Goal: Information Seeking & Learning: Check status

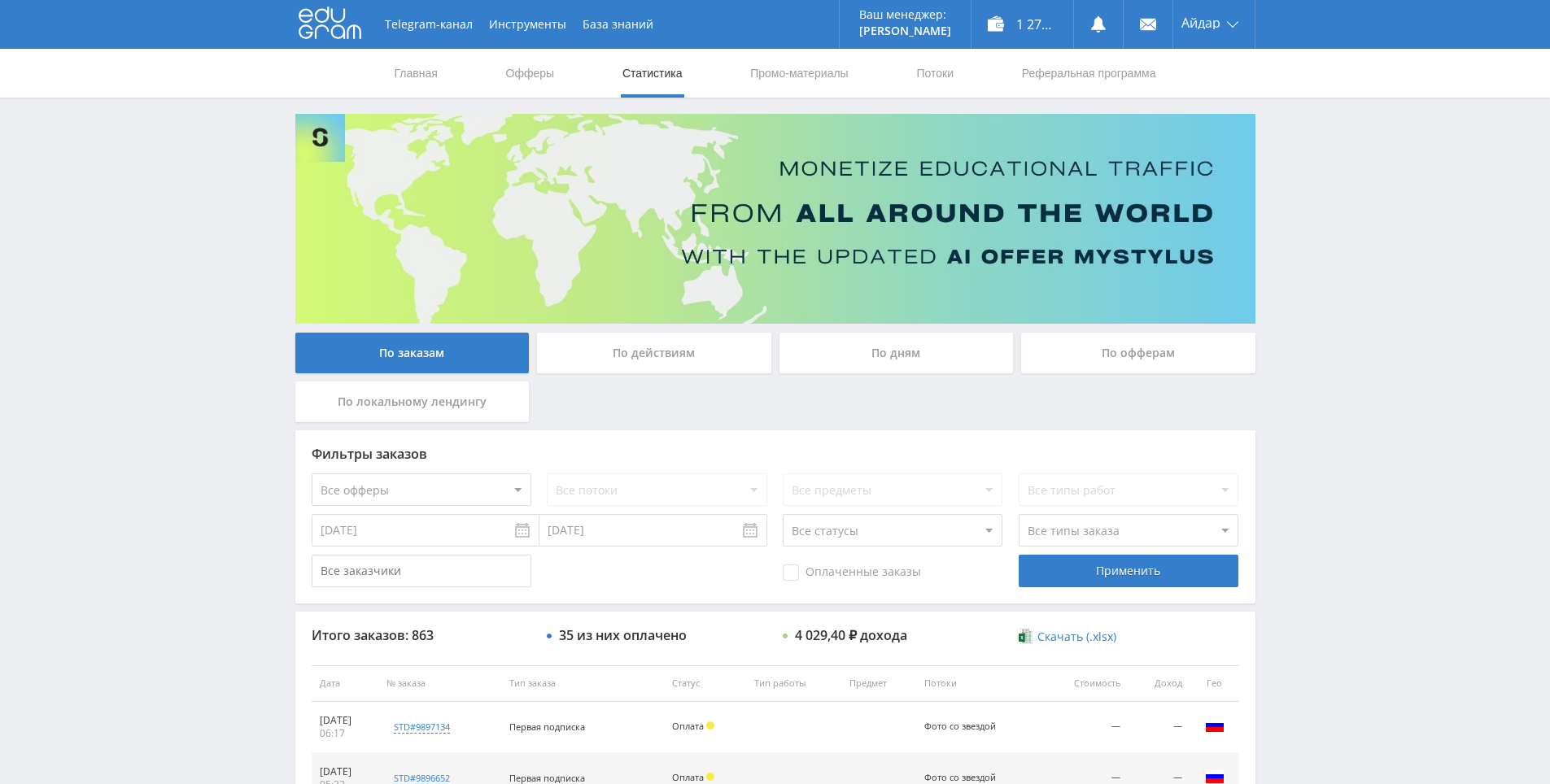
drag, startPoint x: 1295, startPoint y: 474, endPoint x: 1298, endPoint y: 541, distance: 67.1
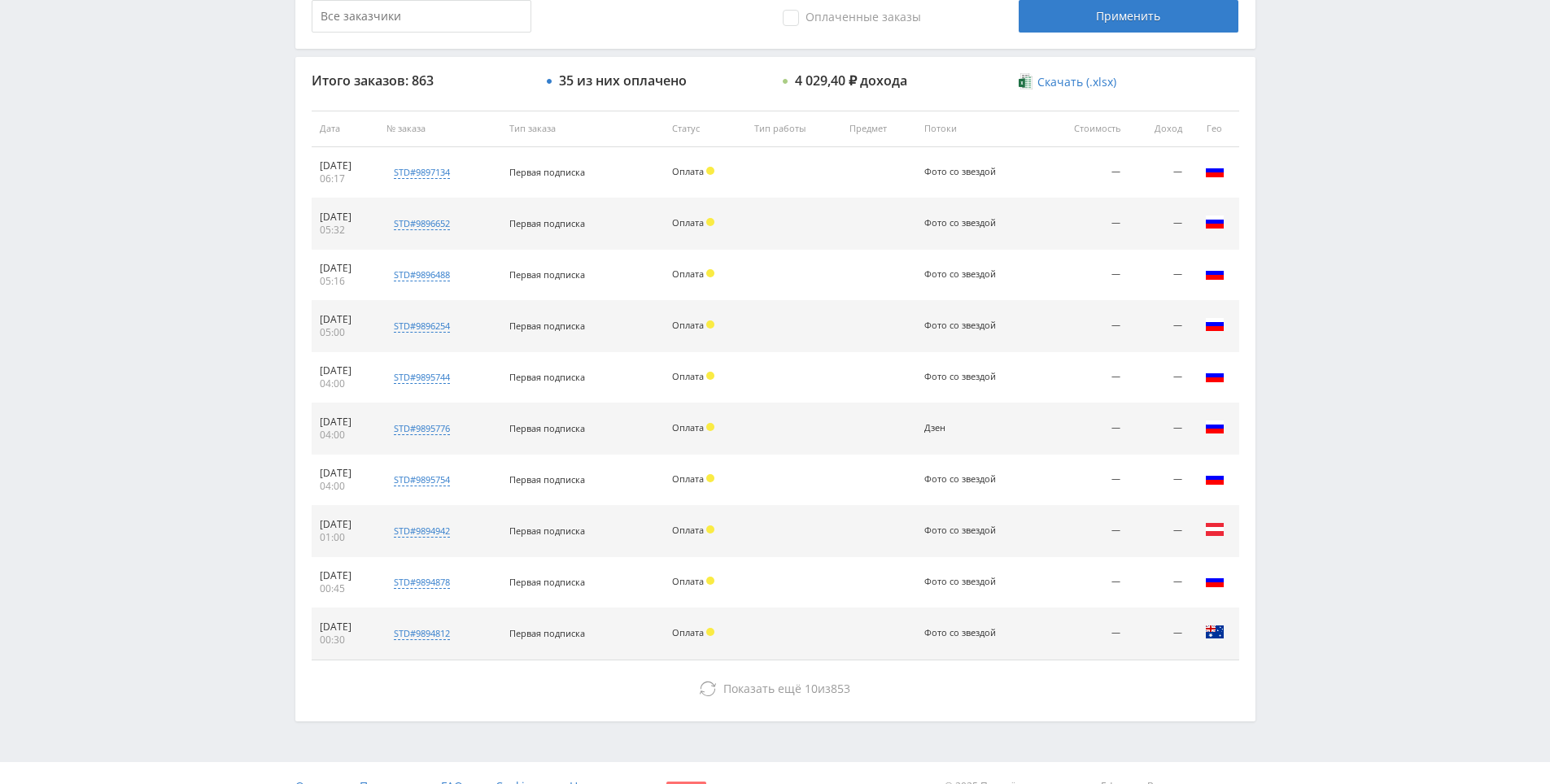
scroll to position [581, 0]
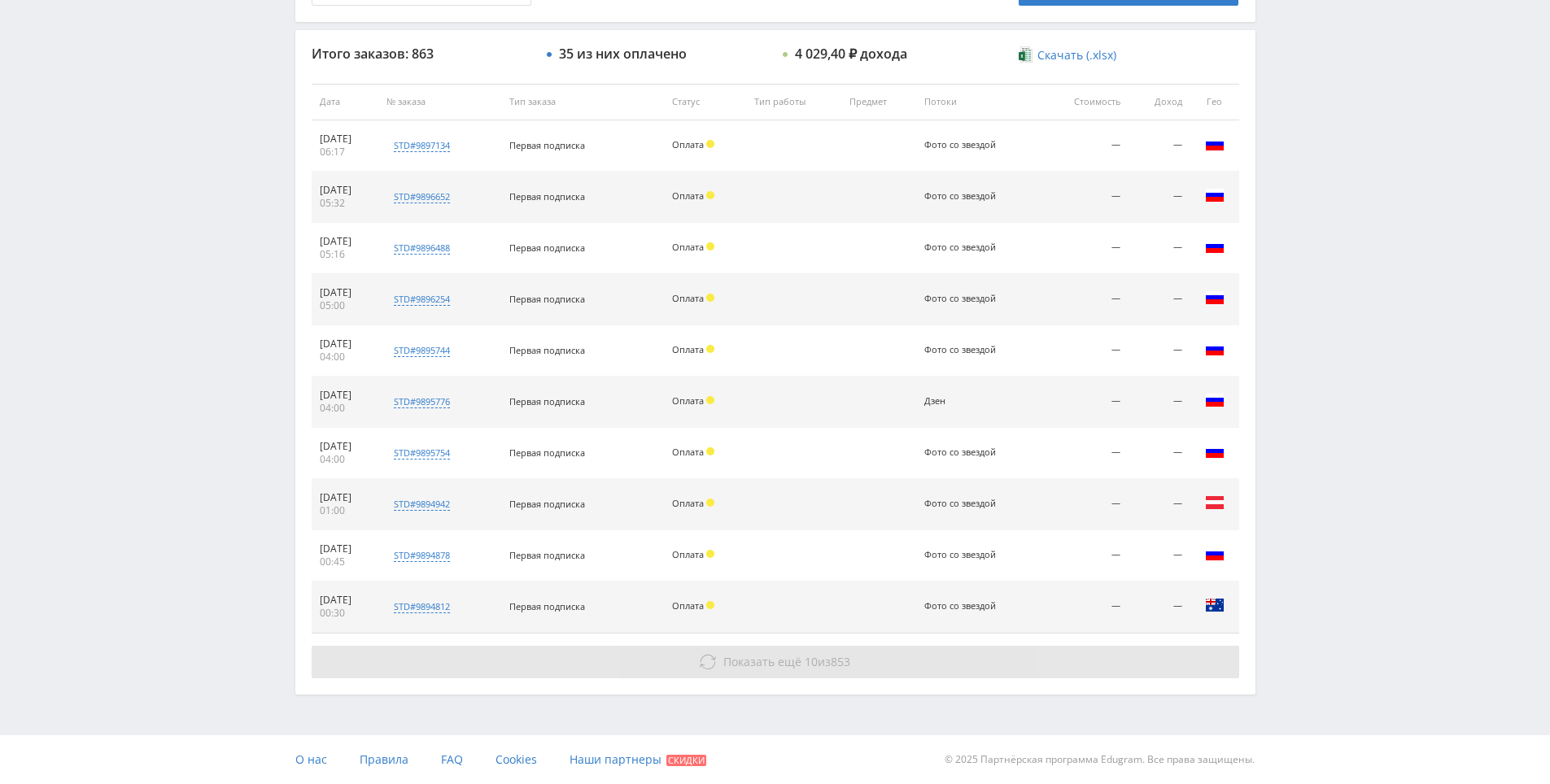
drag, startPoint x: 1283, startPoint y: 530, endPoint x: 1153, endPoint y: 648, distance: 175.6
click at [1137, 645] on button "Показать ещё 10 из 853" at bounding box center [775, 662] width 928 height 33
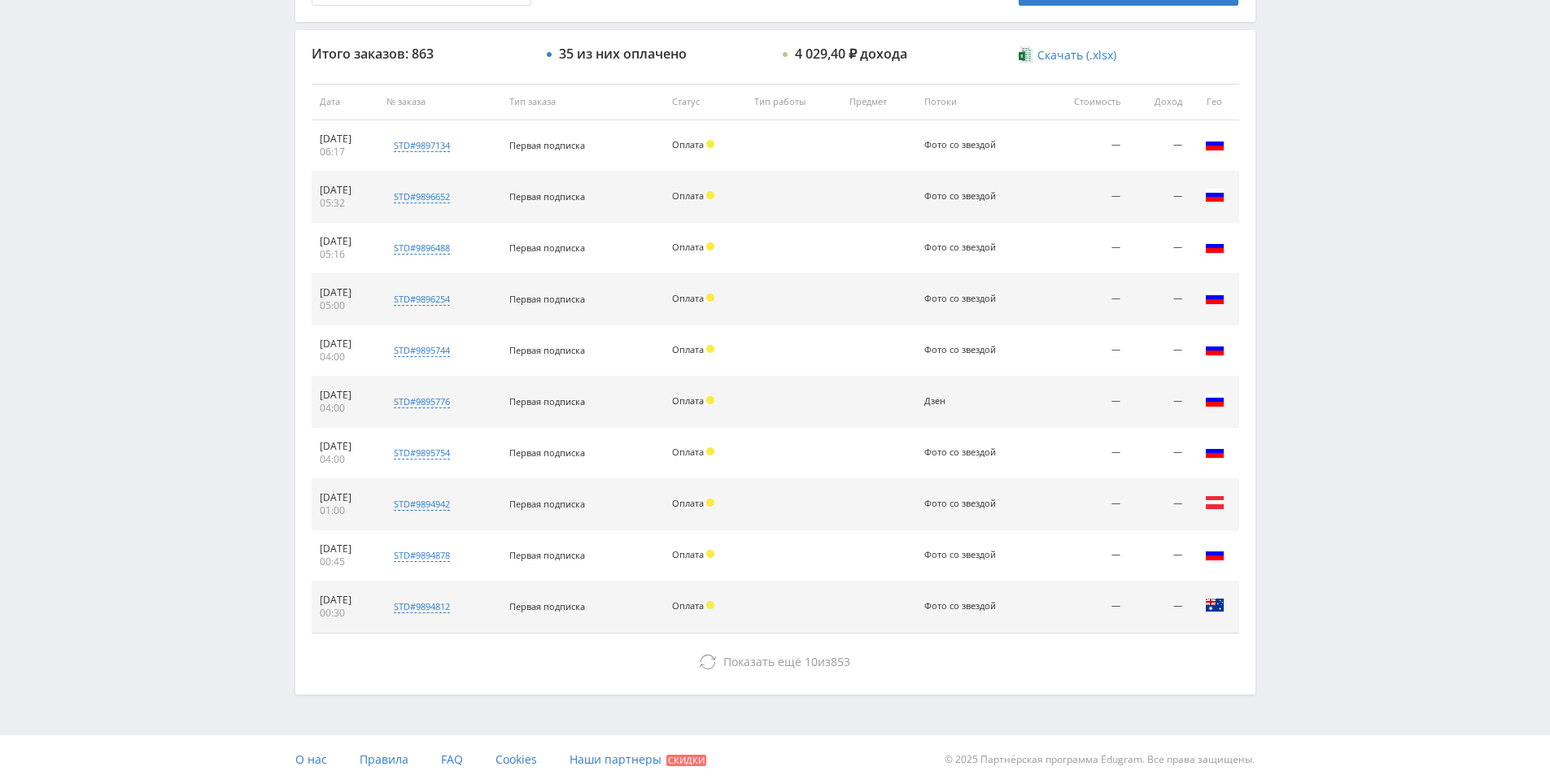
drag, startPoint x: 1322, startPoint y: 357, endPoint x: 1308, endPoint y: 542, distance: 185.5
drag, startPoint x: 1293, startPoint y: 484, endPoint x: 1129, endPoint y: 620, distance: 213.1
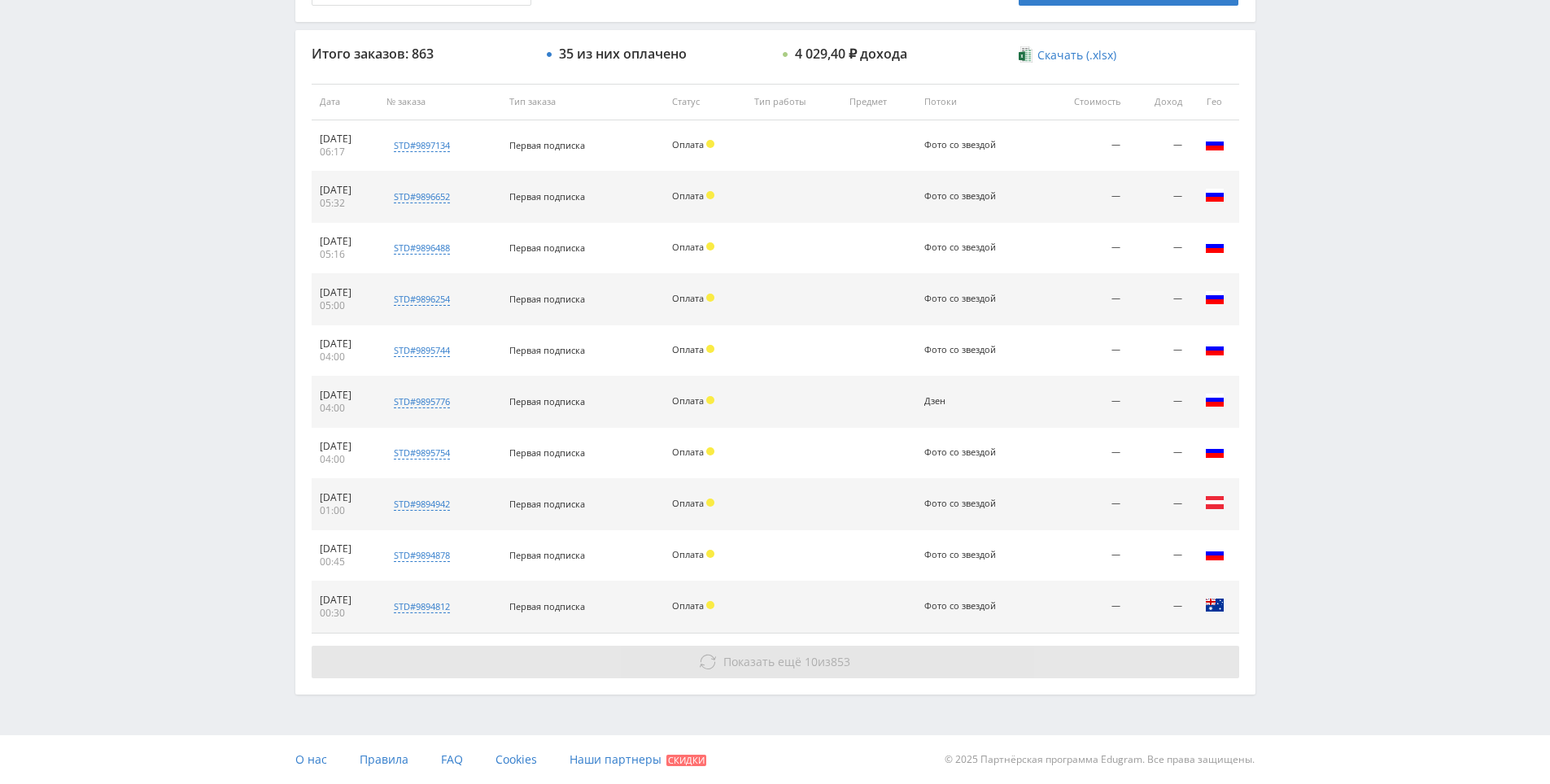
click at [1012, 656] on button "Показать ещё 10 из 853" at bounding box center [775, 662] width 928 height 33
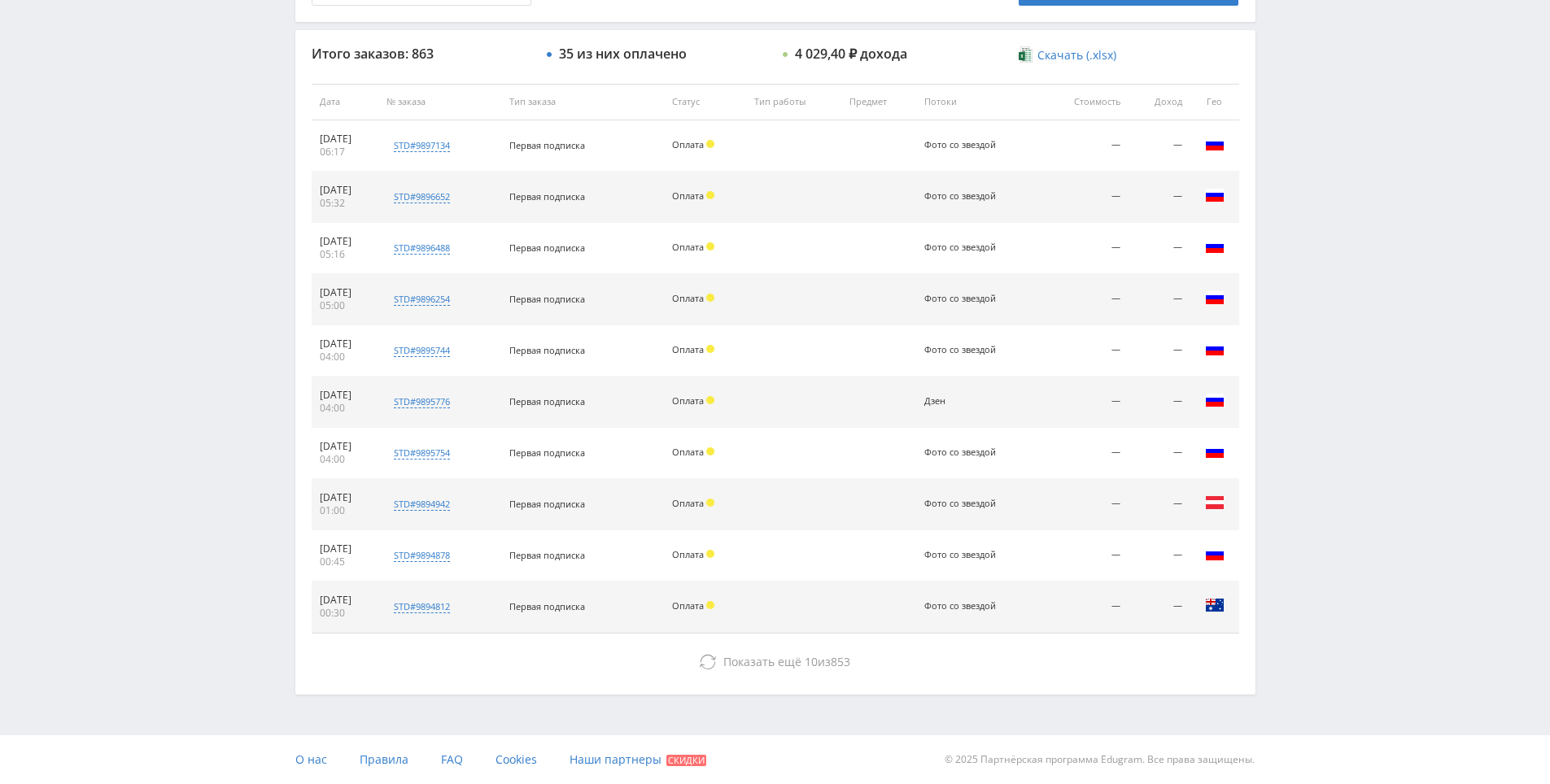
drag, startPoint x: 1392, startPoint y: 618, endPoint x: 1372, endPoint y: 641, distance: 30.5
drag, startPoint x: 1329, startPoint y: 482, endPoint x: 1200, endPoint y: 700, distance: 253.3
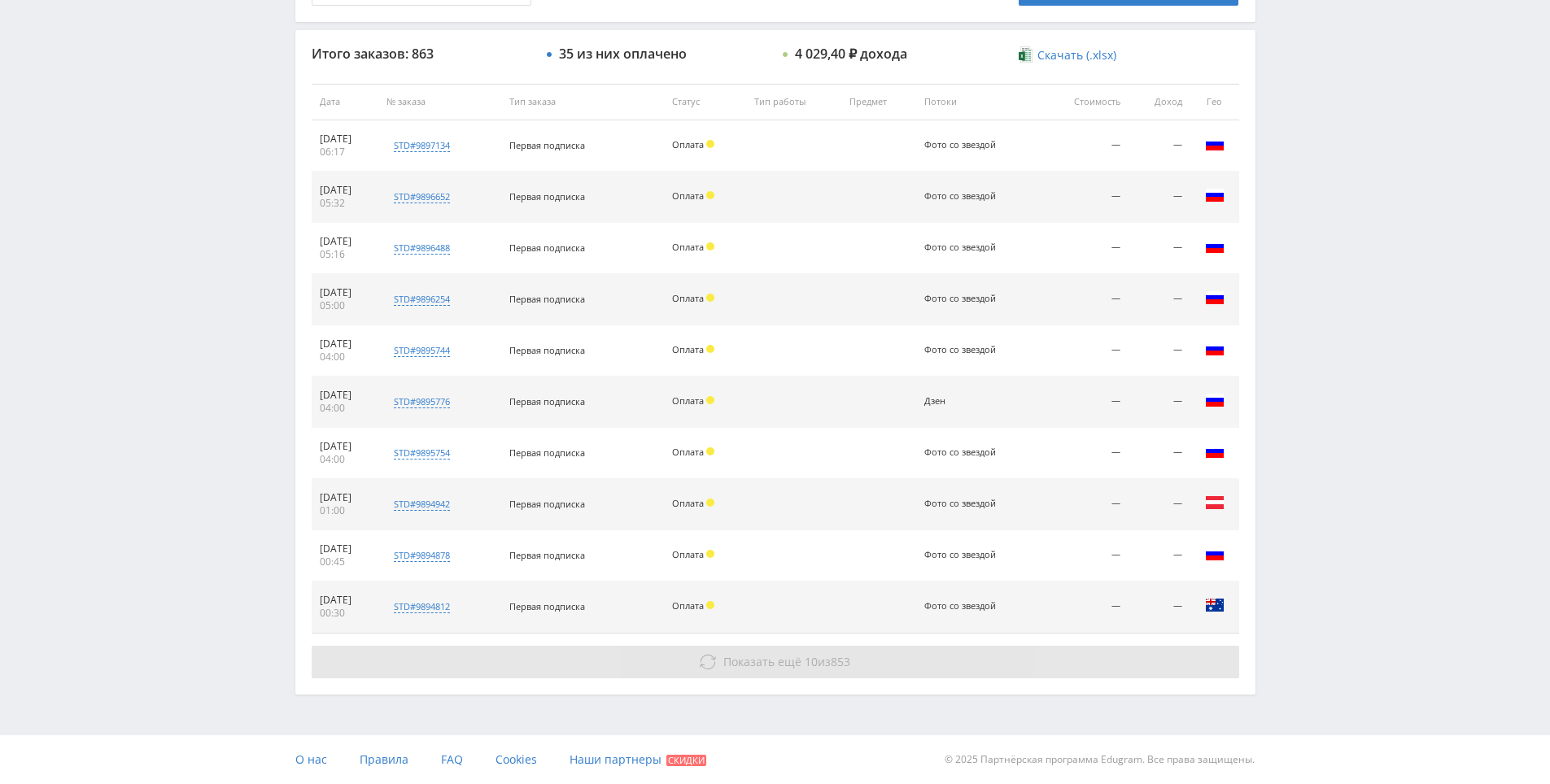
click at [976, 665] on button "Показать ещё 10 из 853" at bounding box center [775, 662] width 928 height 33
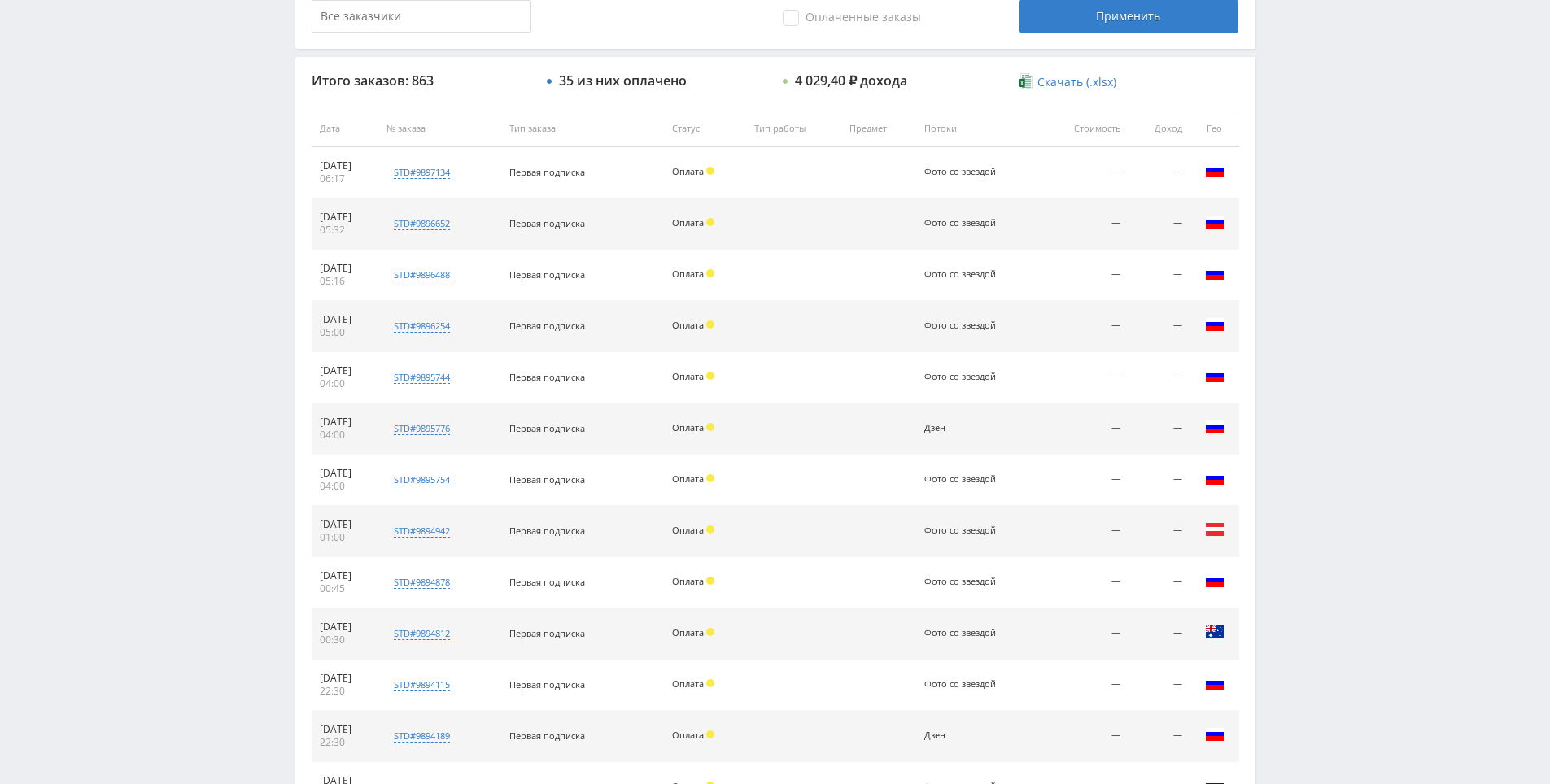
scroll to position [0, 0]
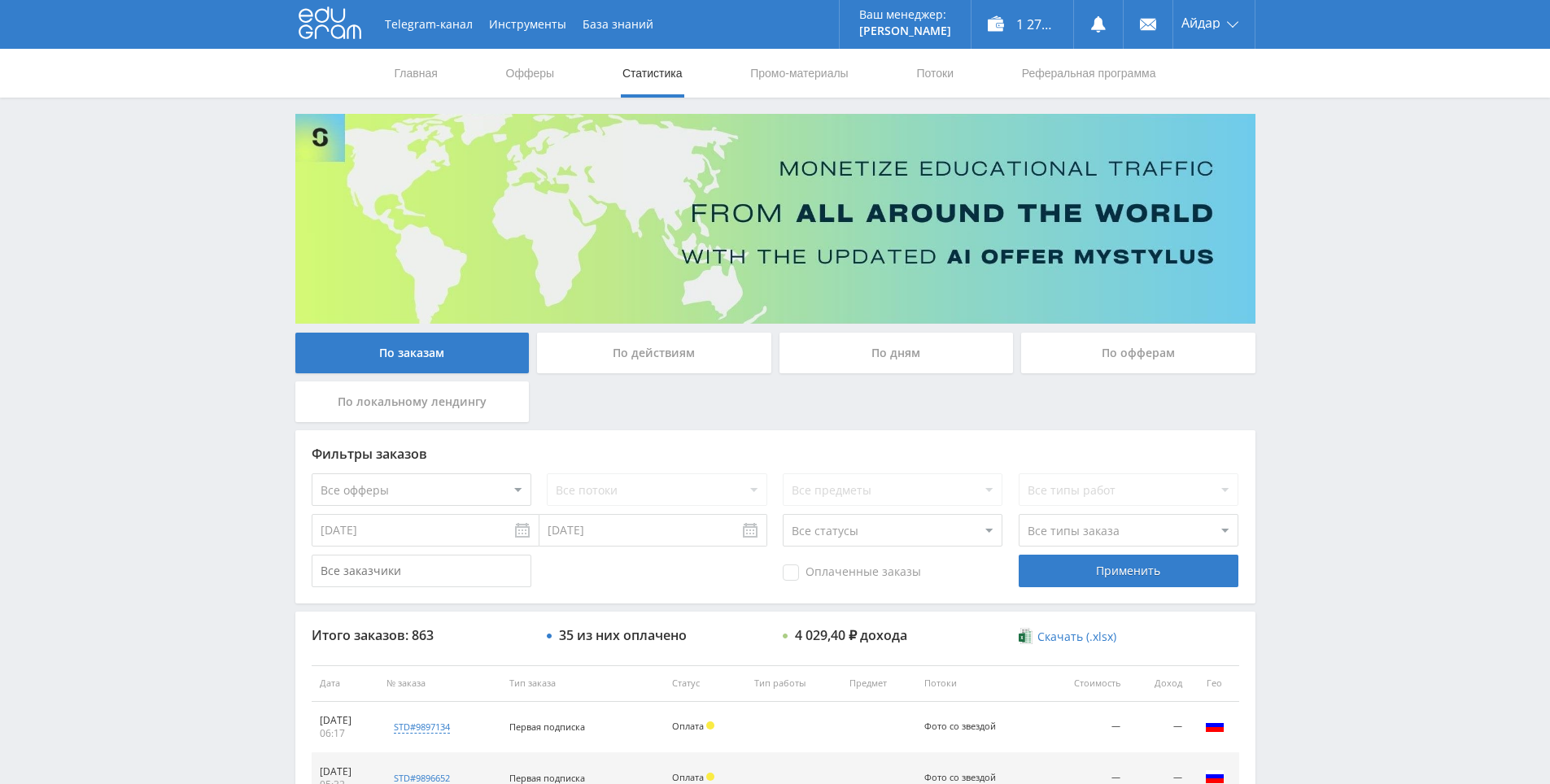
drag, startPoint x: 1326, startPoint y: 535, endPoint x: 1239, endPoint y: 217, distance: 329.7
drag, startPoint x: 809, startPoint y: 463, endPoint x: 693, endPoint y: 228, distance: 262.1
drag, startPoint x: 1347, startPoint y: 286, endPoint x: 1296, endPoint y: 184, distance: 114.0
click at [1296, 184] on div "Telegram-канал Инструменты База знаний Ваш менеджер: [PERSON_NAME] Online @edug…" at bounding box center [775, 682] width 1550 height 1365
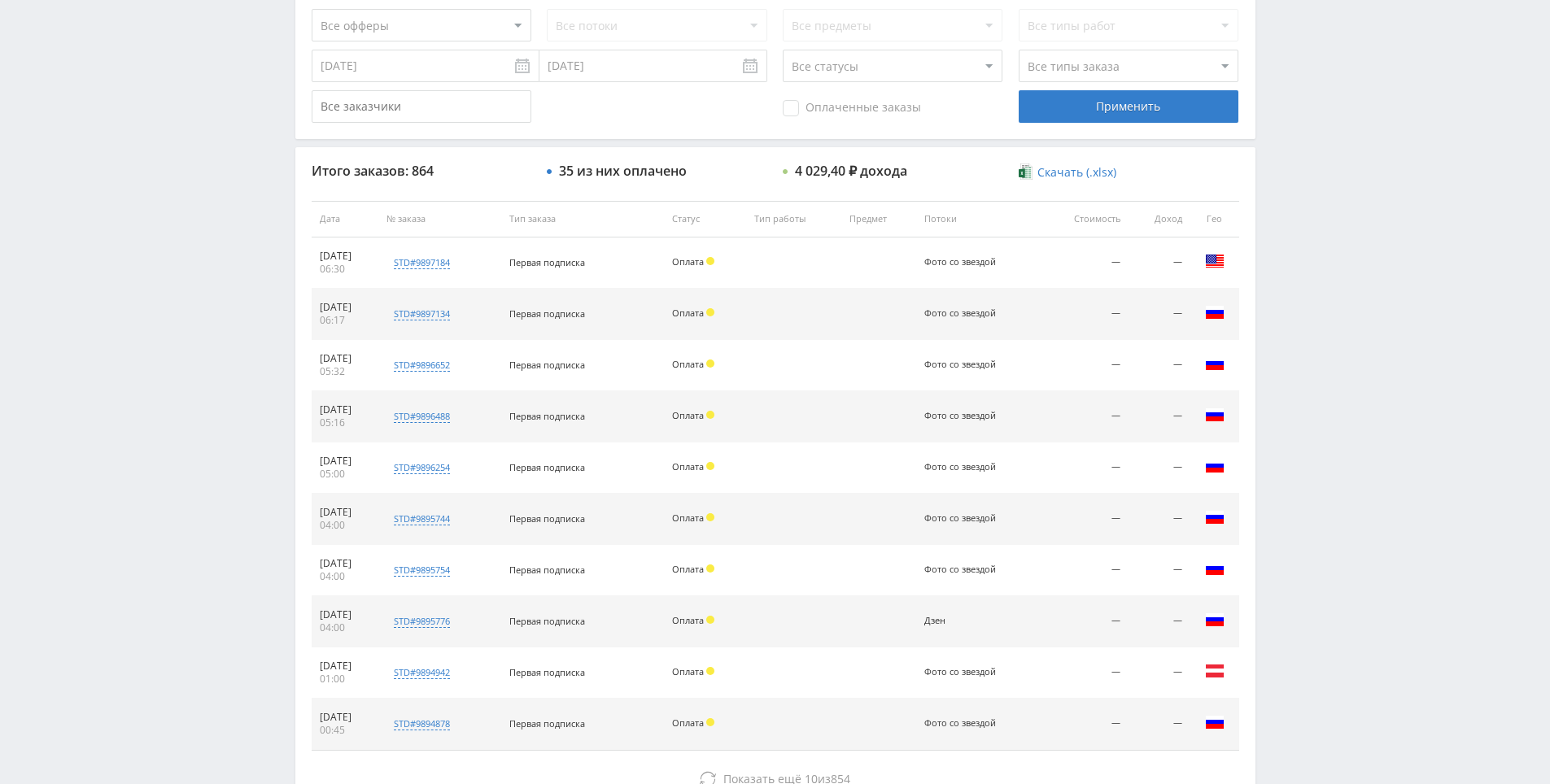
scroll to position [581, 0]
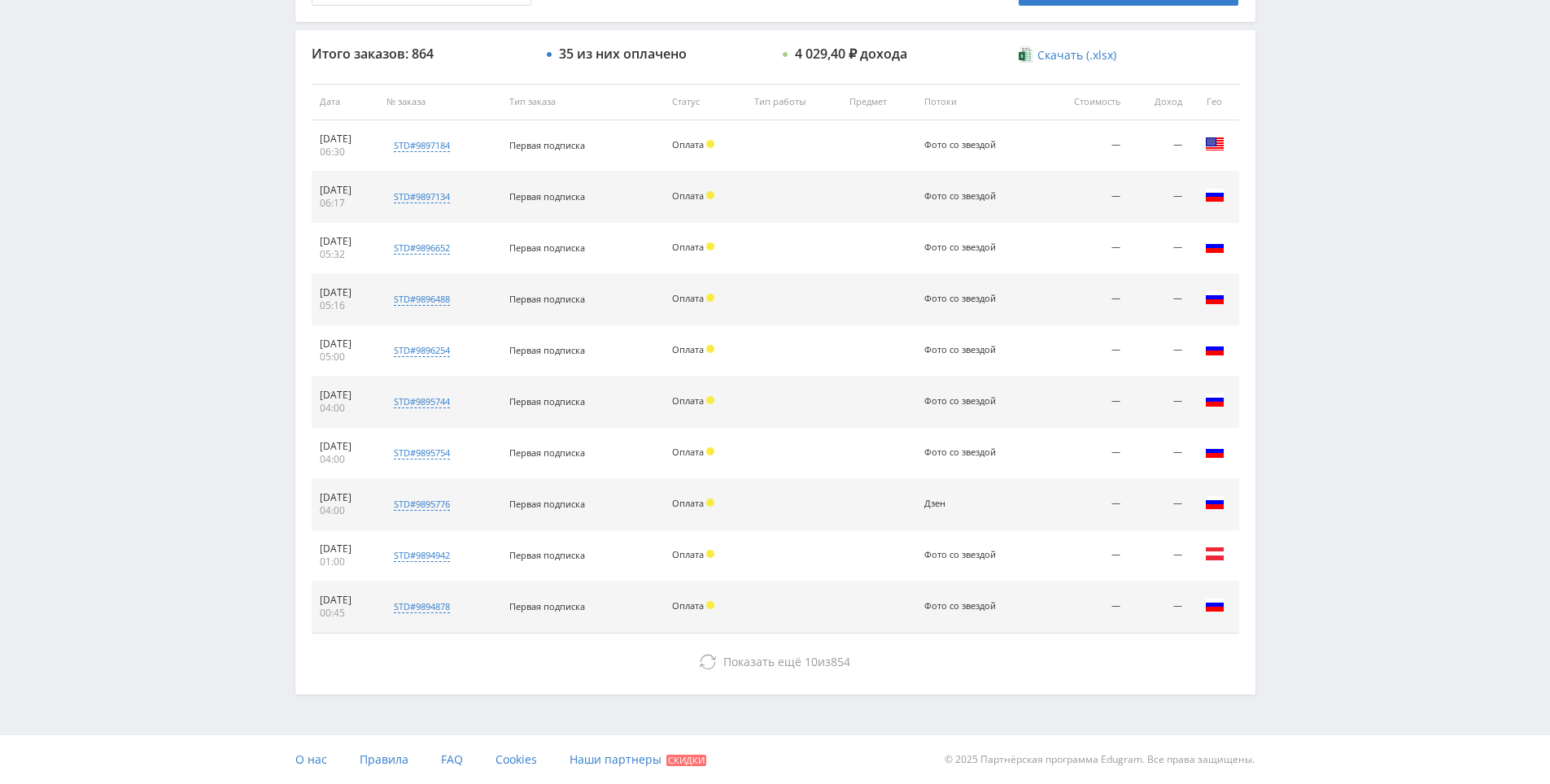
drag, startPoint x: 864, startPoint y: 451, endPoint x: 988, endPoint y: 472, distance: 125.8
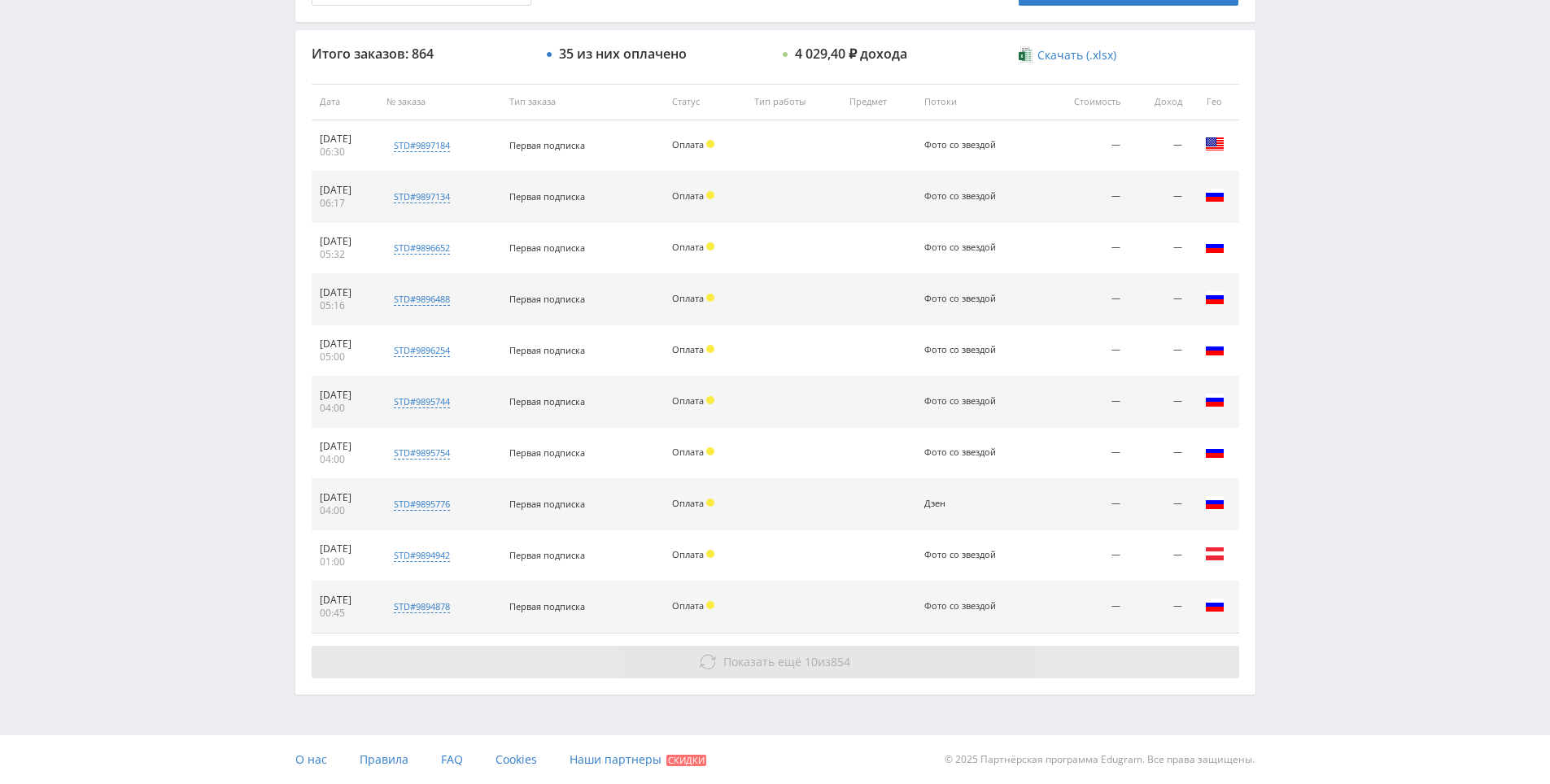
click at [843, 661] on span "854" at bounding box center [840, 662] width 19 height 16
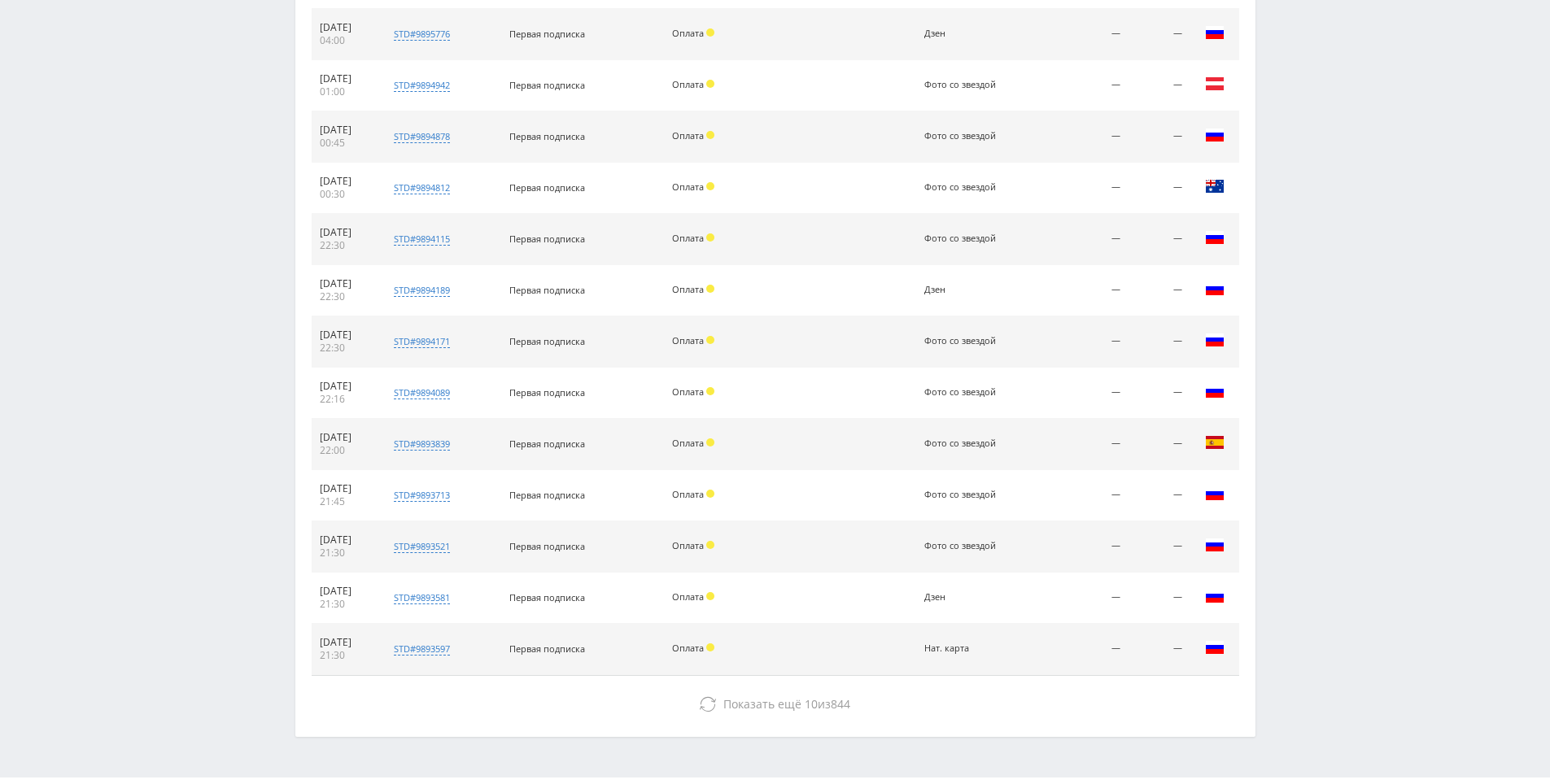
scroll to position [1094, 0]
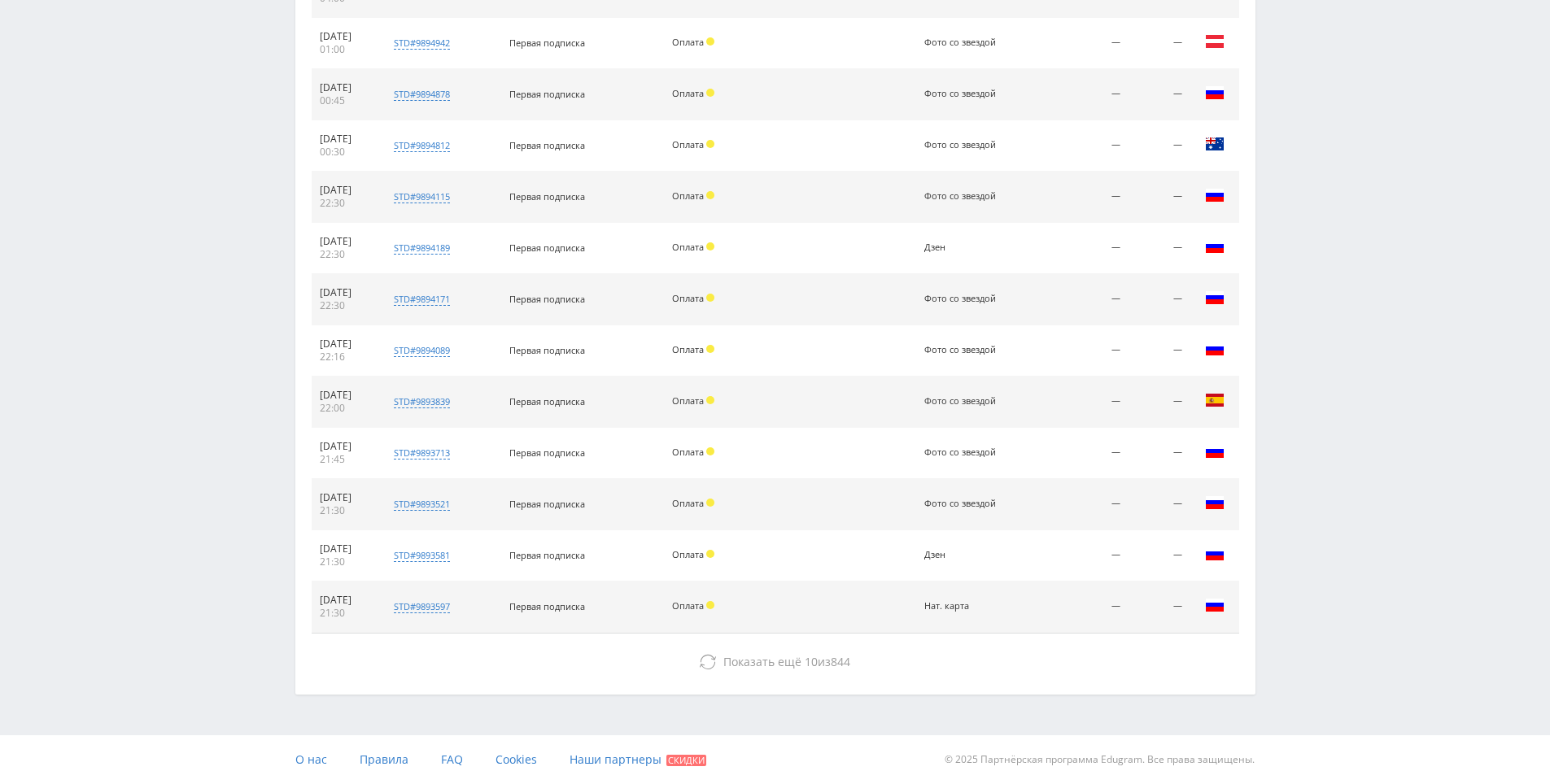
drag, startPoint x: 1291, startPoint y: 559, endPoint x: 1271, endPoint y: 607, distance: 52.0
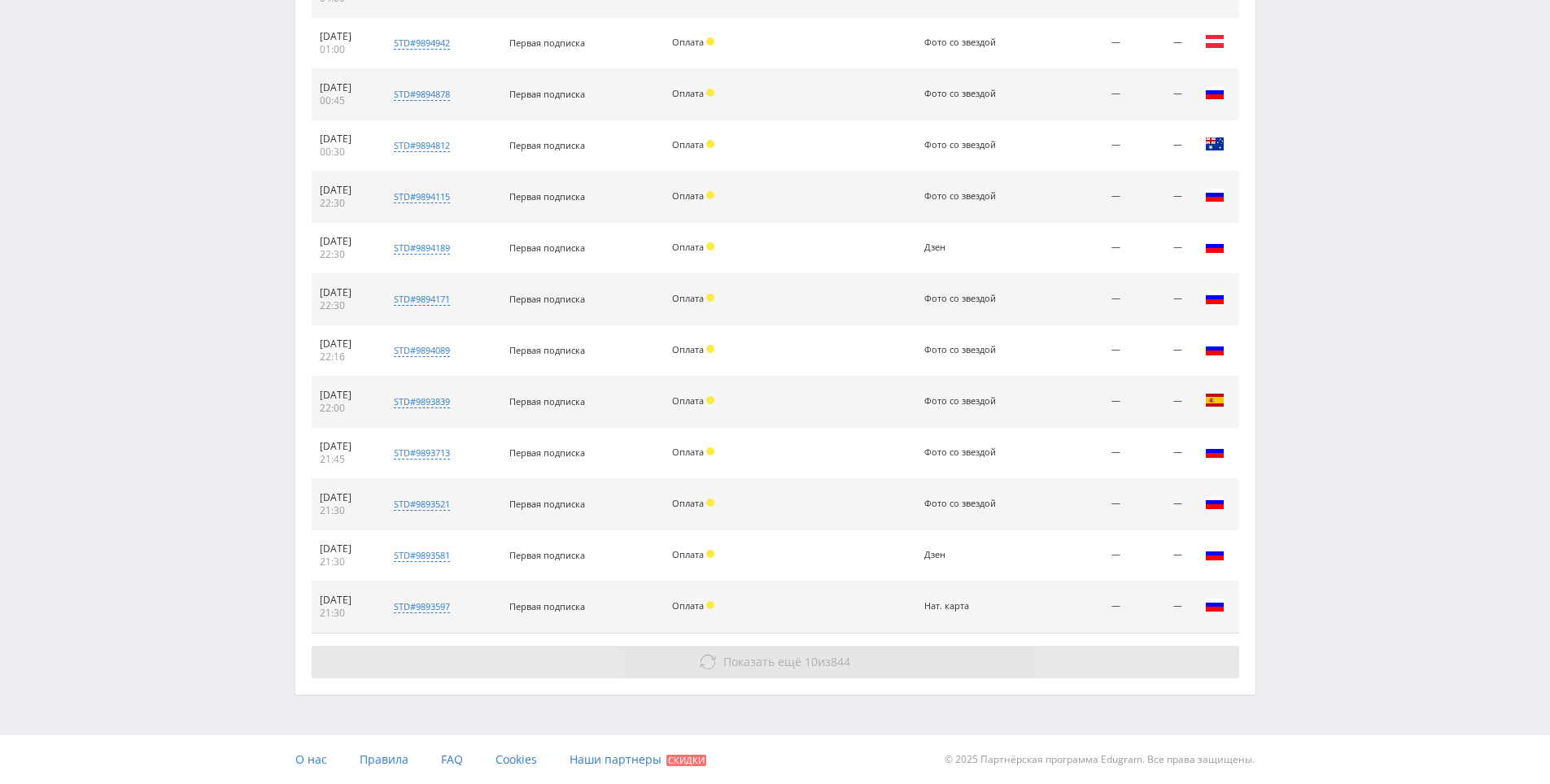
click at [836, 650] on button "Показать ещё 10 из 844" at bounding box center [775, 662] width 928 height 33
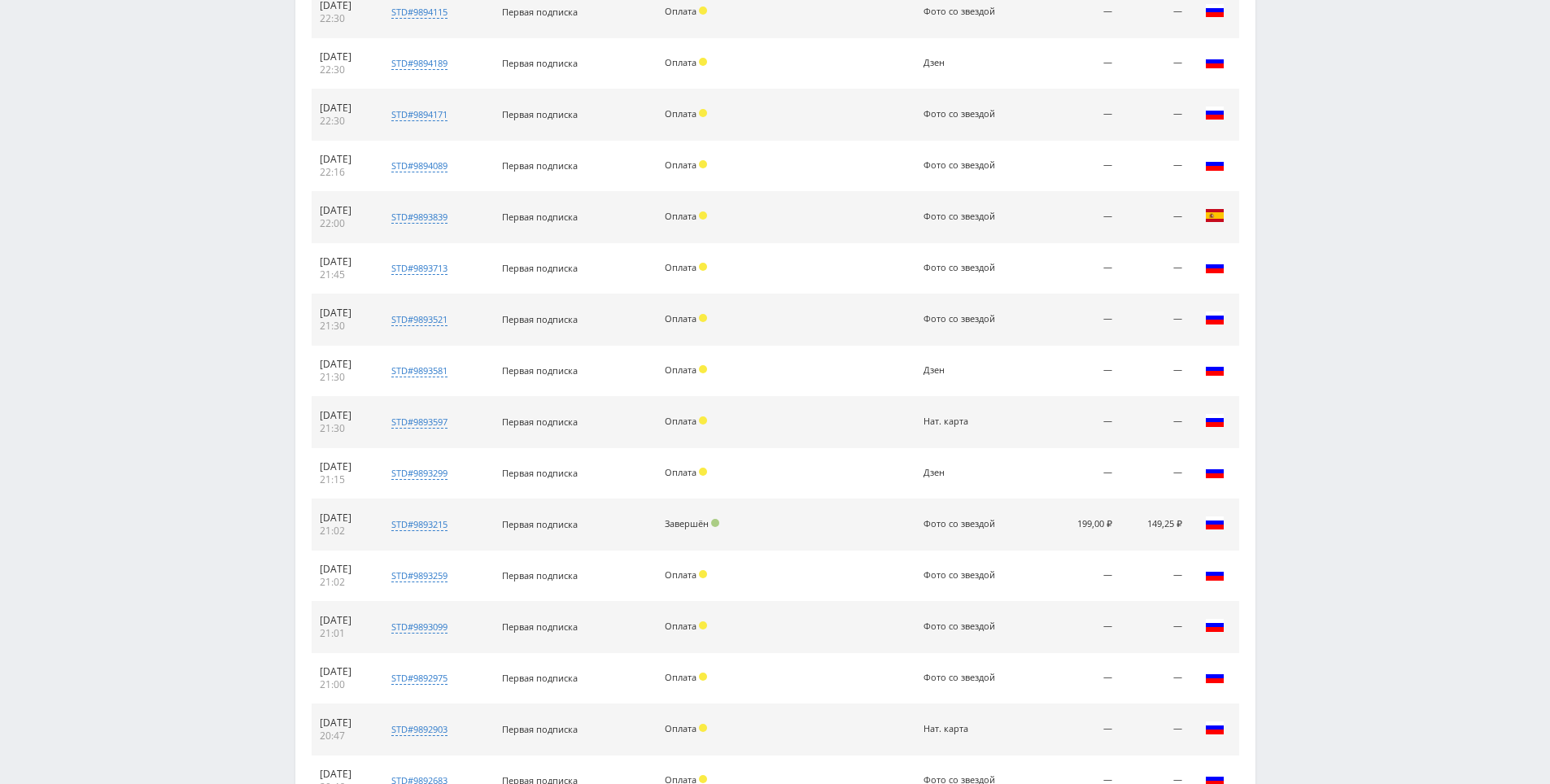
drag, startPoint x: 833, startPoint y: 508, endPoint x: 835, endPoint y: 555, distance: 47.0
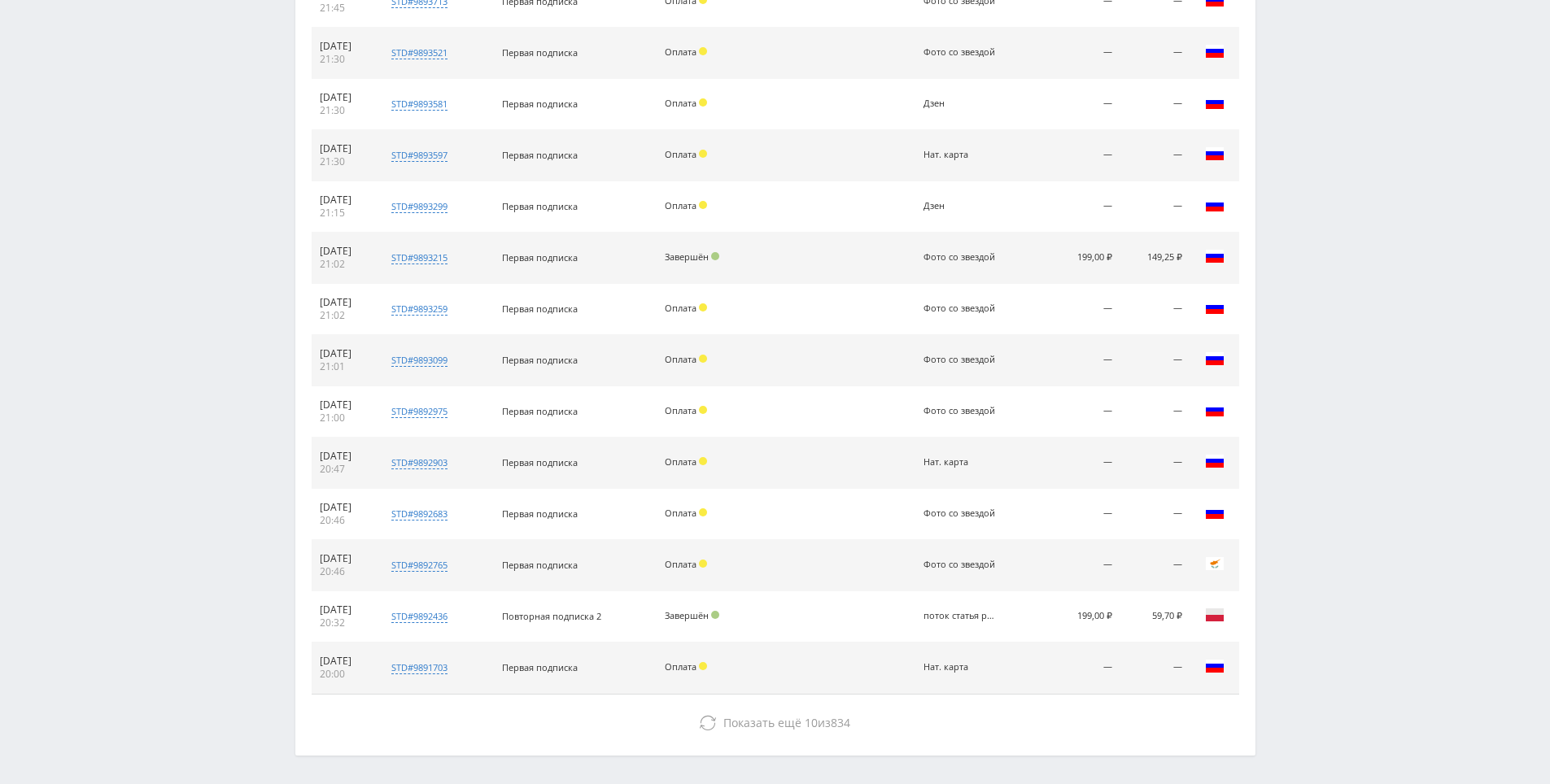
scroll to position [1607, 0]
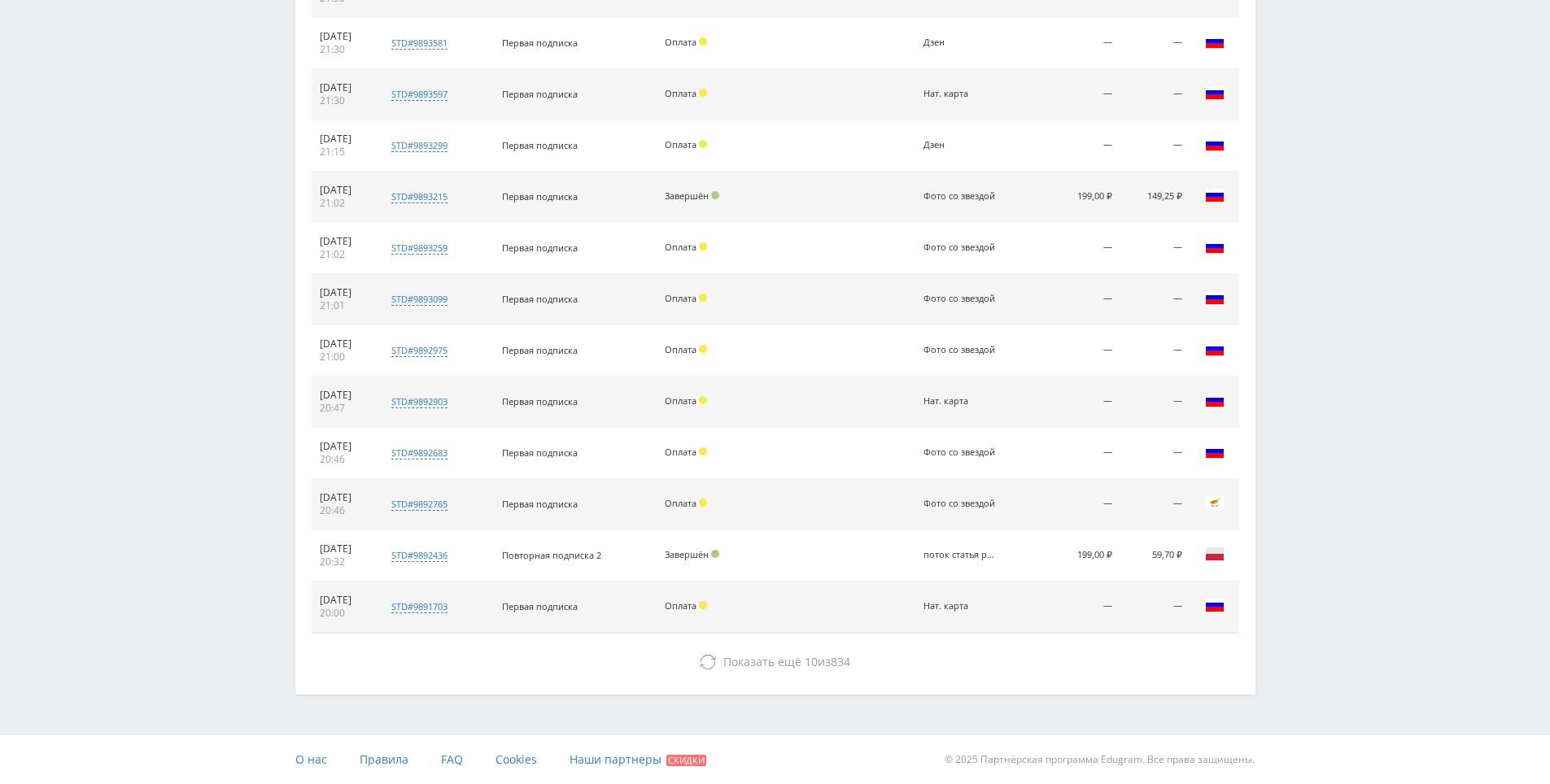
drag, startPoint x: 837, startPoint y: 598, endPoint x: 842, endPoint y: 624, distance: 26.5
drag, startPoint x: 869, startPoint y: 515, endPoint x: 884, endPoint y: 619, distance: 105.1
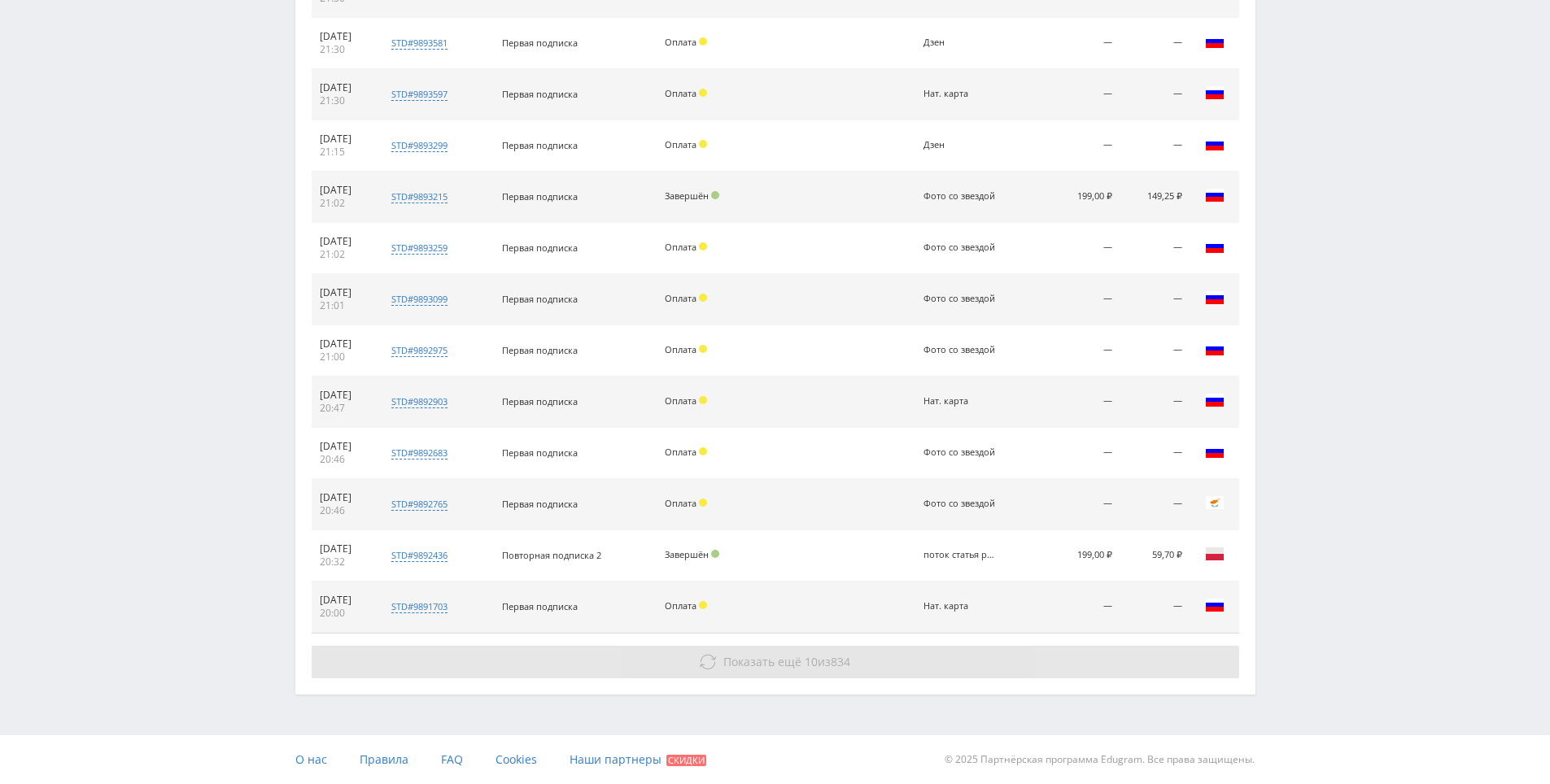
click at [875, 658] on button "Показать ещё 10 из 834" at bounding box center [775, 662] width 928 height 33
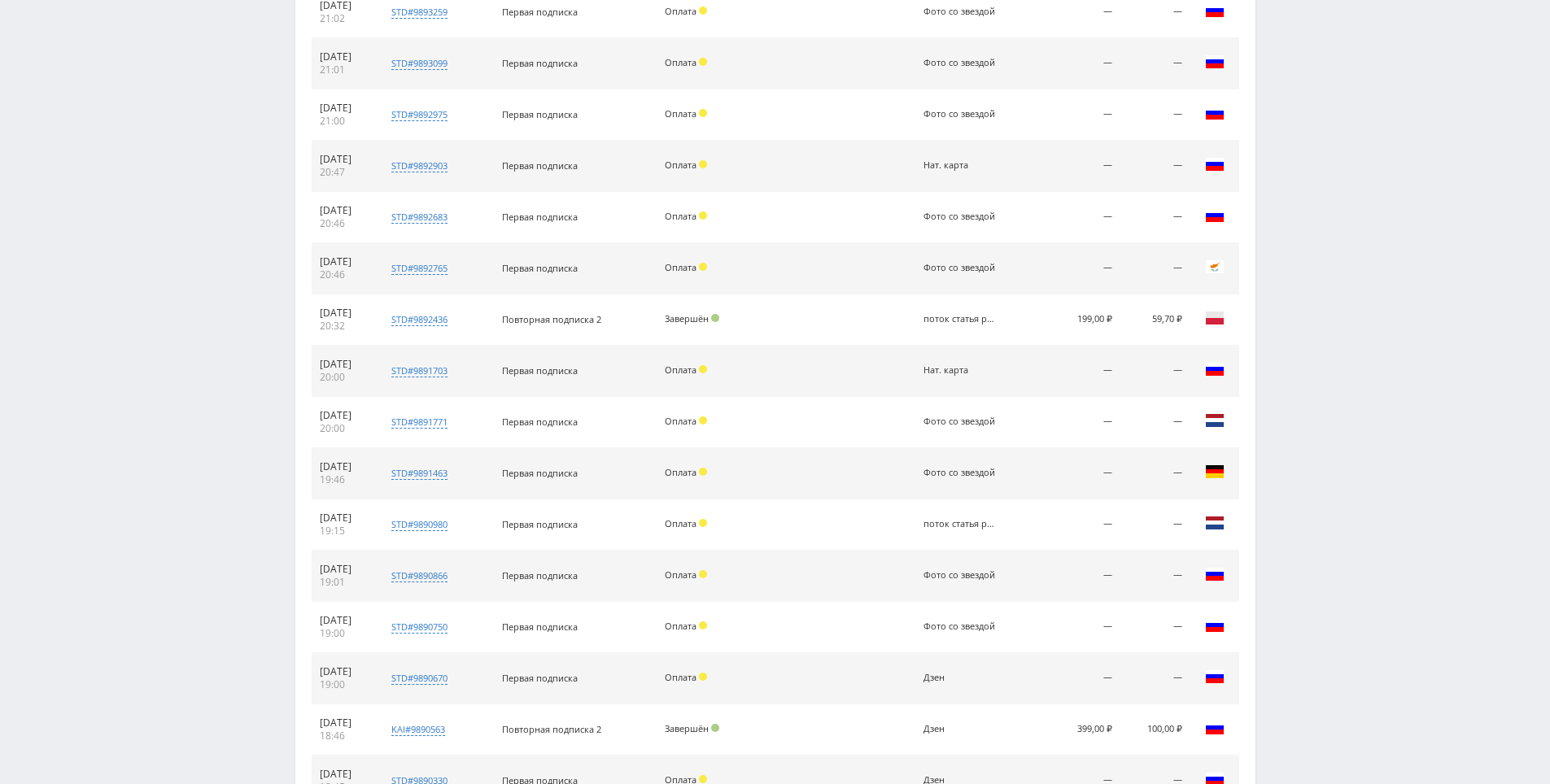
scroll to position [2068, 0]
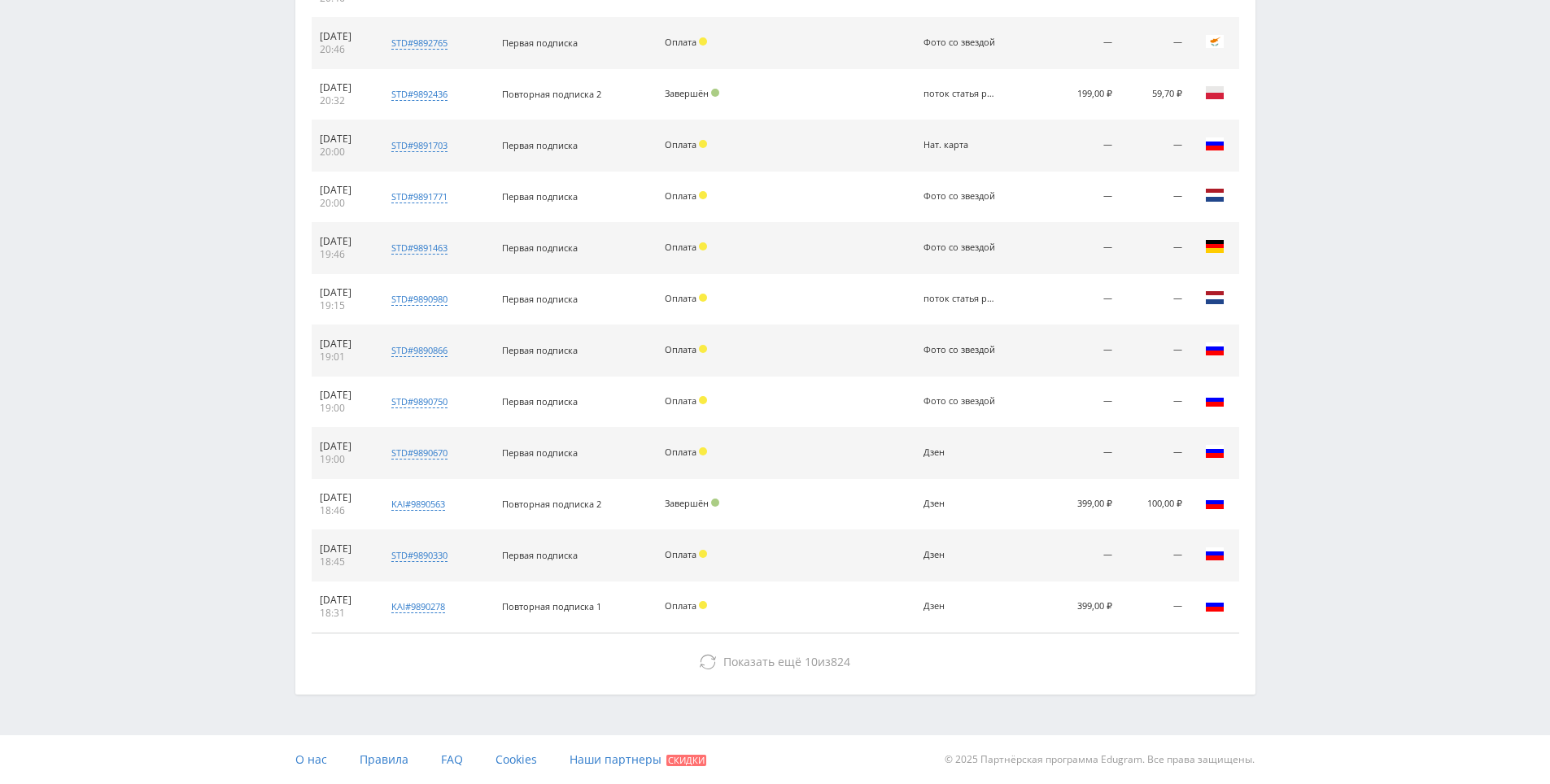
drag, startPoint x: 1225, startPoint y: 580, endPoint x: 1213, endPoint y: 726, distance: 146.5
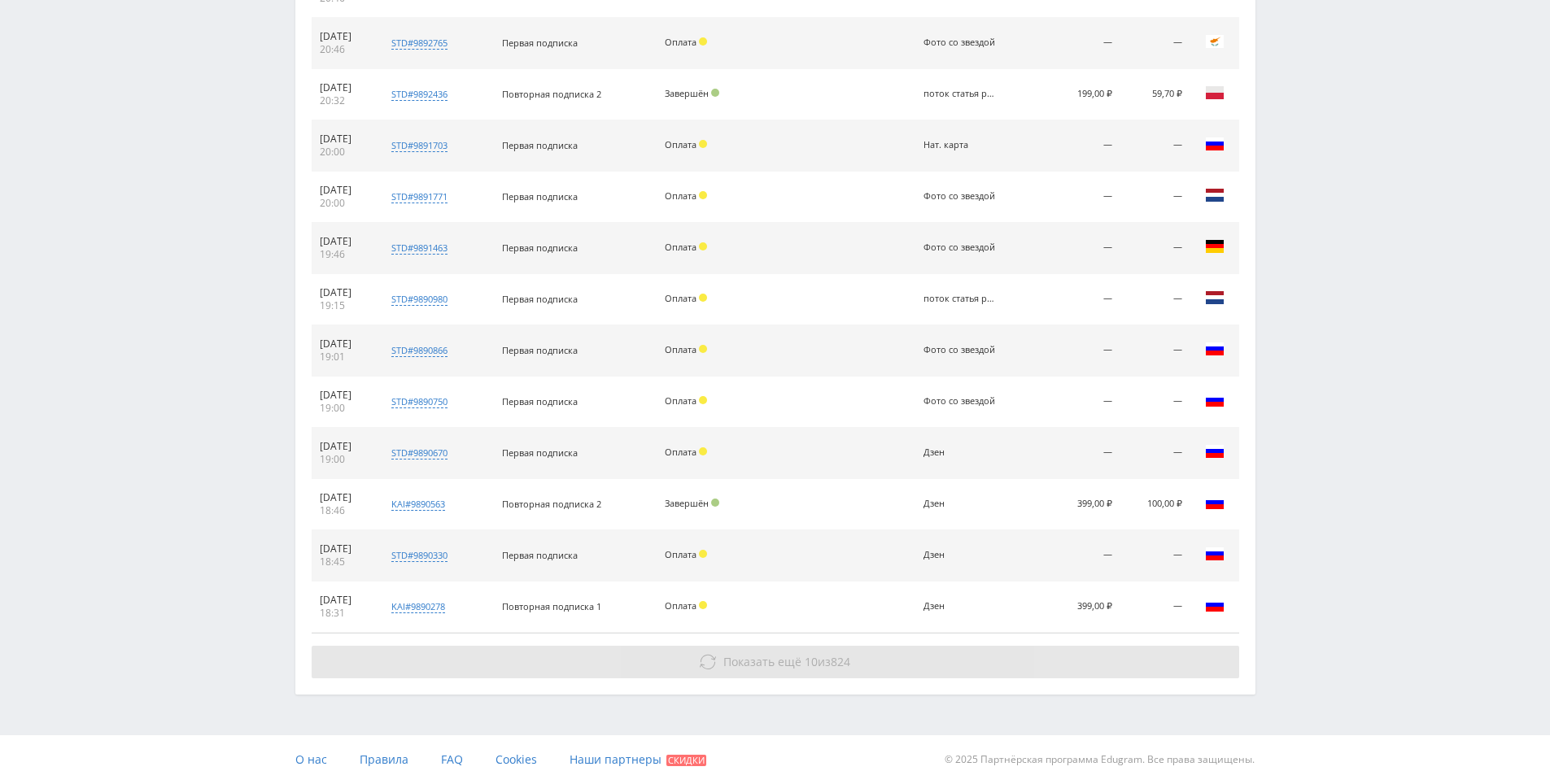
click at [1056, 666] on button "Показать ещё 10 из 824" at bounding box center [775, 662] width 928 height 33
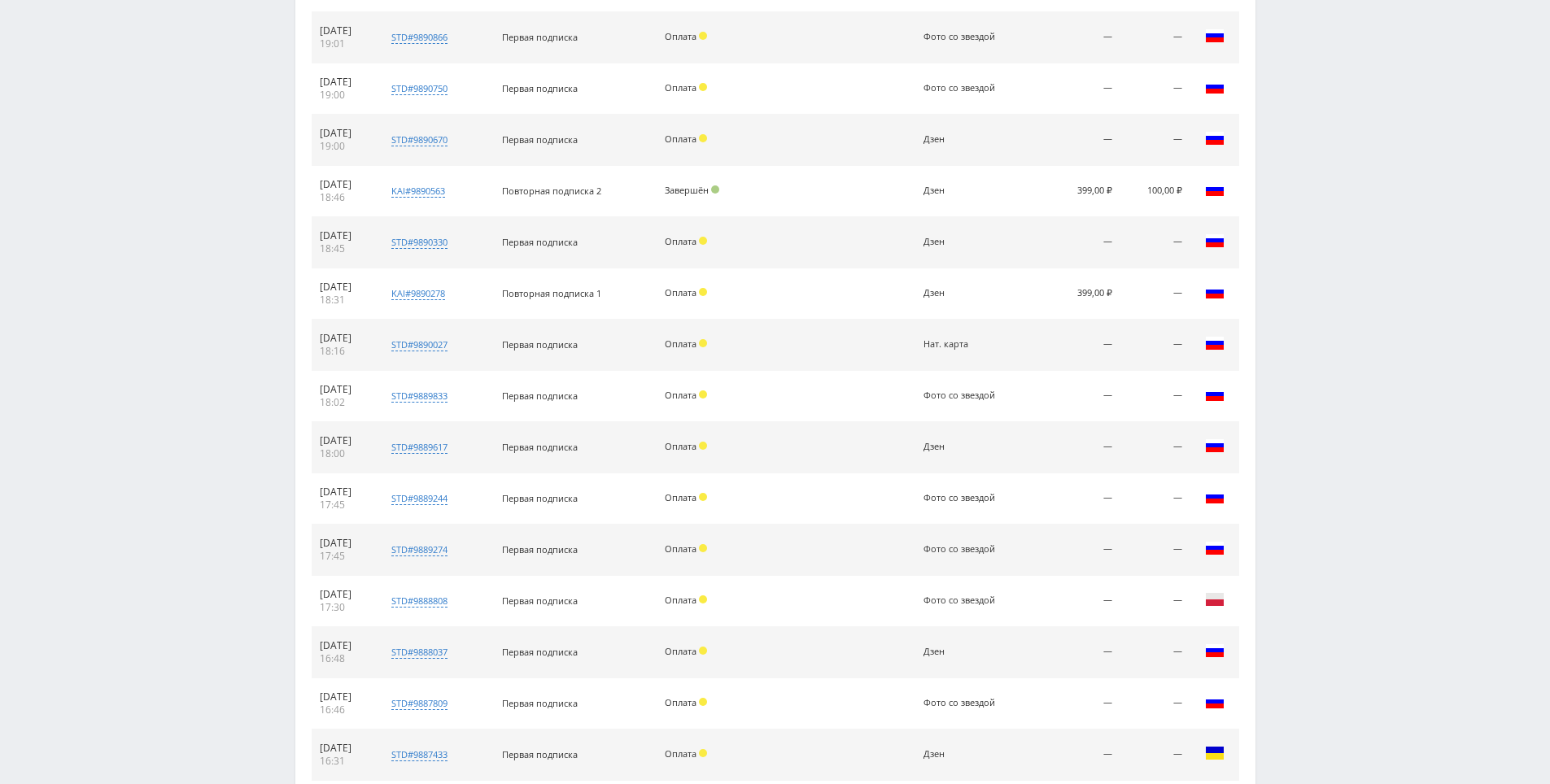
scroll to position [2580, 0]
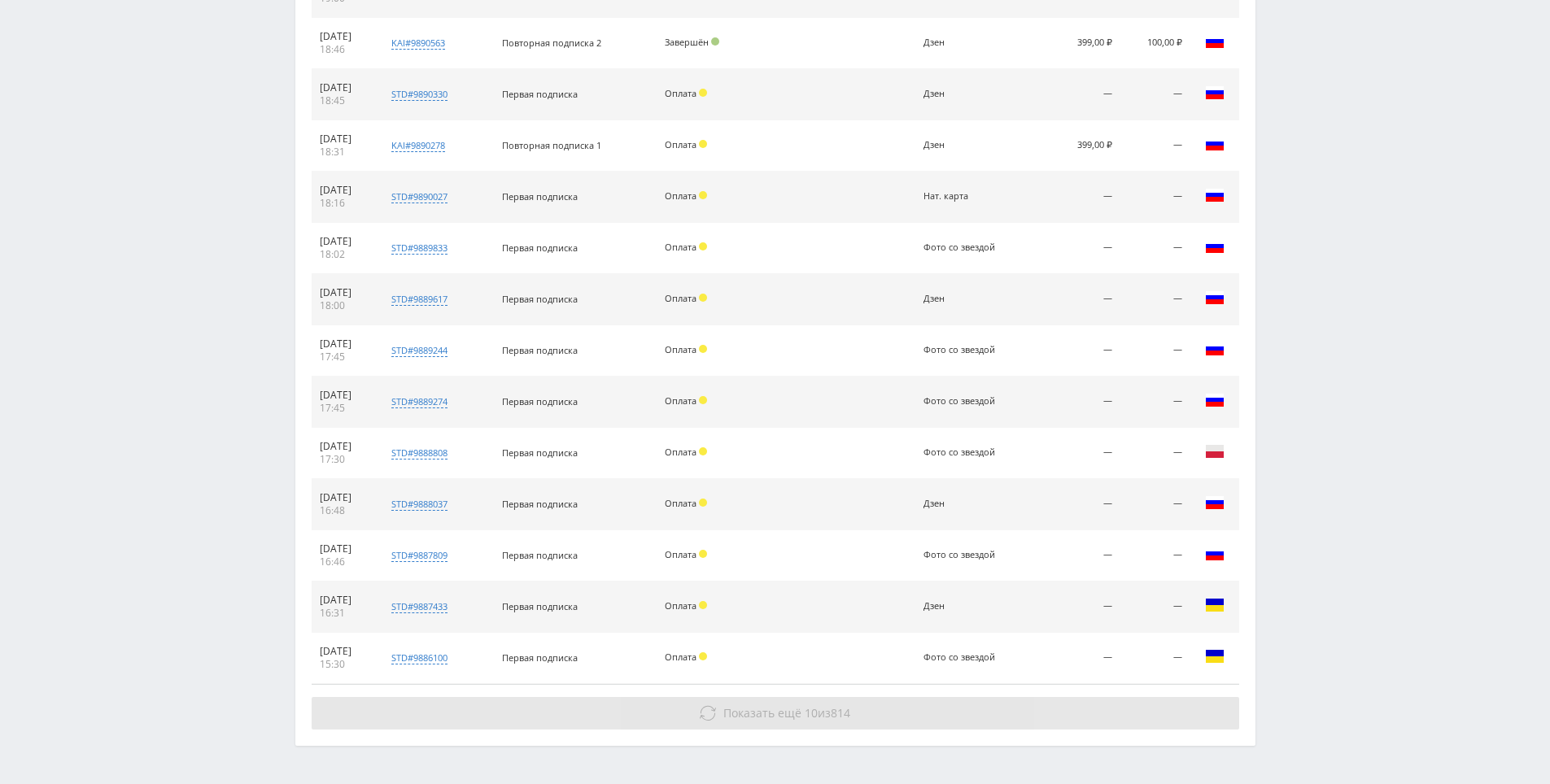
drag, startPoint x: 1269, startPoint y: 538, endPoint x: 989, endPoint y: 668, distance: 308.7
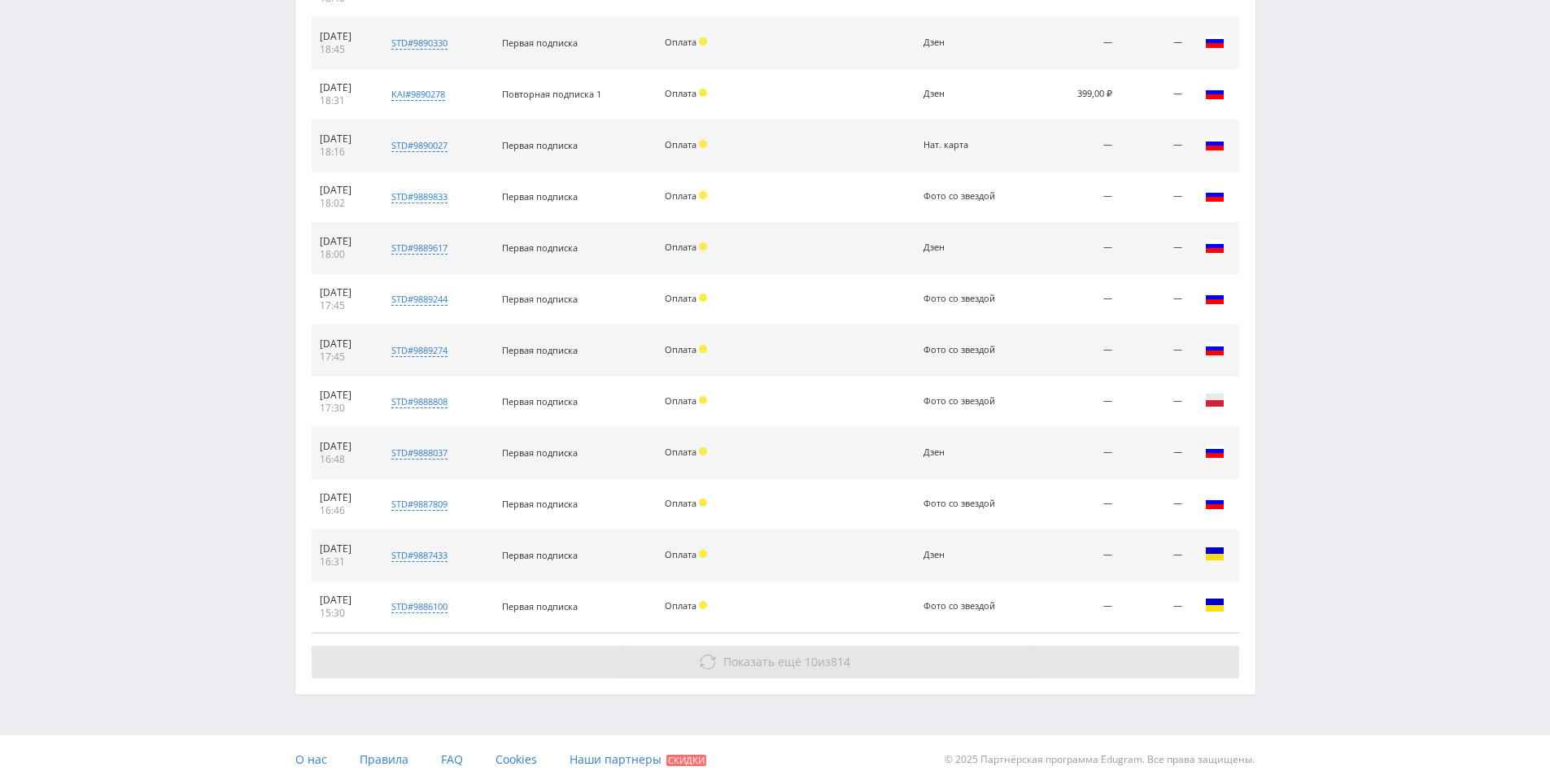
click at [880, 665] on button "Показать ещё 10 из 814" at bounding box center [775, 662] width 928 height 33
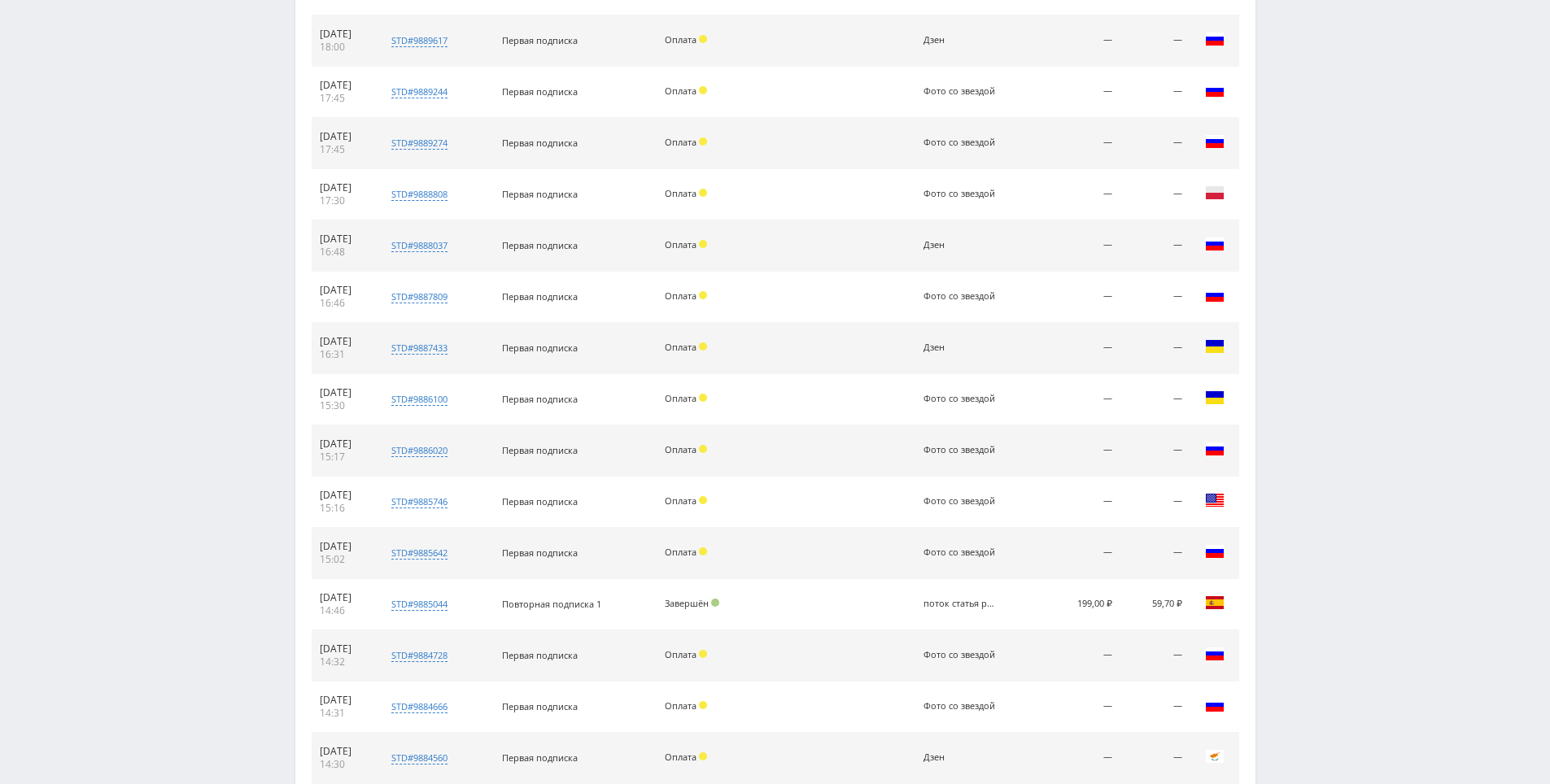
scroll to position [3092, 0]
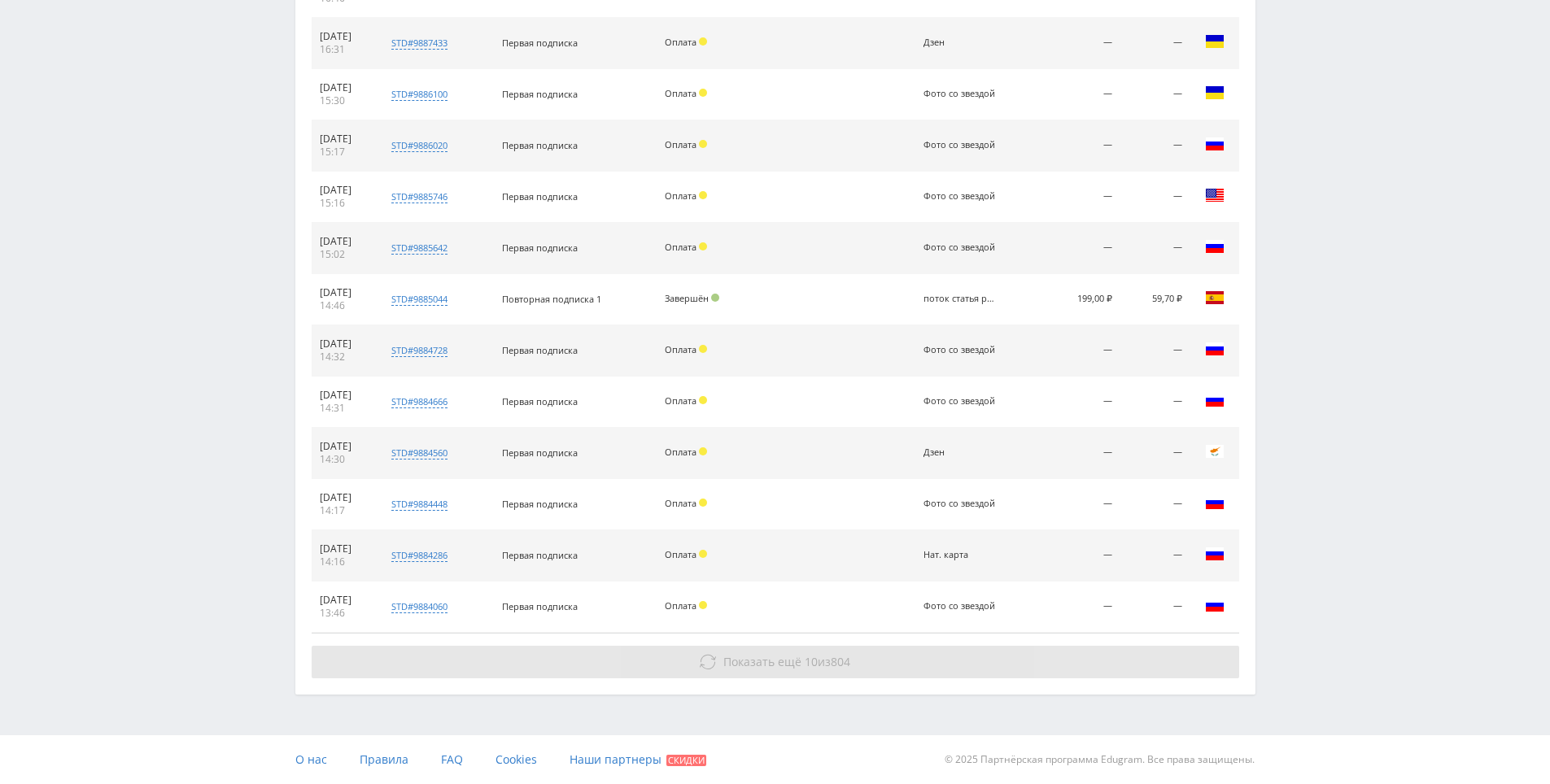
drag, startPoint x: 1302, startPoint y: 458, endPoint x: 1169, endPoint y: 645, distance: 229.5
click at [1095, 645] on button "Показать ещё 10 из 804" at bounding box center [775, 662] width 928 height 33
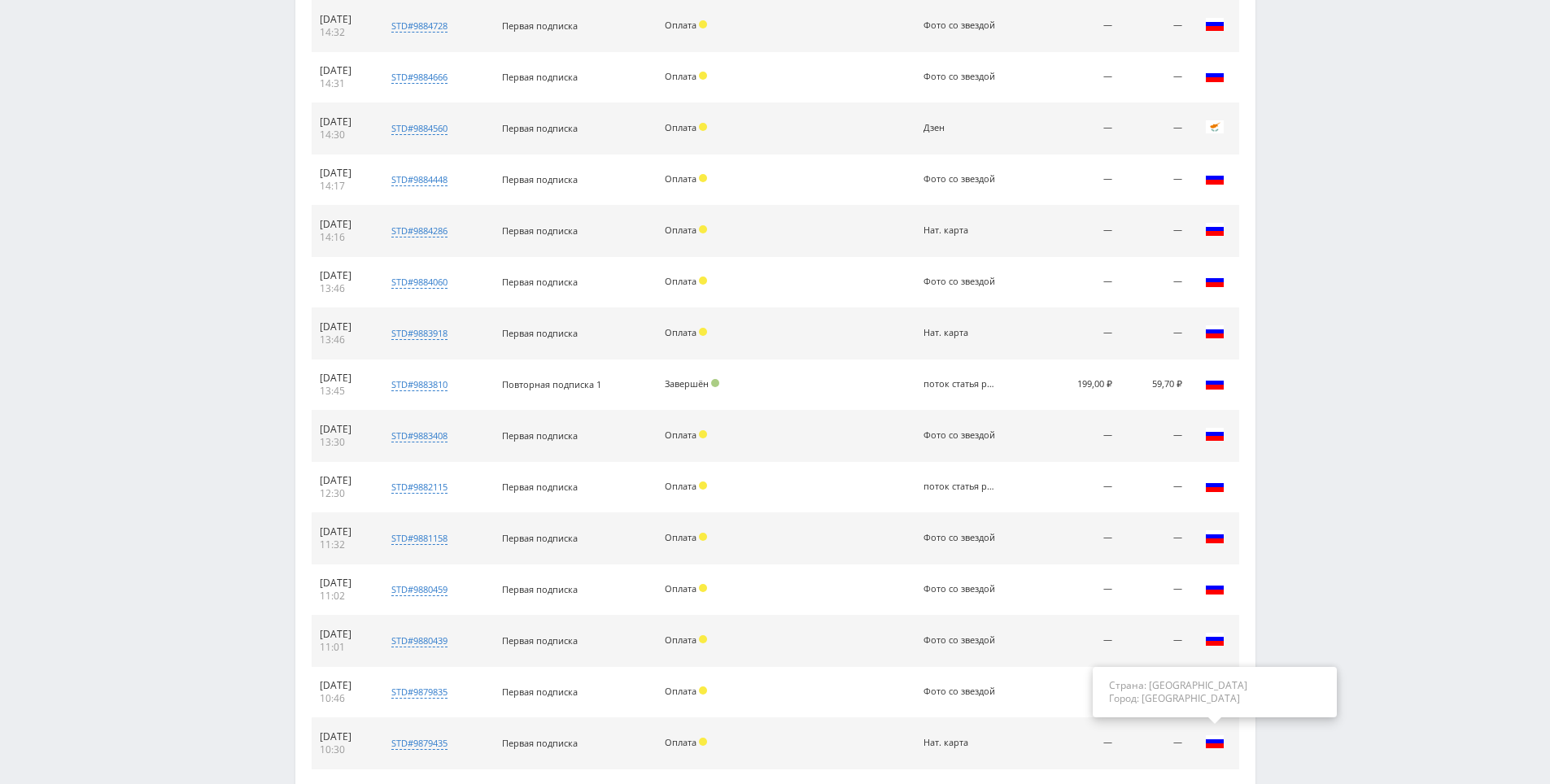
drag, startPoint x: 1256, startPoint y: 602, endPoint x: 1221, endPoint y: 675, distance: 81.0
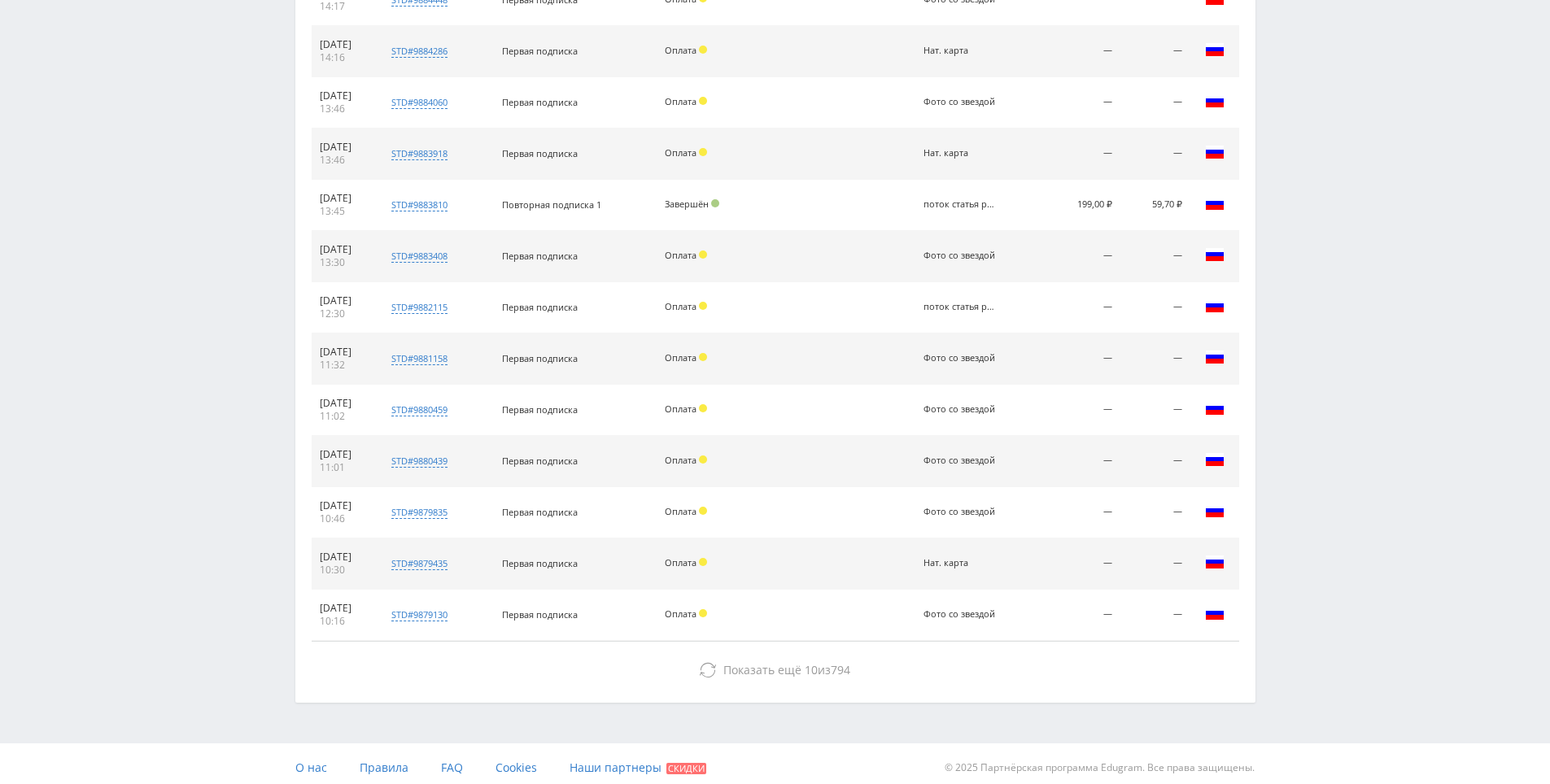
drag, startPoint x: 1078, startPoint y: 694, endPoint x: 1078, endPoint y: 734, distance: 40.0
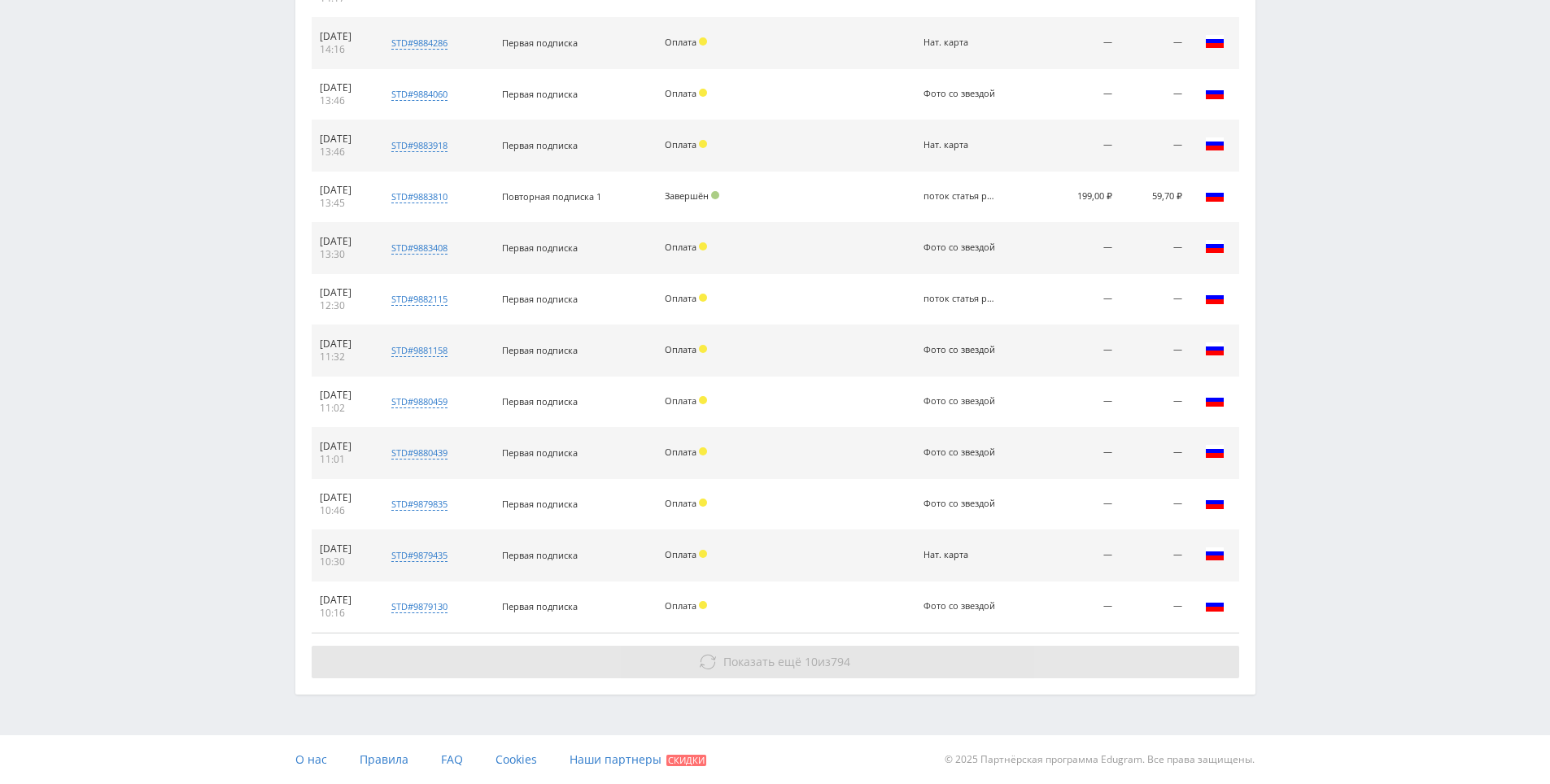
click at [1052, 652] on button "Показать ещё 10 из 794" at bounding box center [775, 662] width 928 height 33
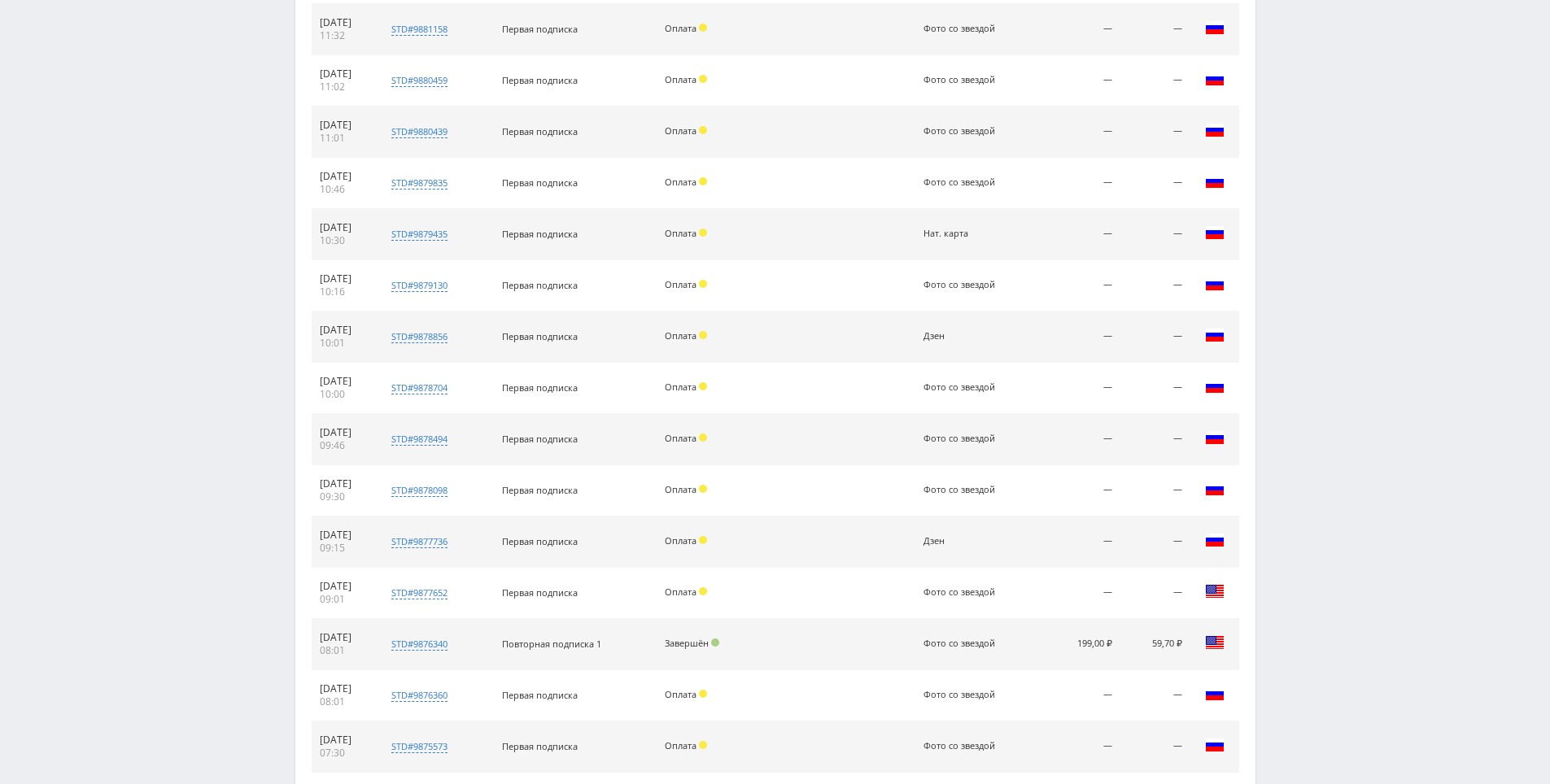
scroll to position [4118, 0]
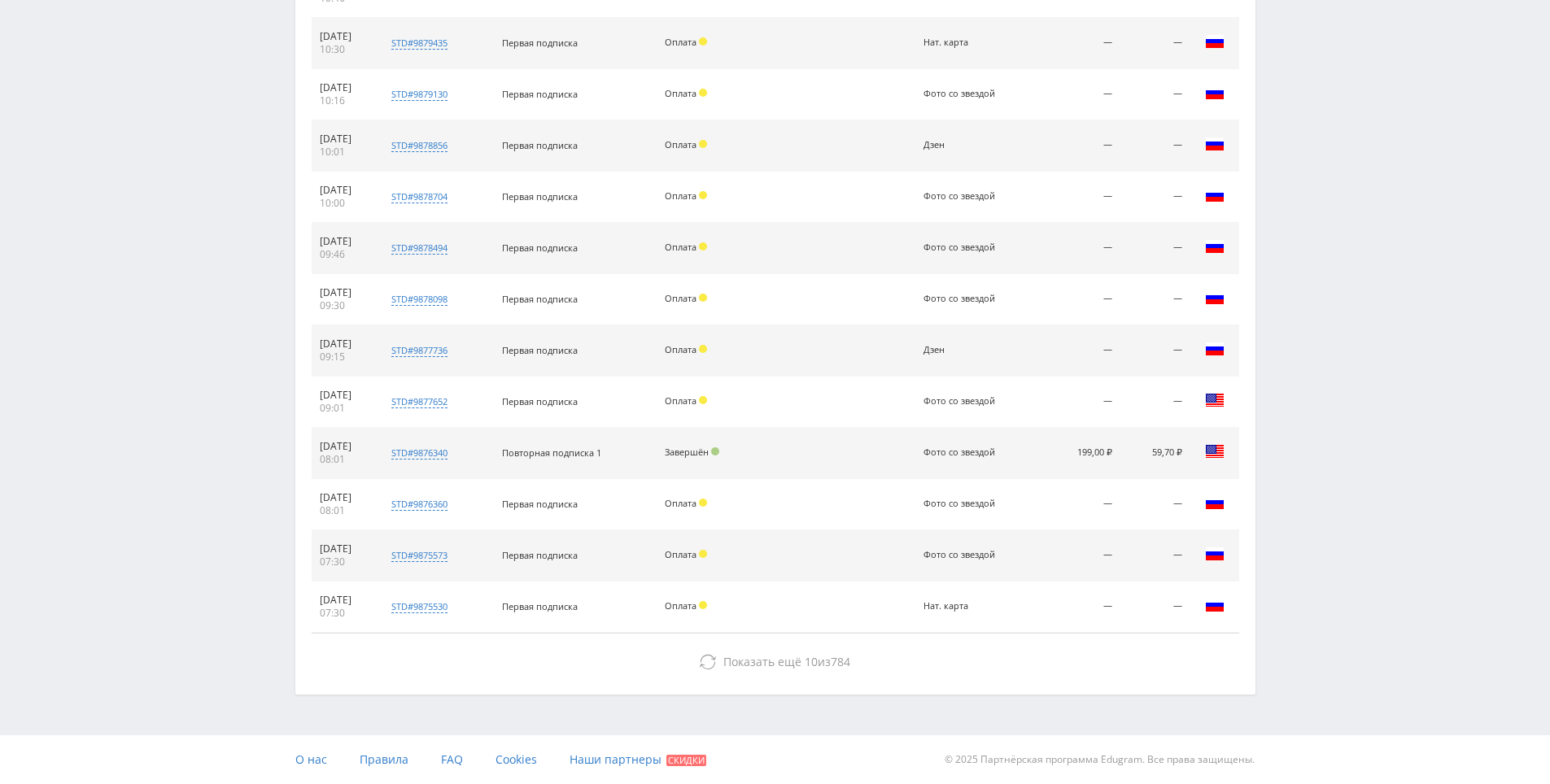
drag, startPoint x: 1051, startPoint y: 541, endPoint x: 1075, endPoint y: 689, distance: 149.9
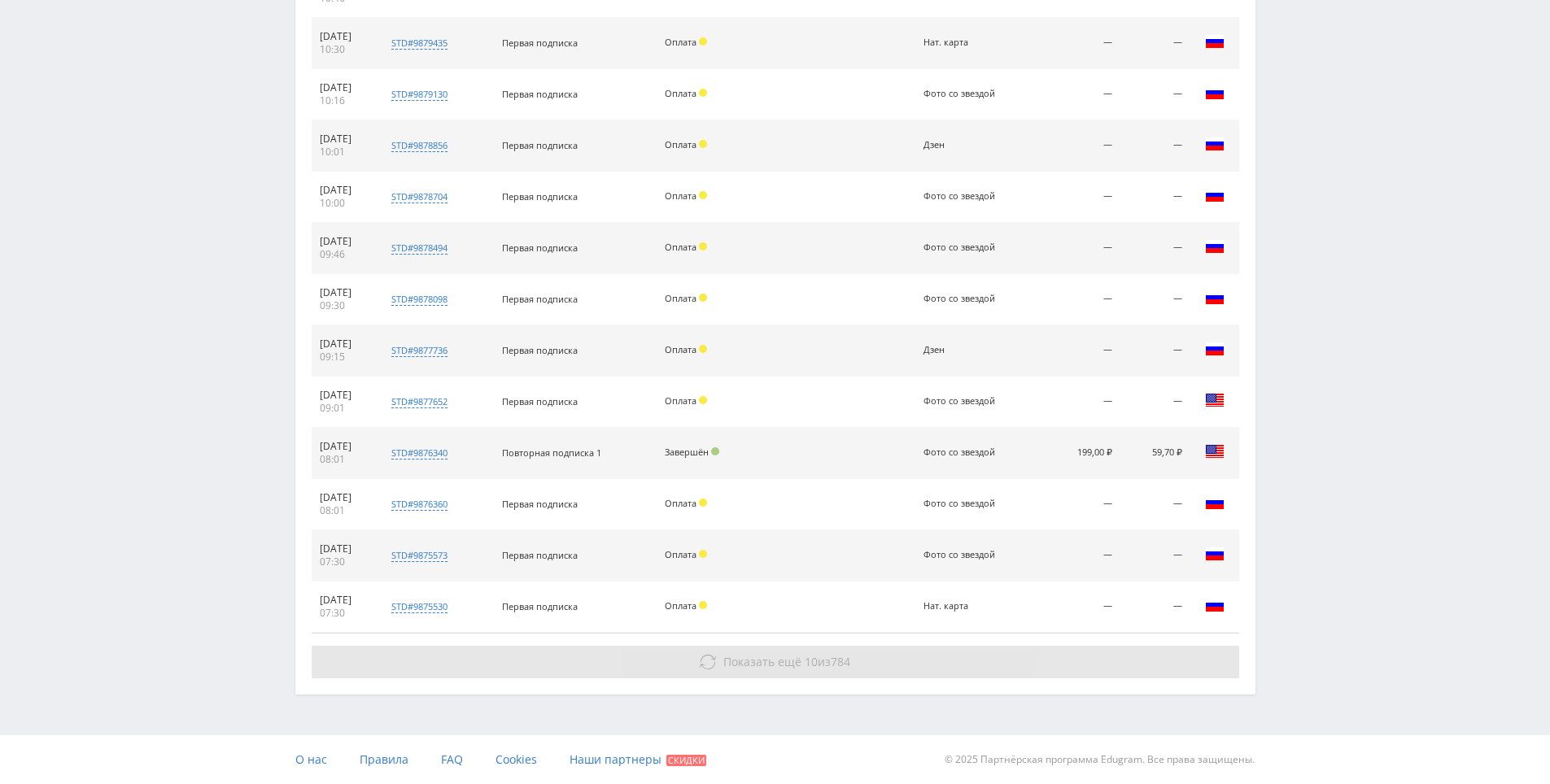
click at [1071, 663] on button "Показать ещё 10 из 784" at bounding box center [775, 662] width 928 height 33
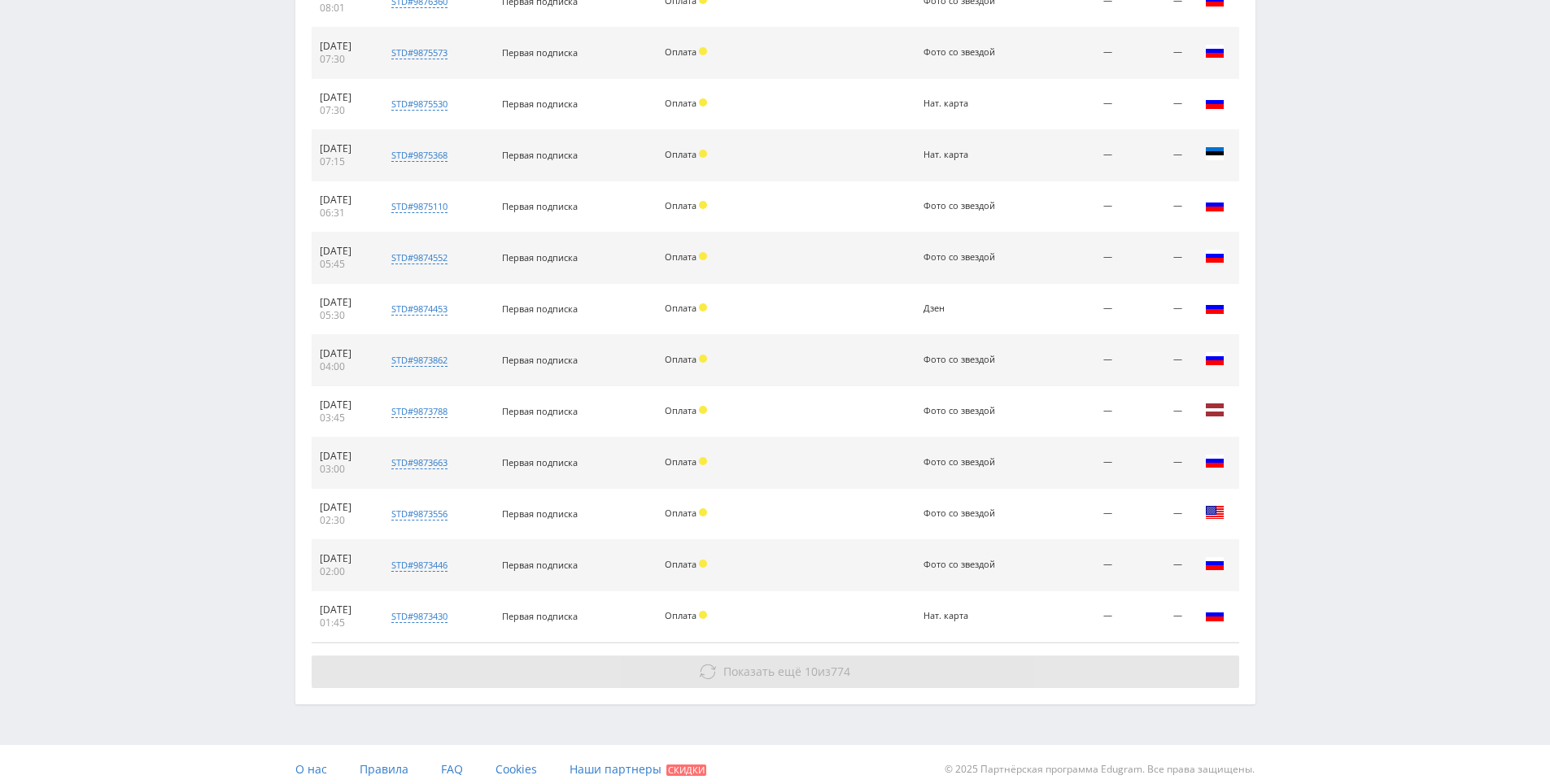
scroll to position [4629, 0]
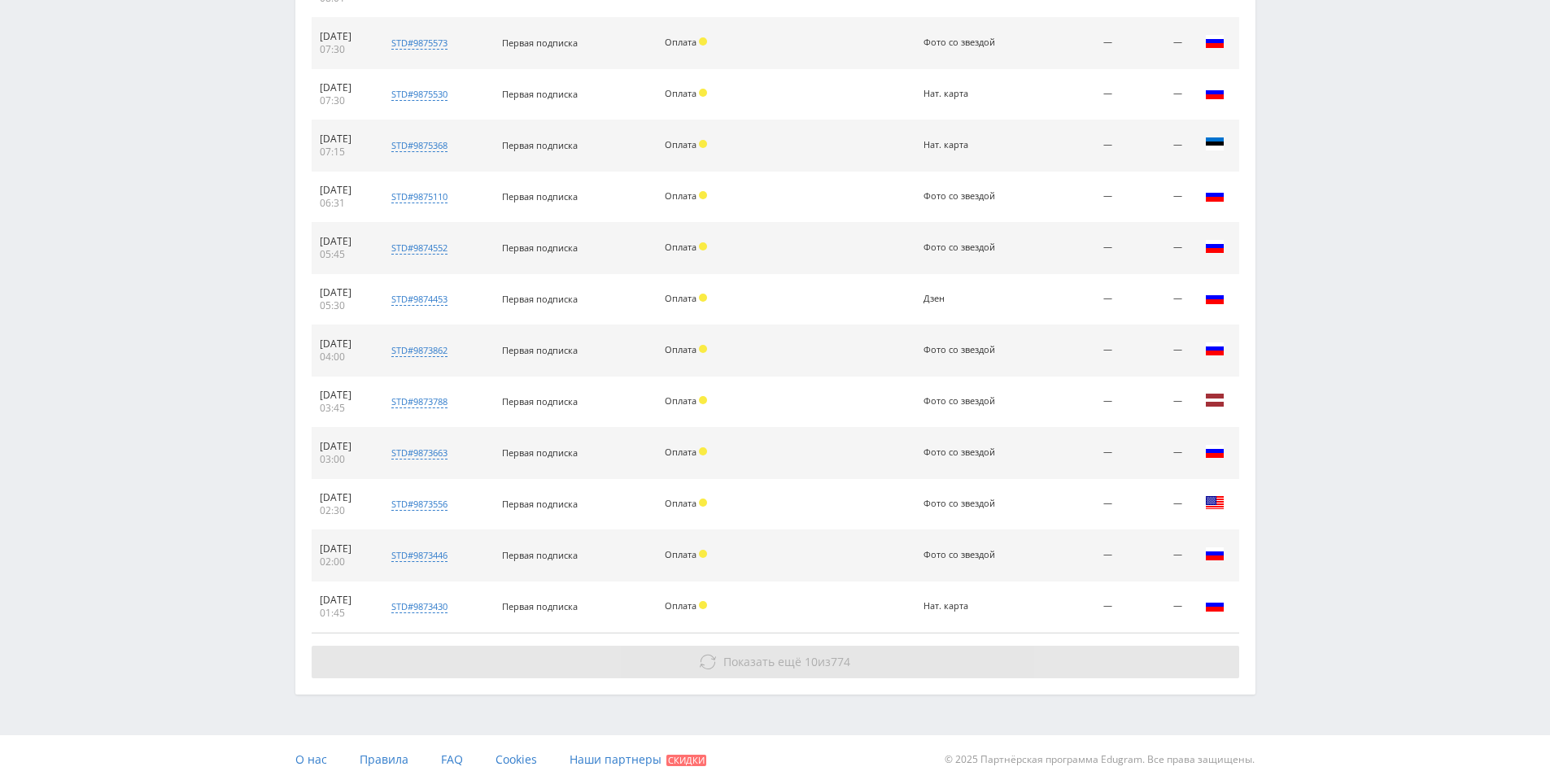
drag, startPoint x: 1081, startPoint y: 549, endPoint x: 1081, endPoint y: 660, distance: 111.0
click at [1081, 655] on button "Показать ещё 10 из 774" at bounding box center [775, 662] width 928 height 33
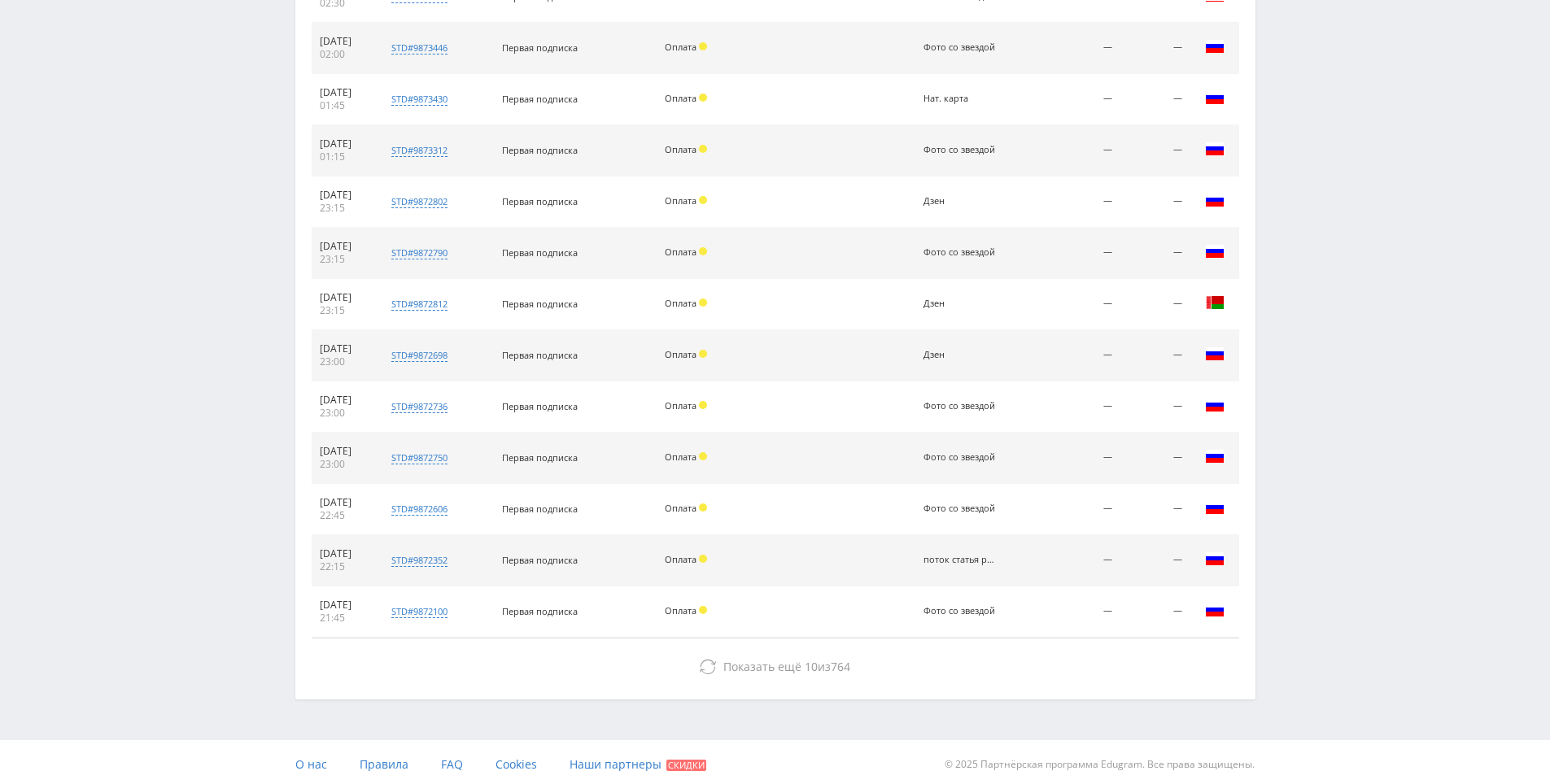
drag, startPoint x: 1066, startPoint y: 666, endPoint x: 1076, endPoint y: 711, distance: 46.1
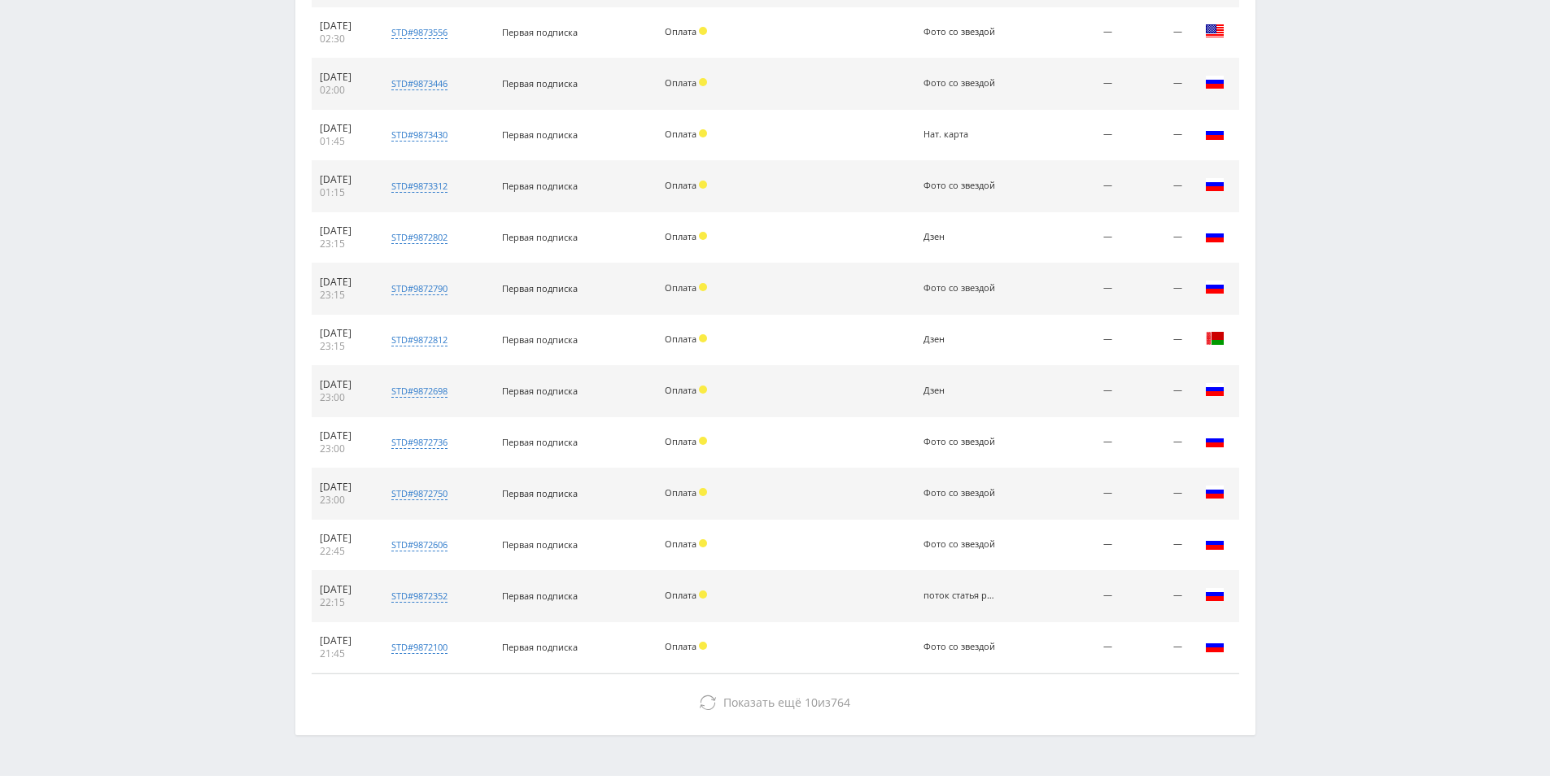
drag, startPoint x: 1077, startPoint y: 589, endPoint x: 1052, endPoint y: 549, distance: 47.2
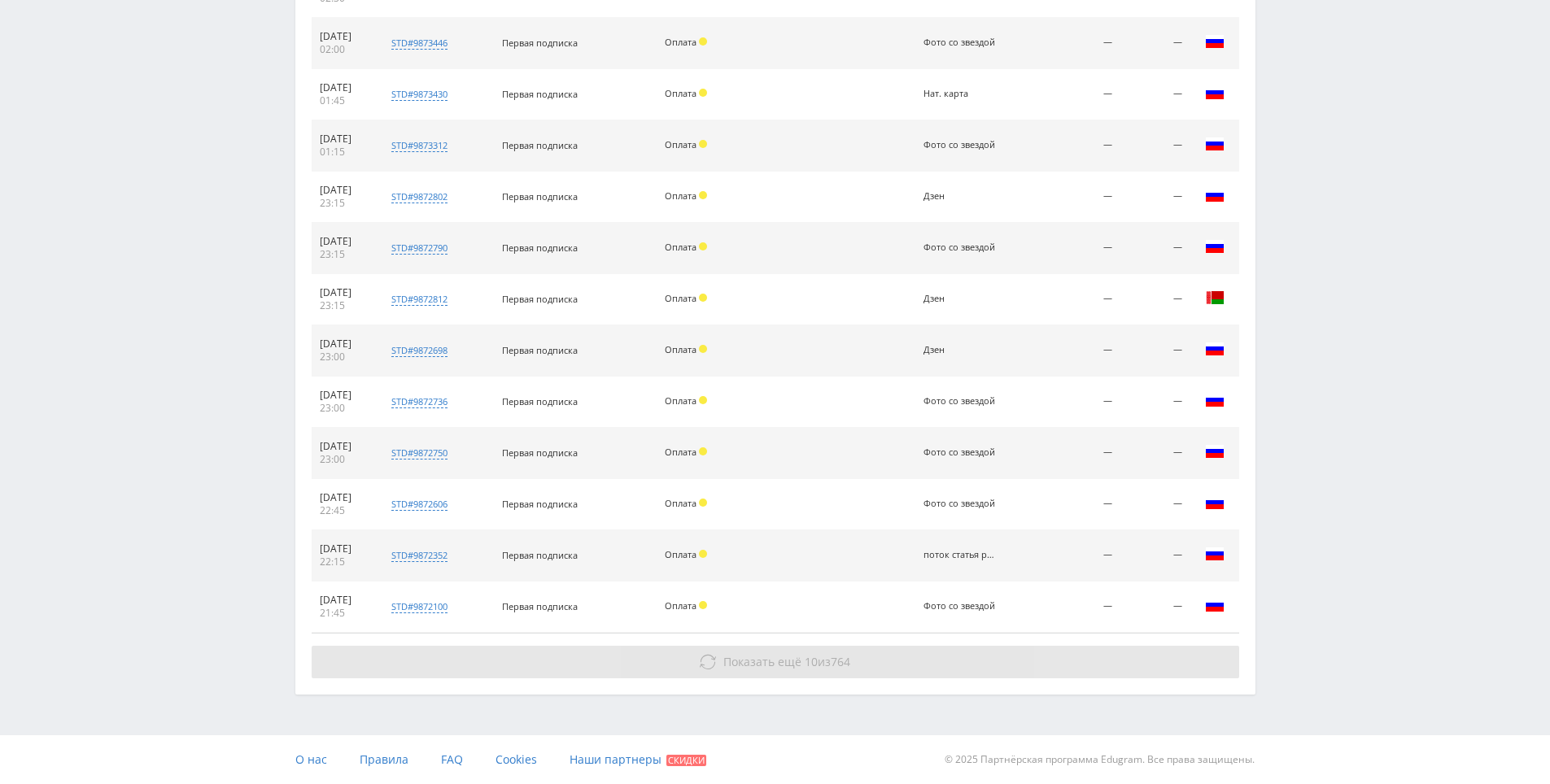
click at [955, 655] on button "Показать ещё 10 из 764" at bounding box center [775, 662] width 928 height 33
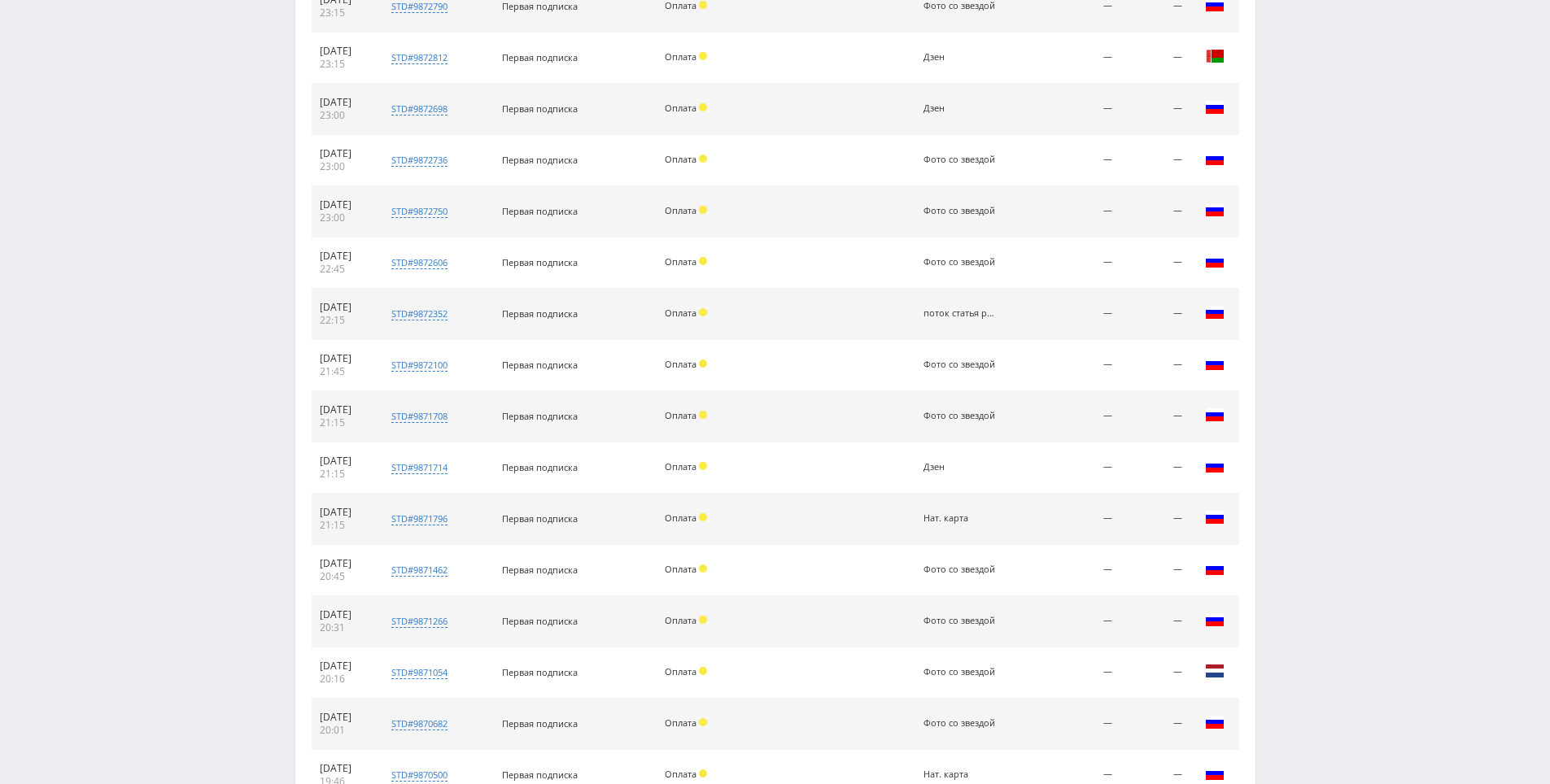
scroll to position [5655, 0]
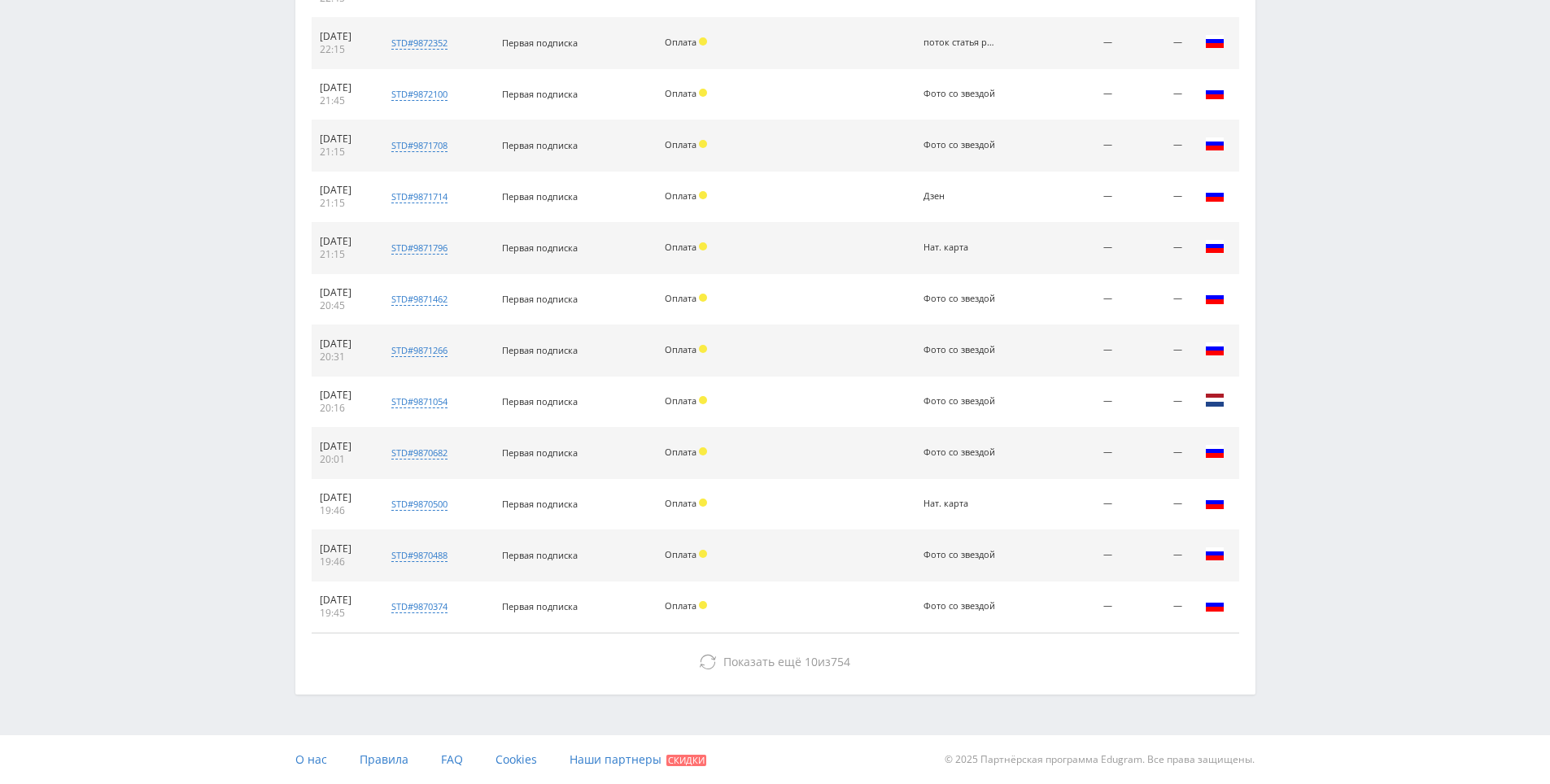
drag, startPoint x: 1373, startPoint y: 479, endPoint x: 1303, endPoint y: 630, distance: 166.4
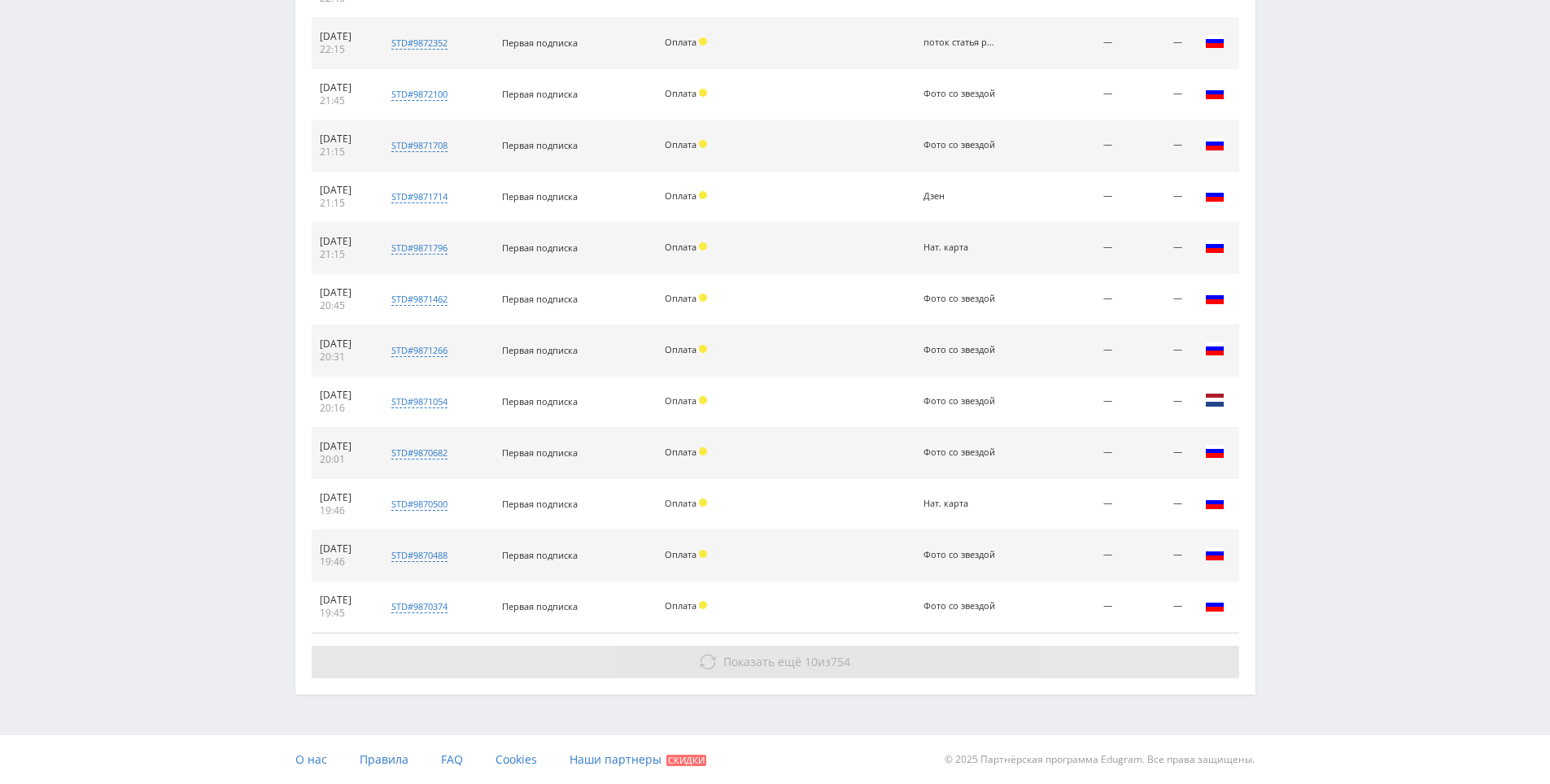
click at [1095, 655] on button "Показать ещё 10 из 754" at bounding box center [775, 662] width 928 height 33
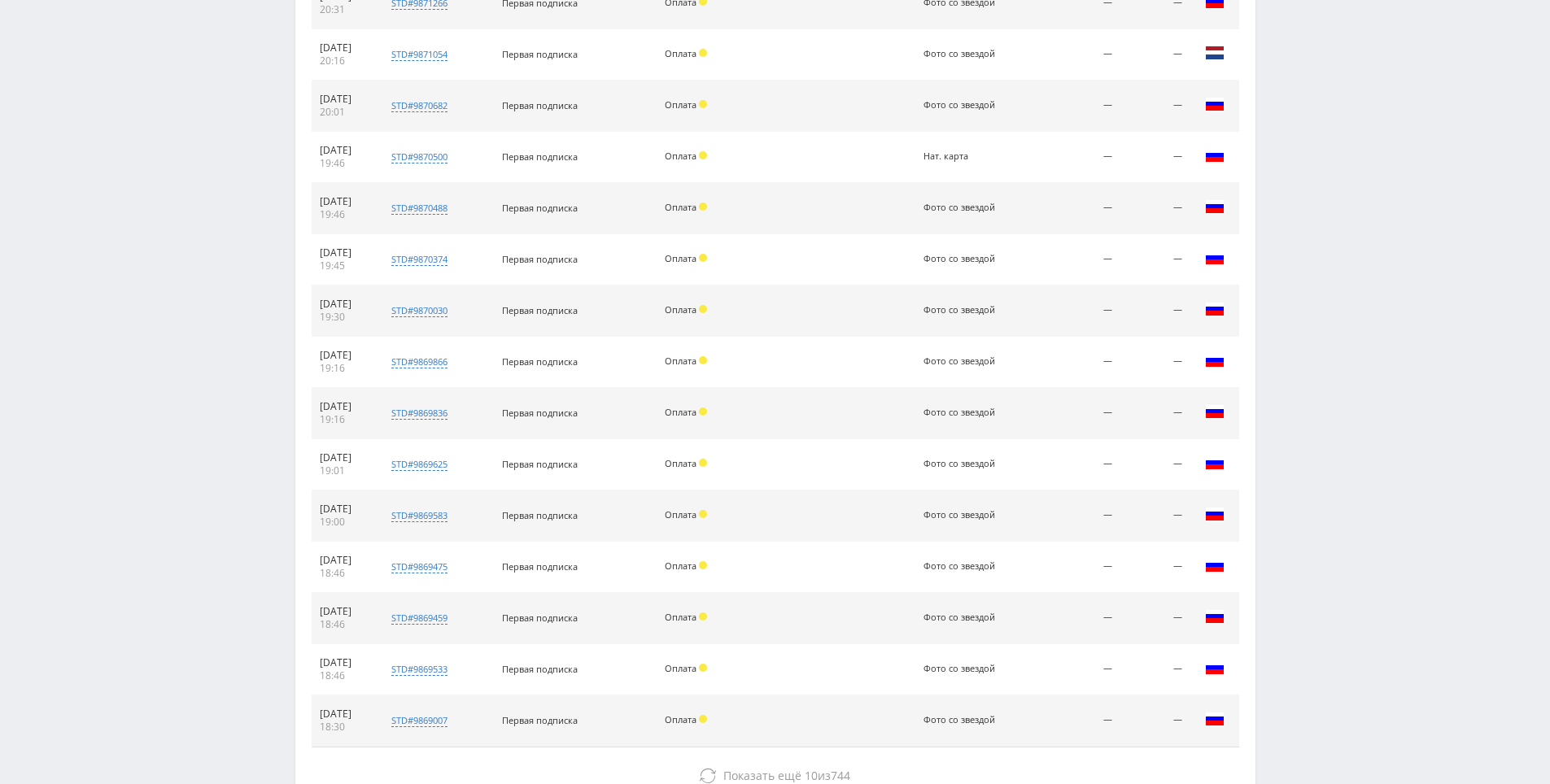
scroll to position [6116, 0]
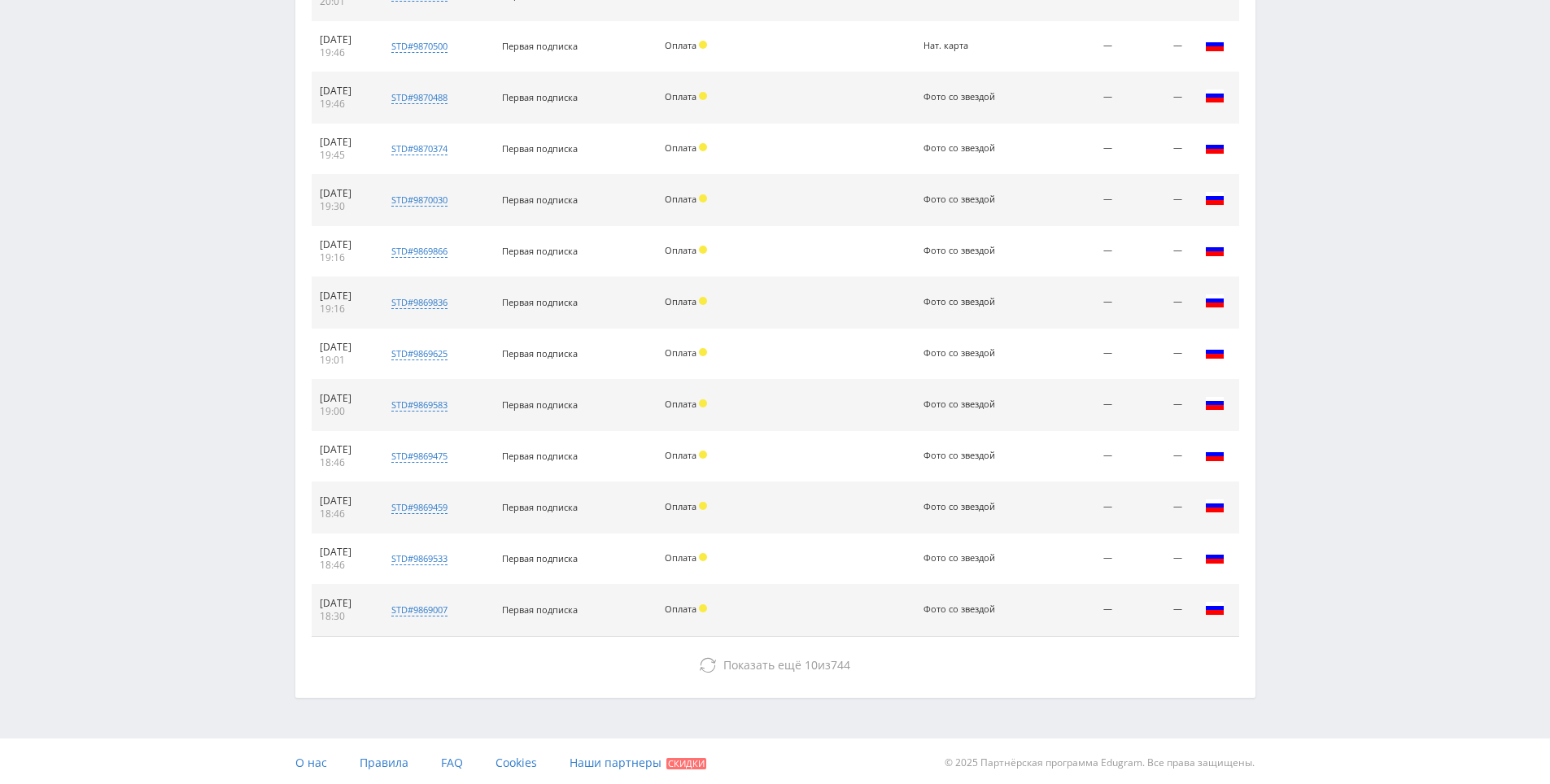
drag, startPoint x: 1324, startPoint y: 423, endPoint x: 1324, endPoint y: 534, distance: 111.0
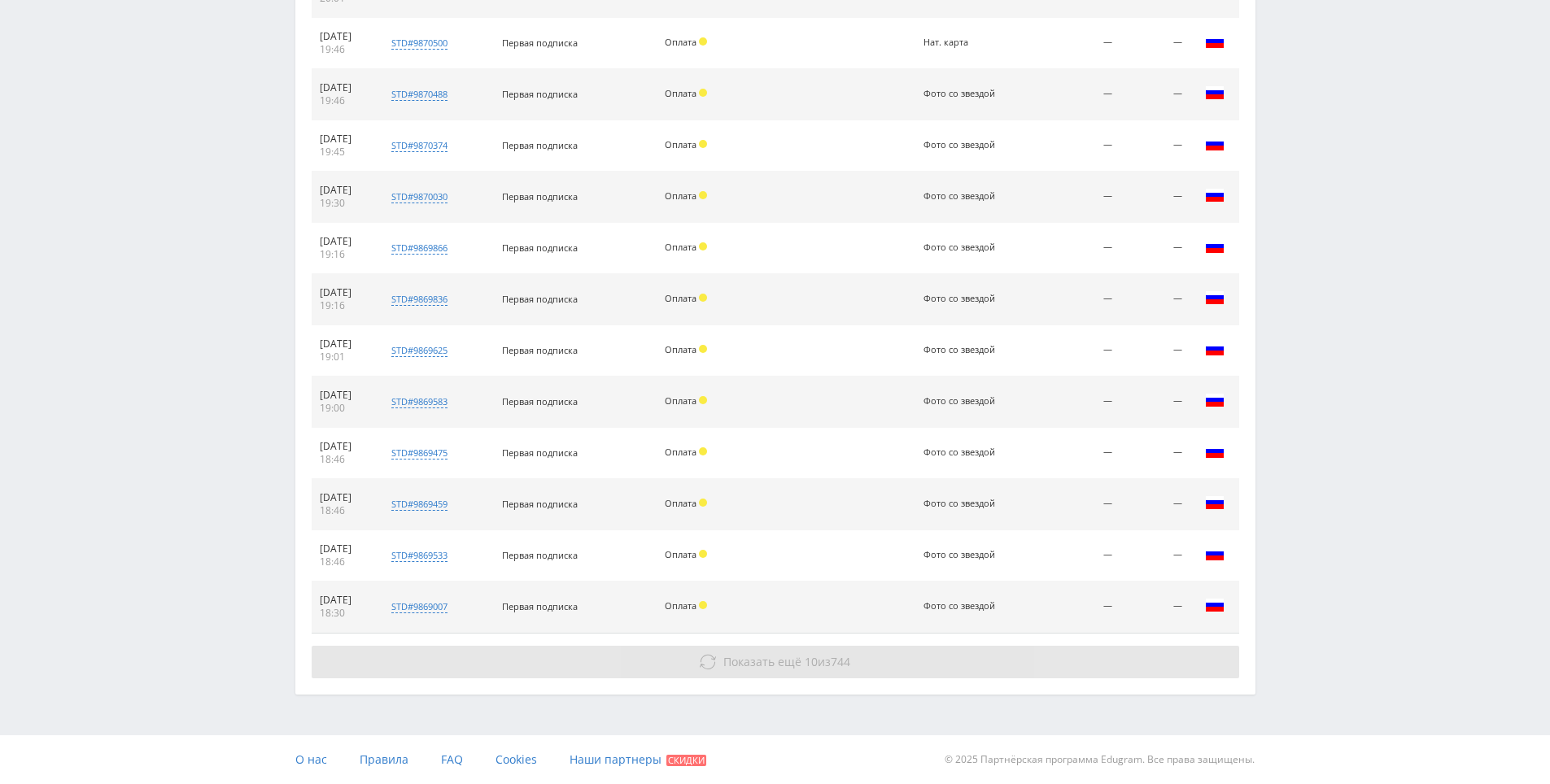
click at [1015, 657] on button "Показать ещё 10 из 744" at bounding box center [775, 662] width 928 height 33
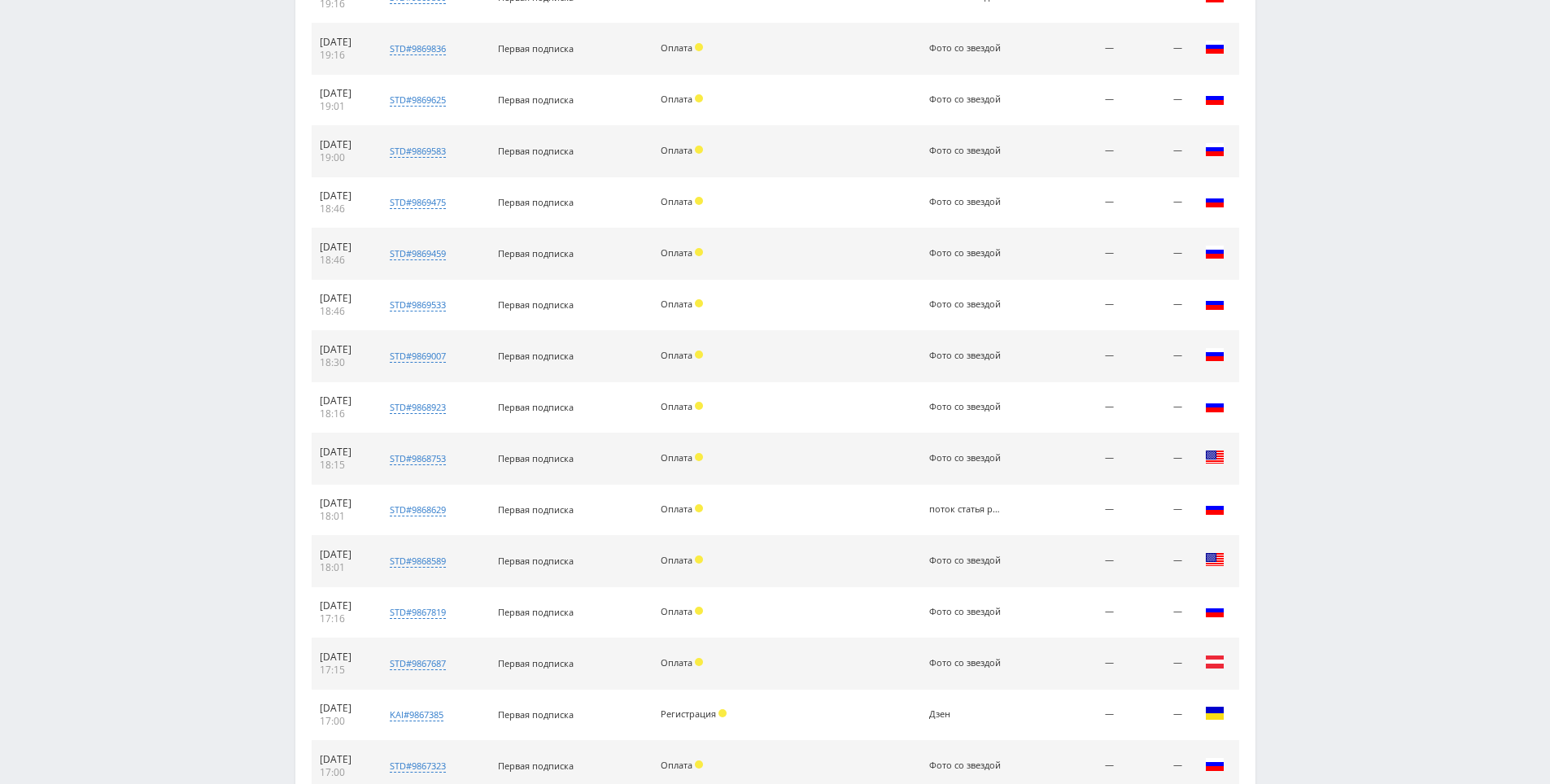
drag, startPoint x: 1307, startPoint y: 559, endPoint x: 1279, endPoint y: 650, distance: 95.2
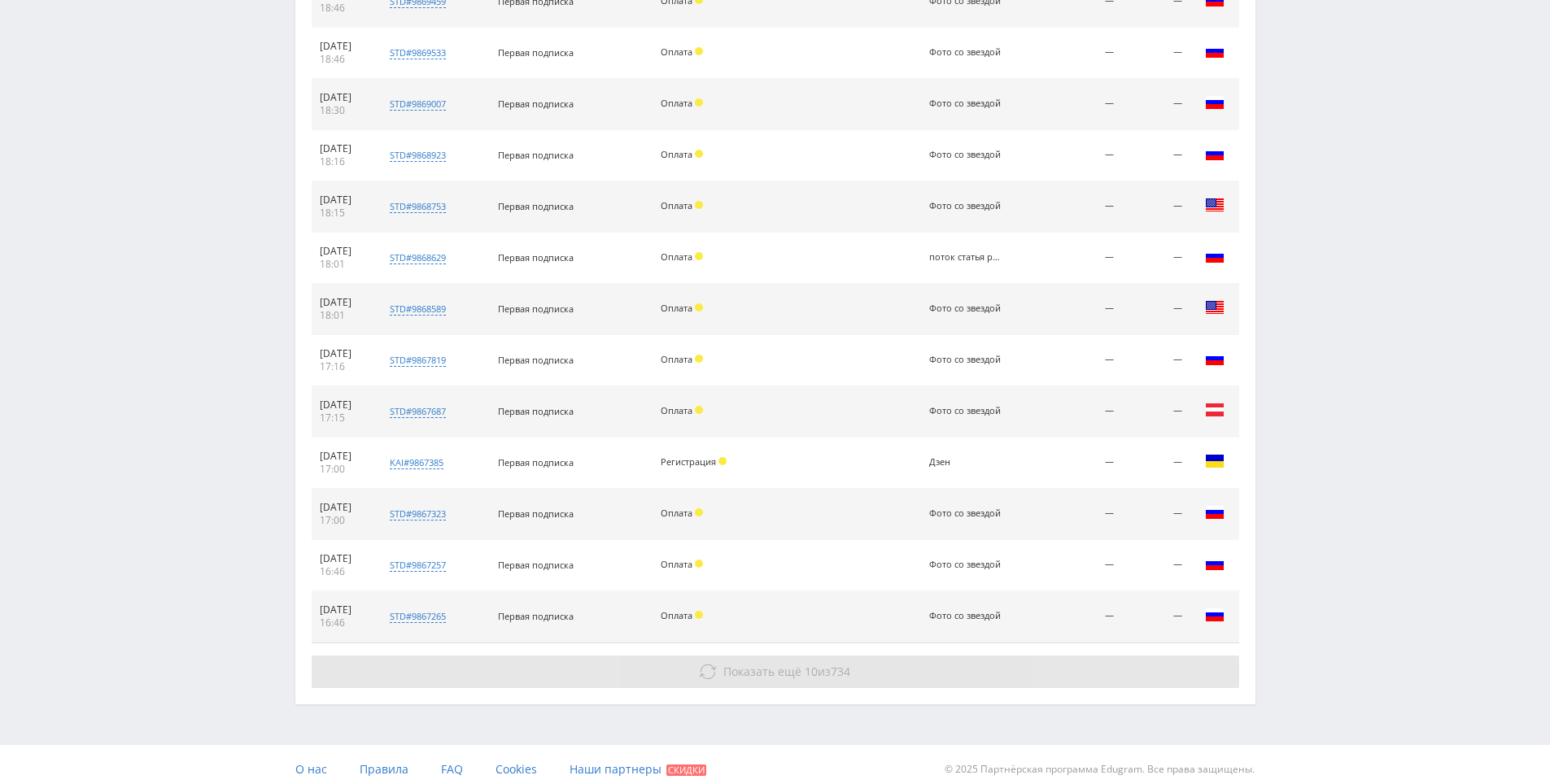
click at [990, 669] on button "Показать ещё 10 из 734" at bounding box center [775, 672] width 928 height 33
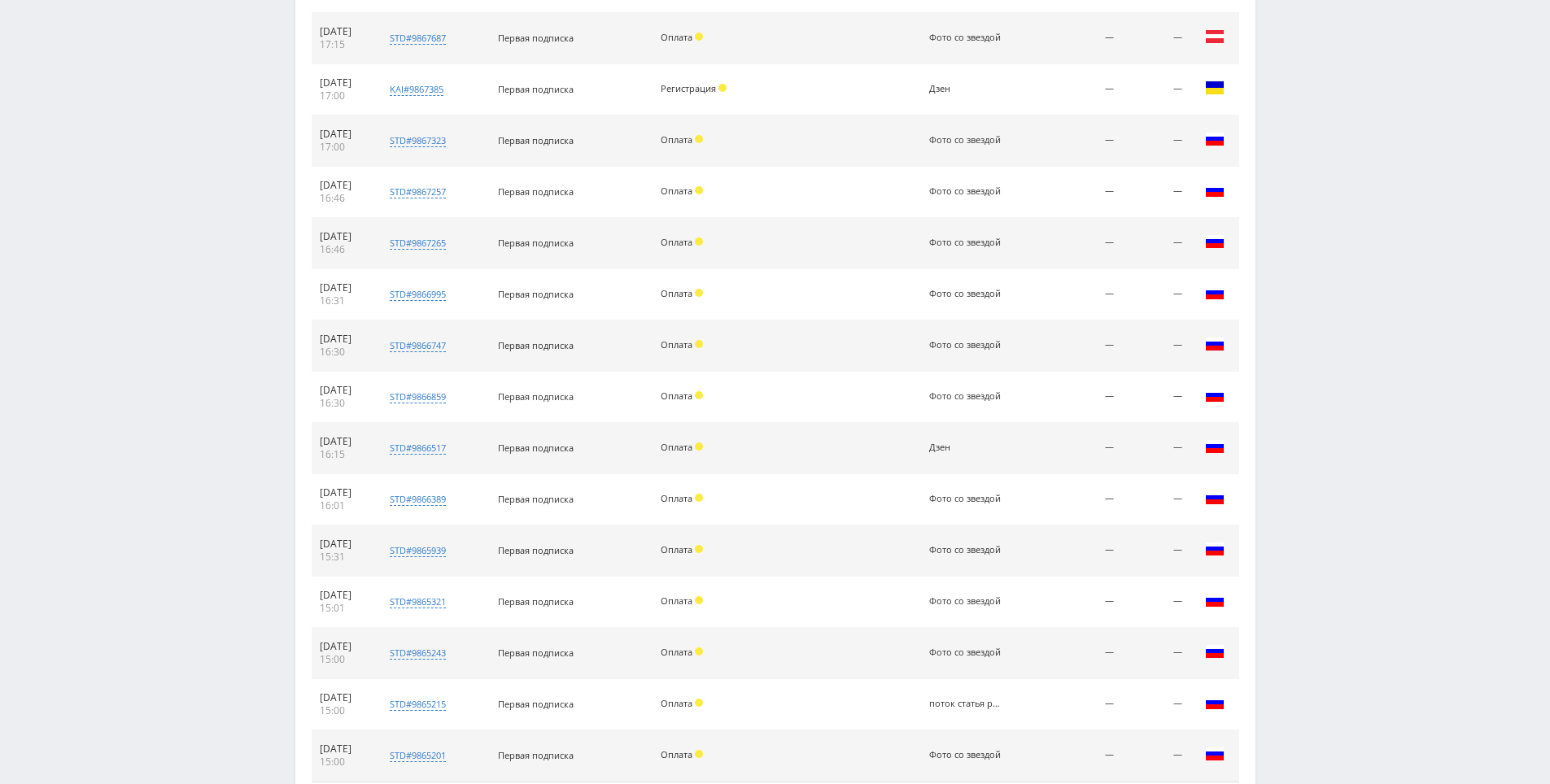
scroll to position [7140, 0]
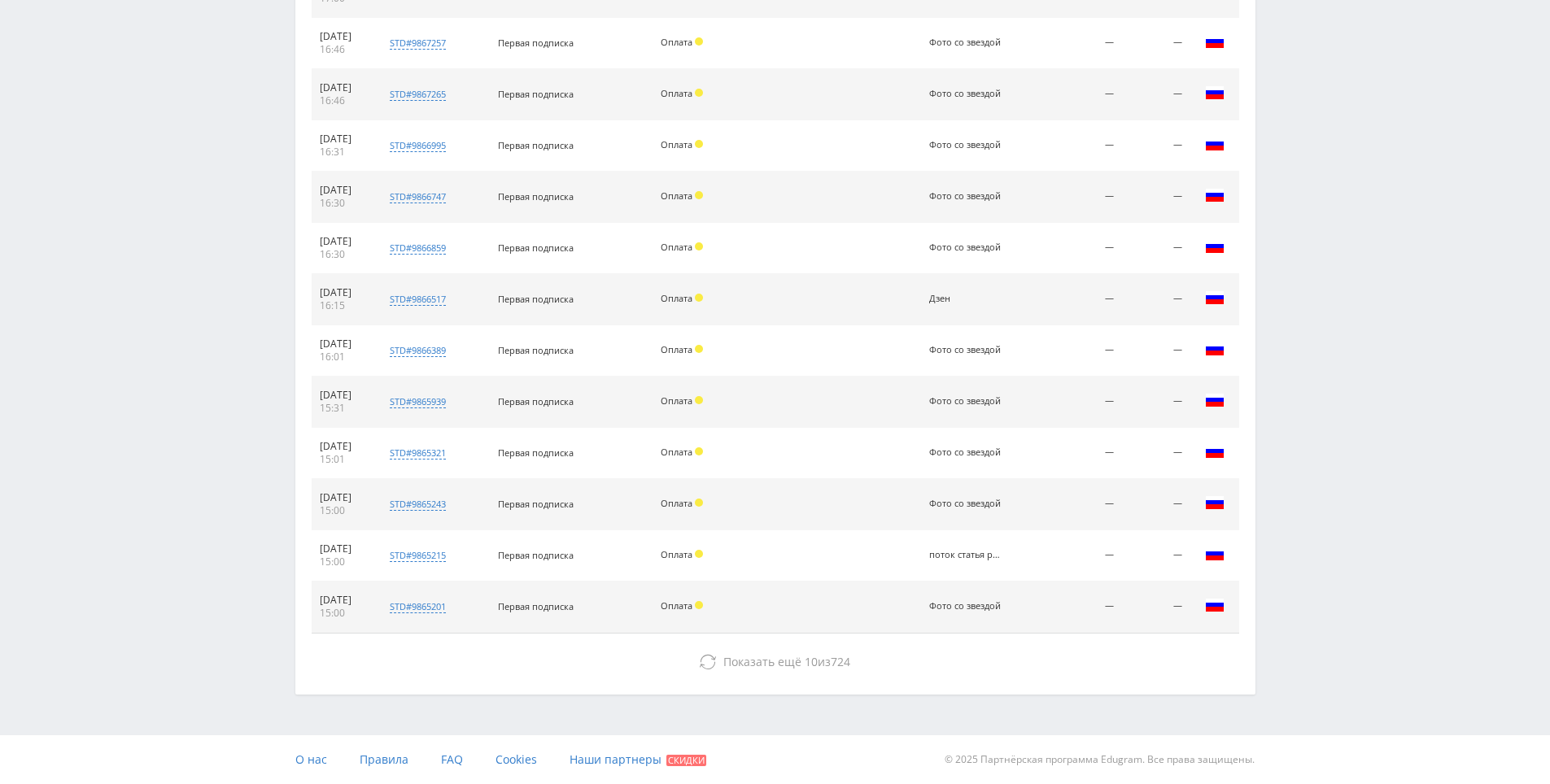
drag, startPoint x: 1296, startPoint y: 426, endPoint x: 1092, endPoint y: 635, distance: 292.1
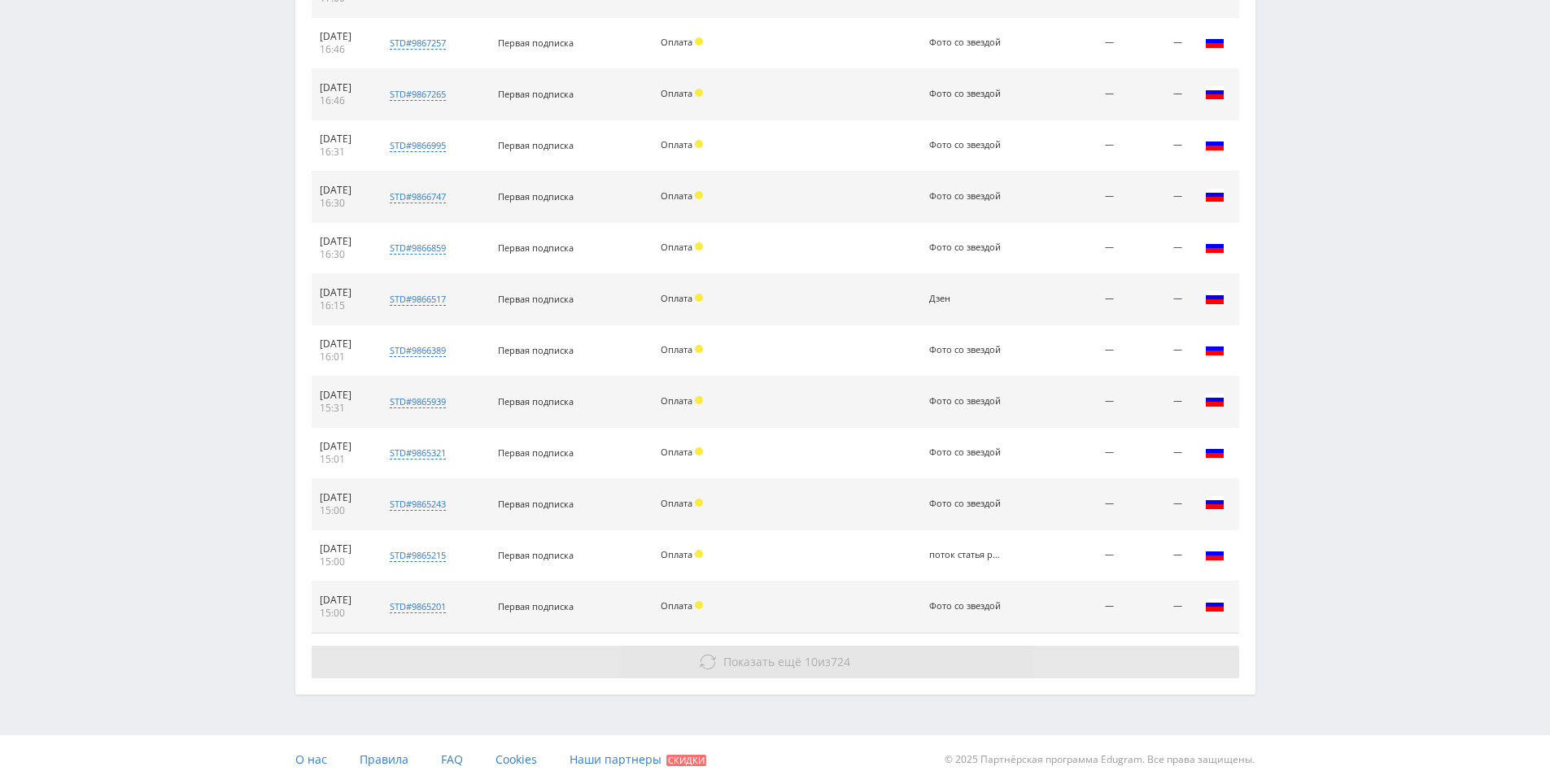
click at [868, 663] on button "Показать ещё 10 из 724" at bounding box center [775, 662] width 928 height 33
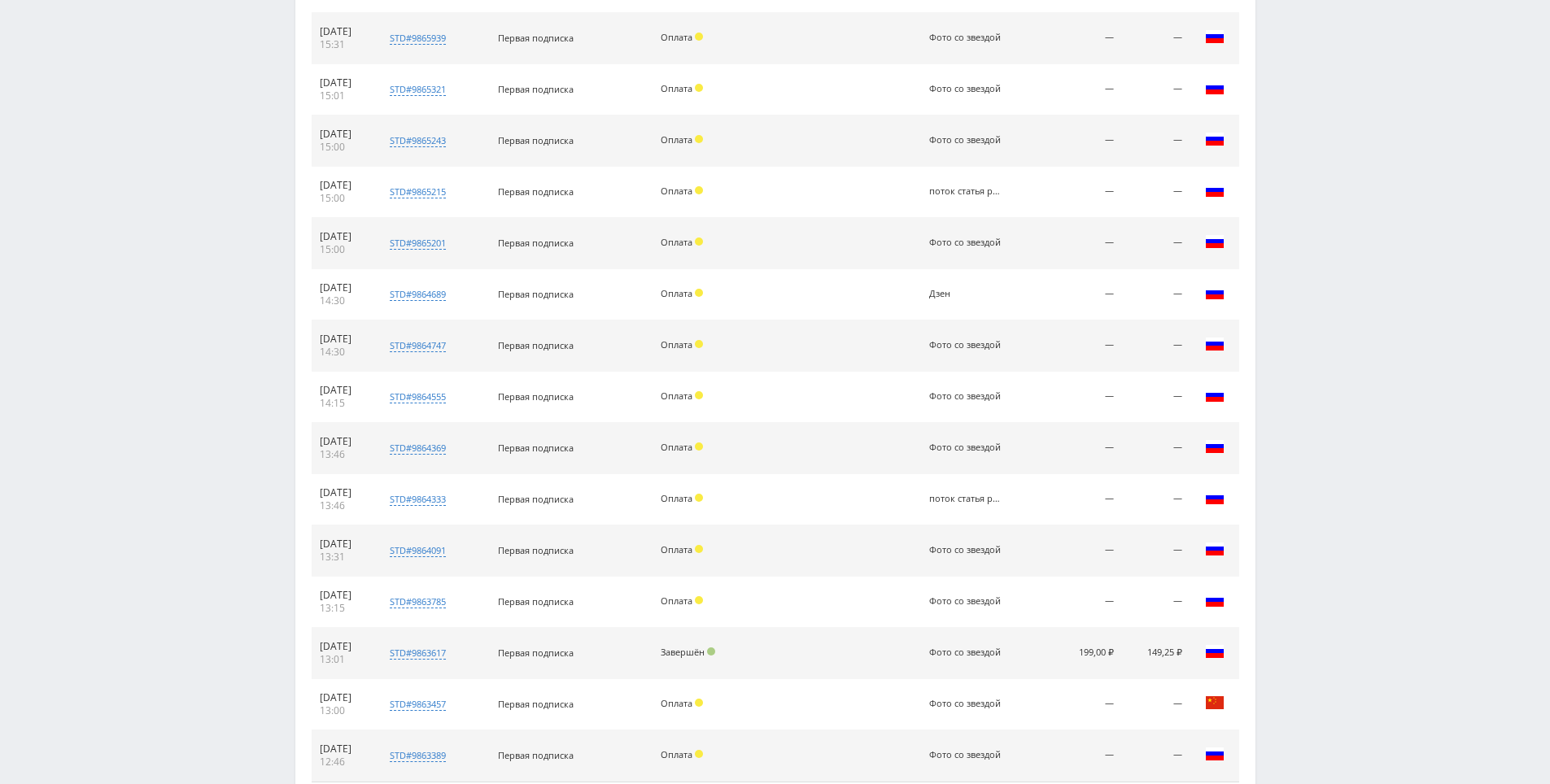
scroll to position [7653, 0]
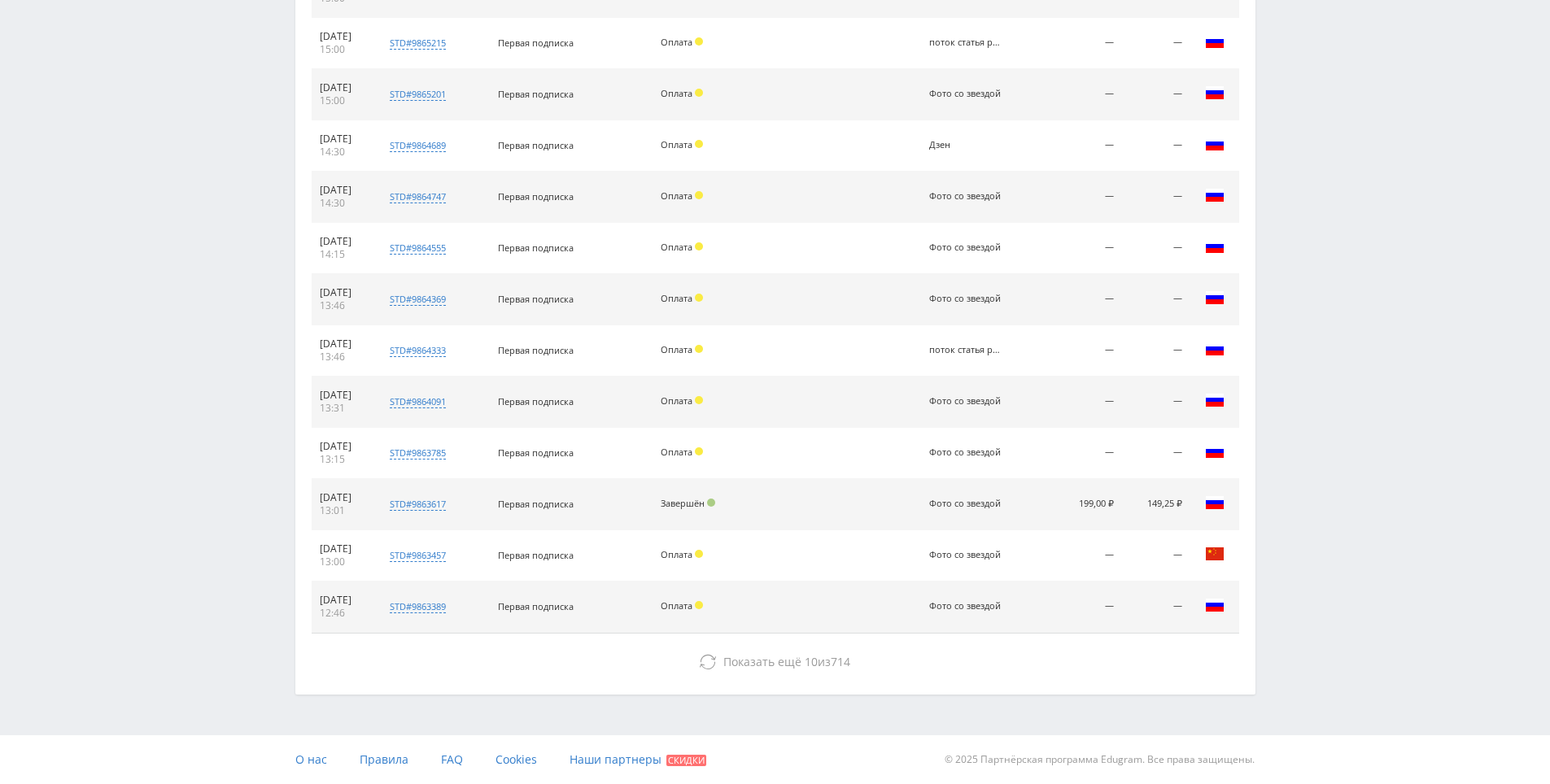
drag, startPoint x: 1369, startPoint y: 475, endPoint x: 1327, endPoint y: 633, distance: 163.5
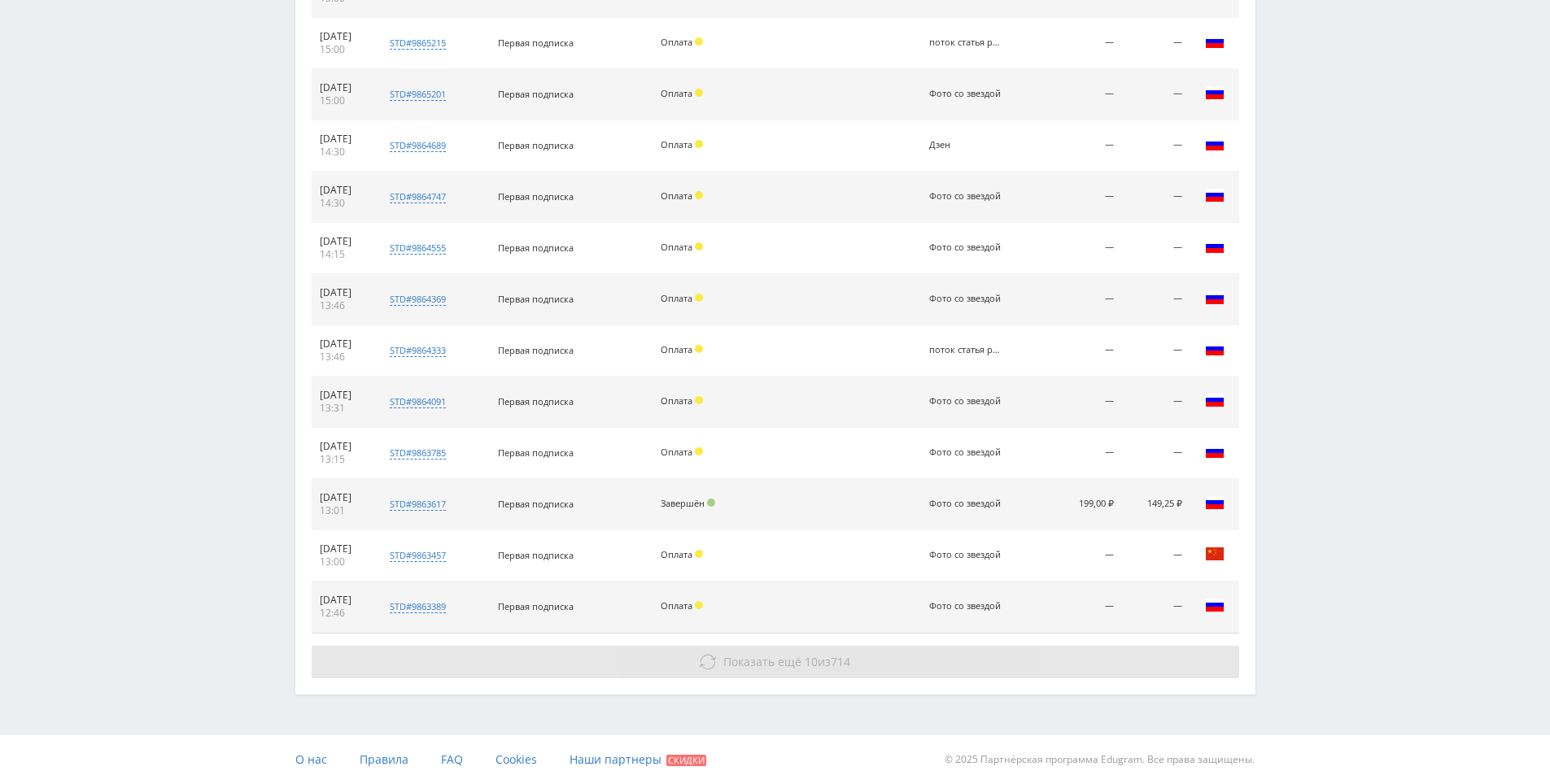
click at [1121, 649] on button "Показать ещё 10 из 714" at bounding box center [775, 662] width 928 height 33
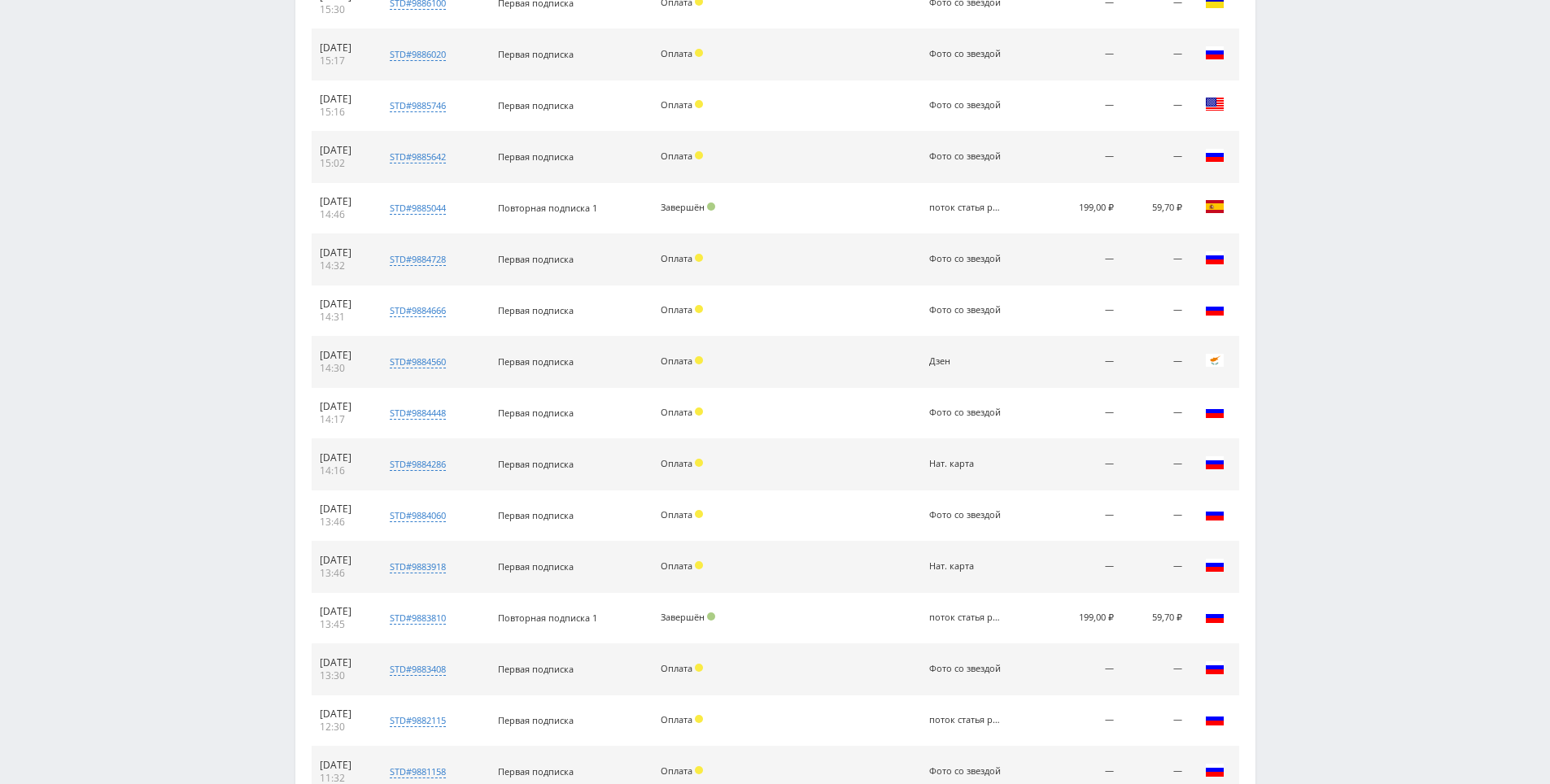
scroll to position [0, 0]
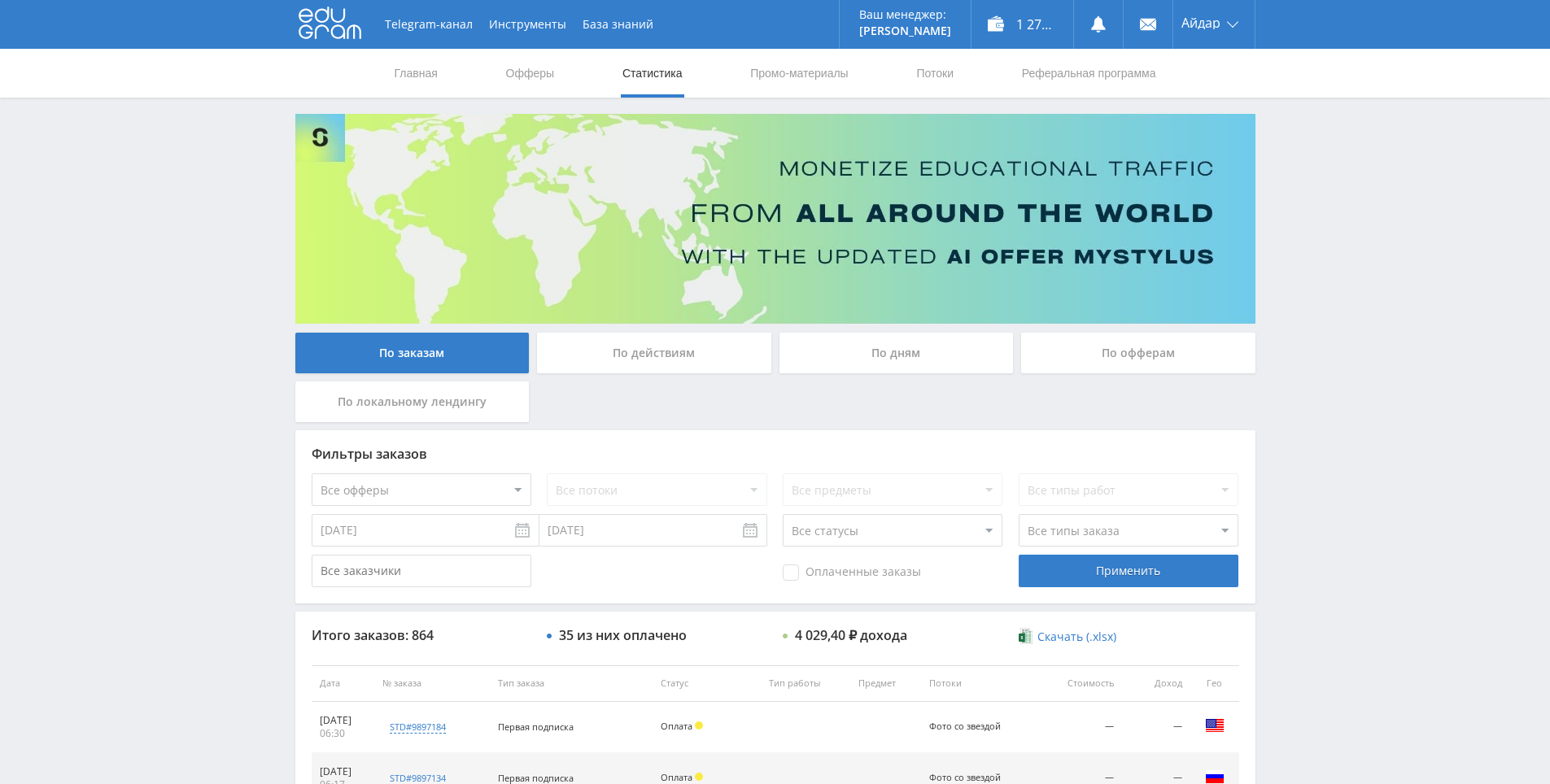
drag, startPoint x: 1288, startPoint y: 601, endPoint x: 1310, endPoint y: 421, distance: 181.3
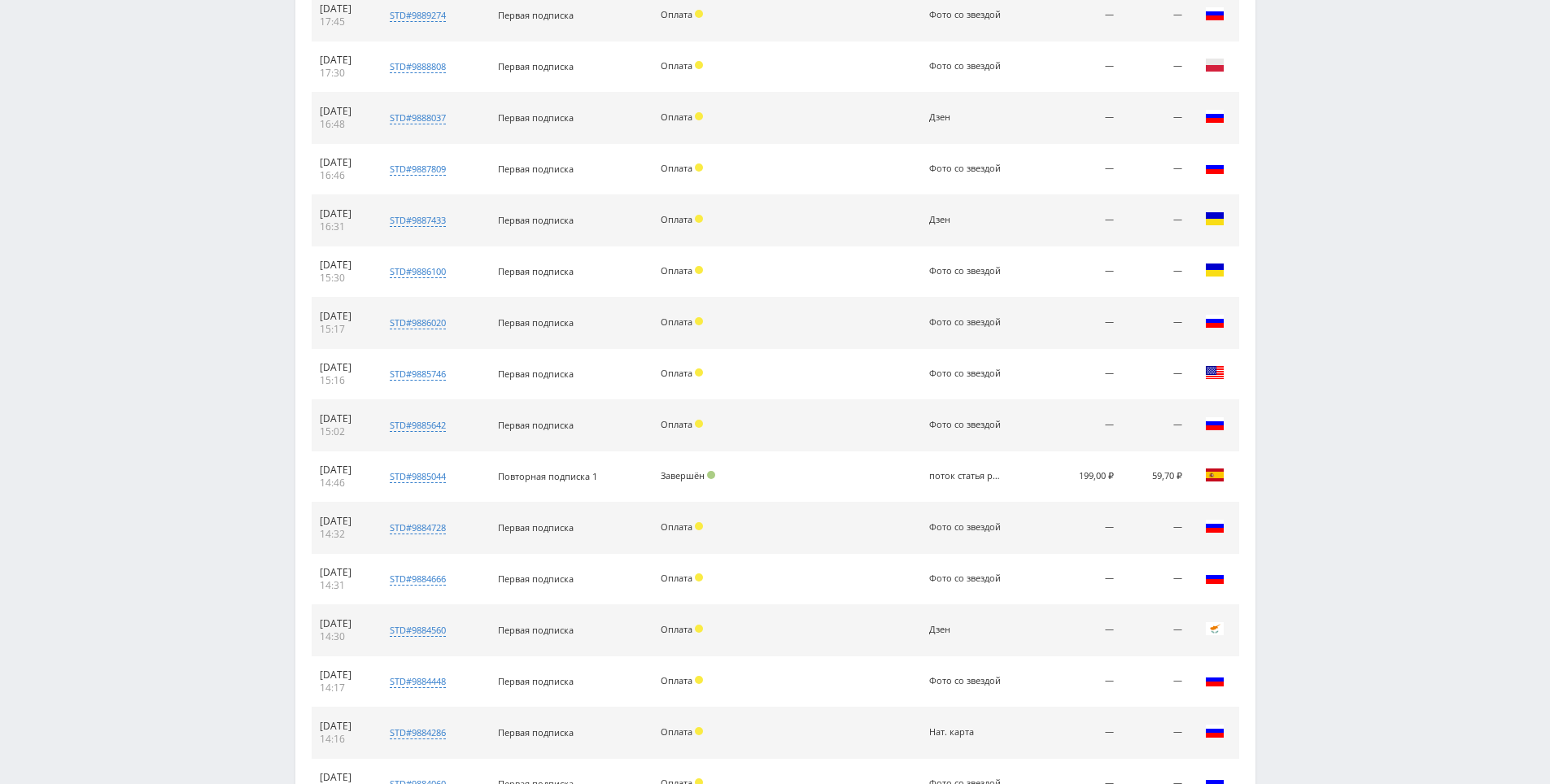
scroll to position [3145, 0]
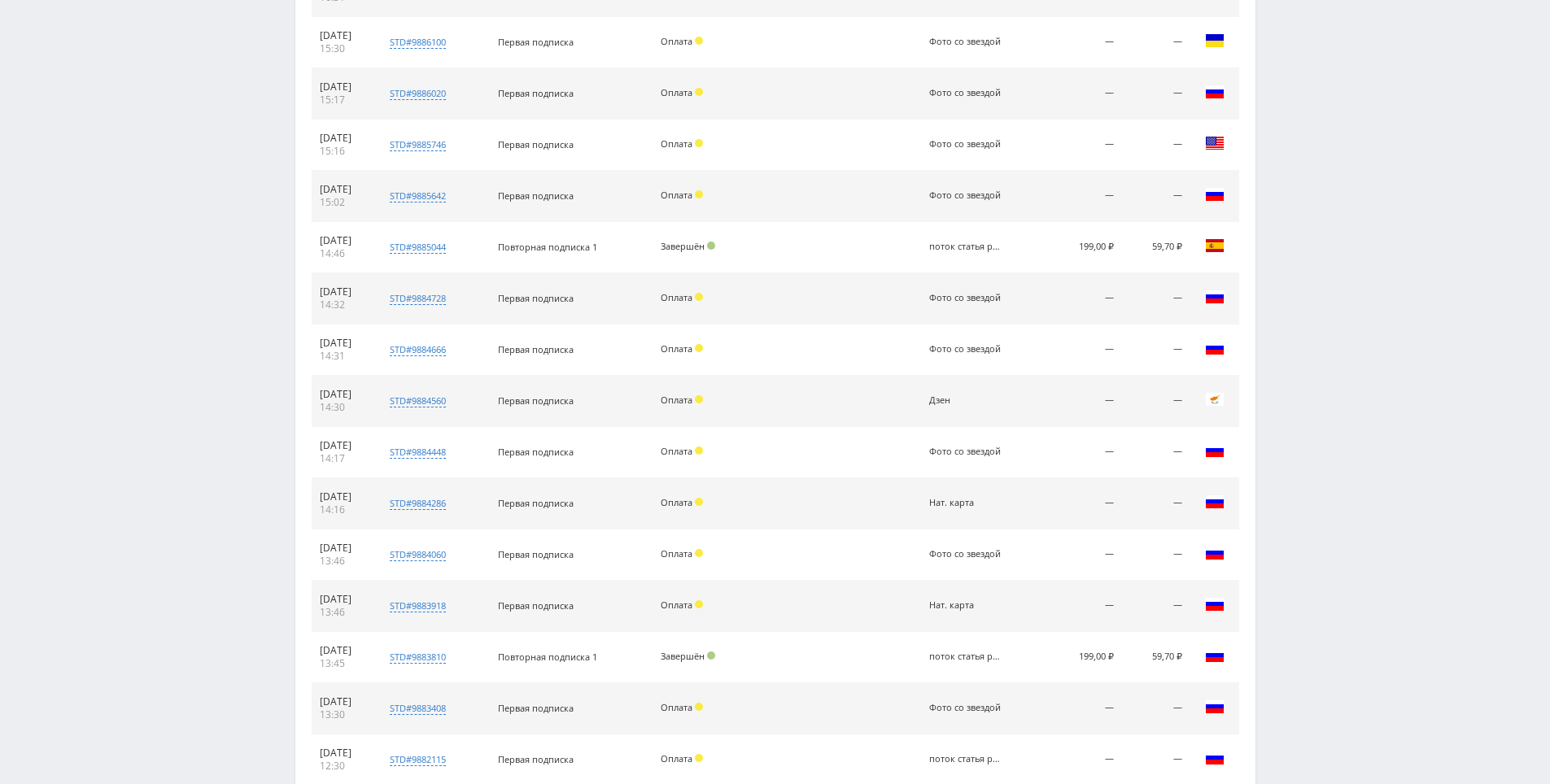
drag, startPoint x: 1280, startPoint y: 457, endPoint x: 1327, endPoint y: 359, distance: 108.7
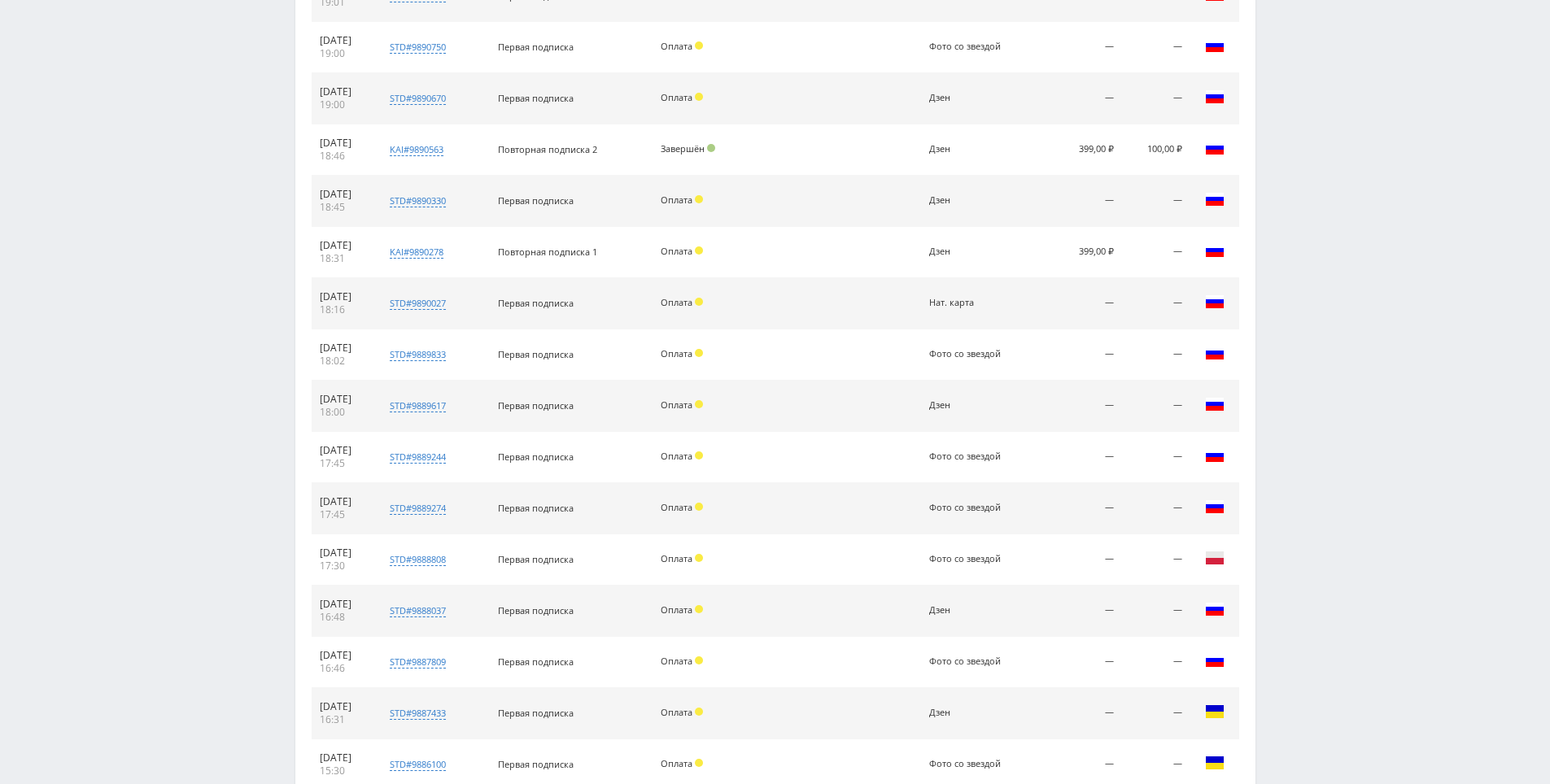
drag, startPoint x: 1283, startPoint y: 355, endPoint x: 1387, endPoint y: 449, distance: 140.2
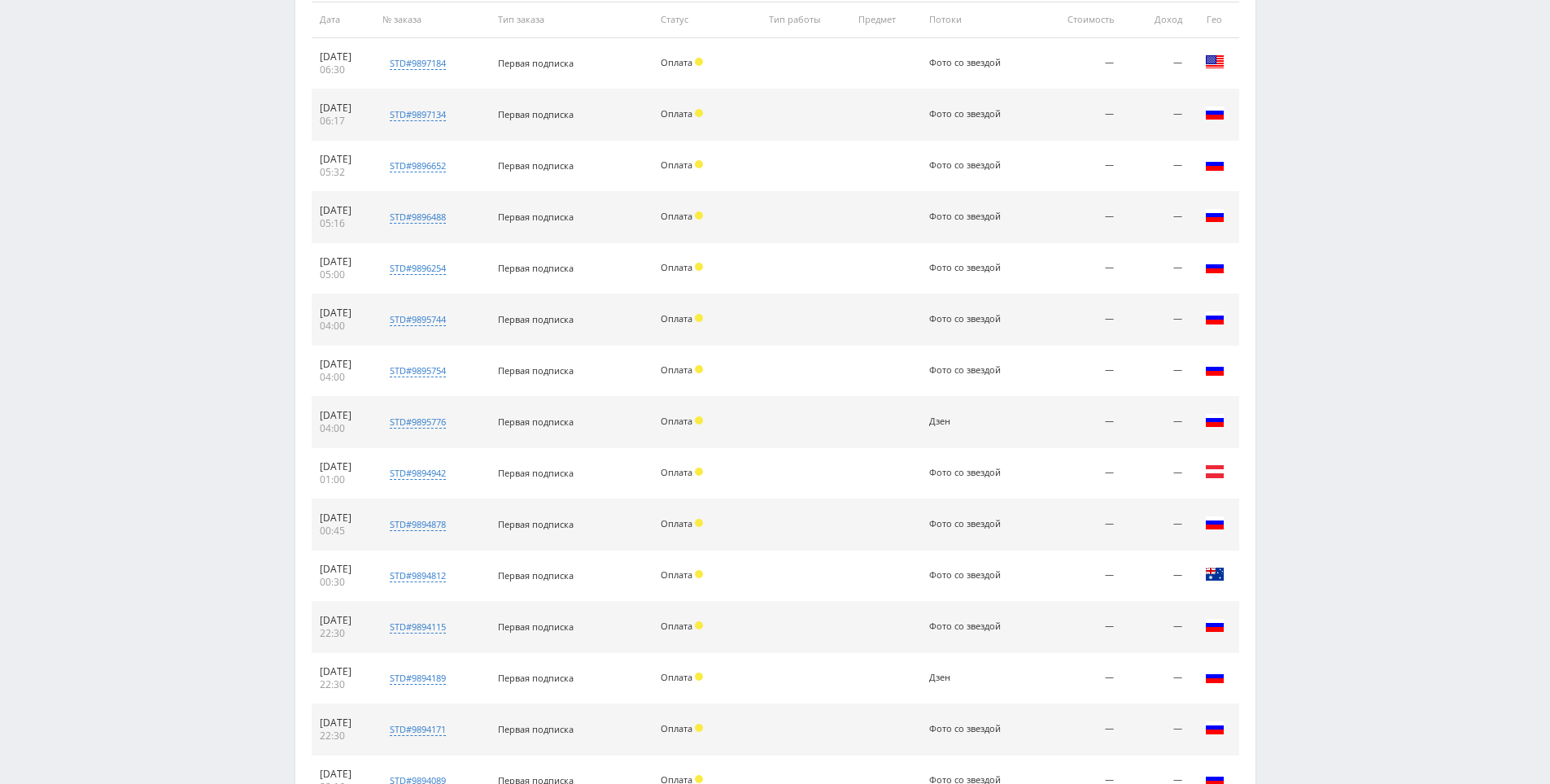
scroll to position [0, 0]
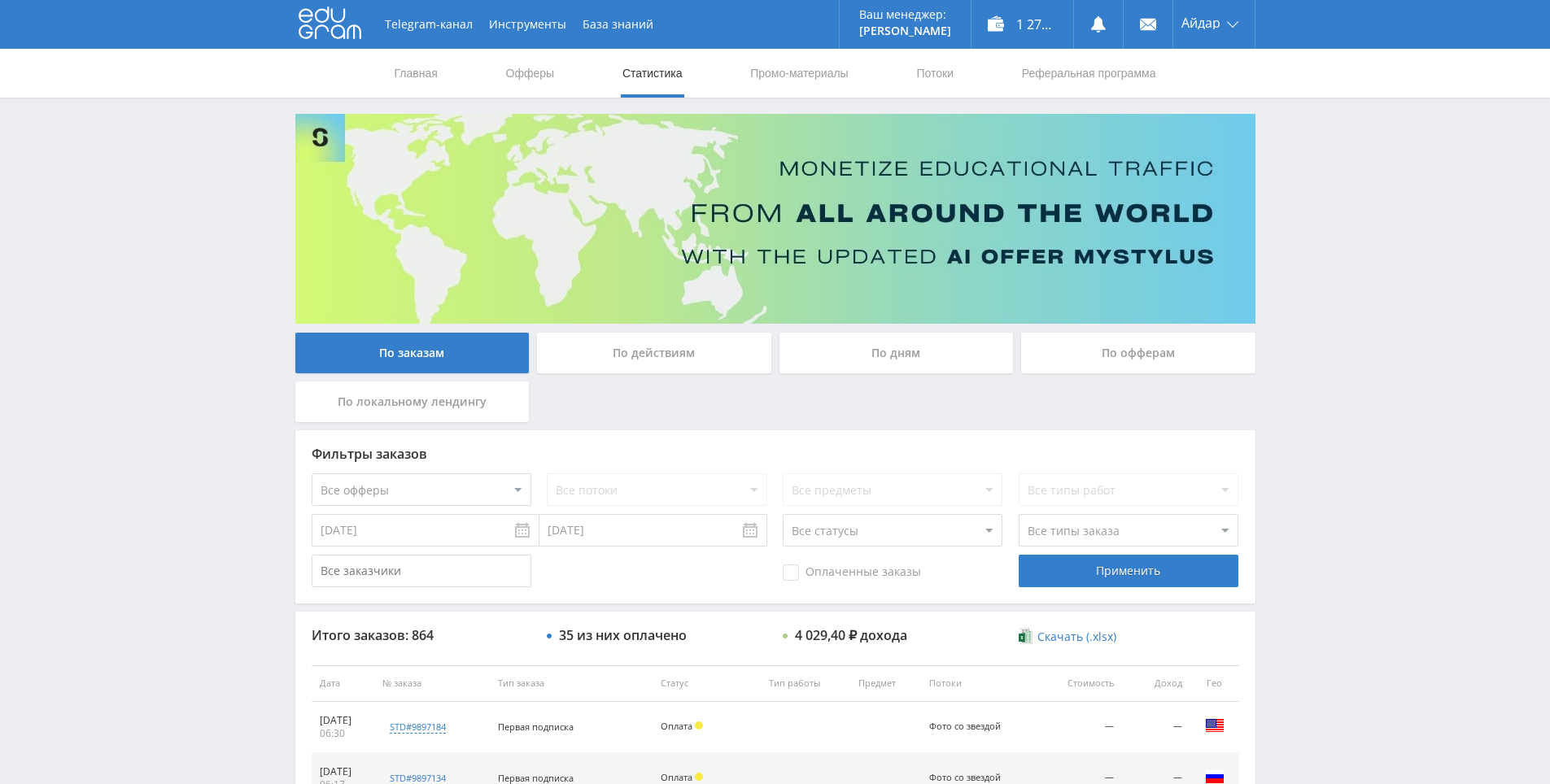
drag, startPoint x: 1387, startPoint y: 449, endPoint x: 1180, endPoint y: 121, distance: 387.9
click at [1033, 33] on div "1 270,80 ₽" at bounding box center [1022, 24] width 102 height 48
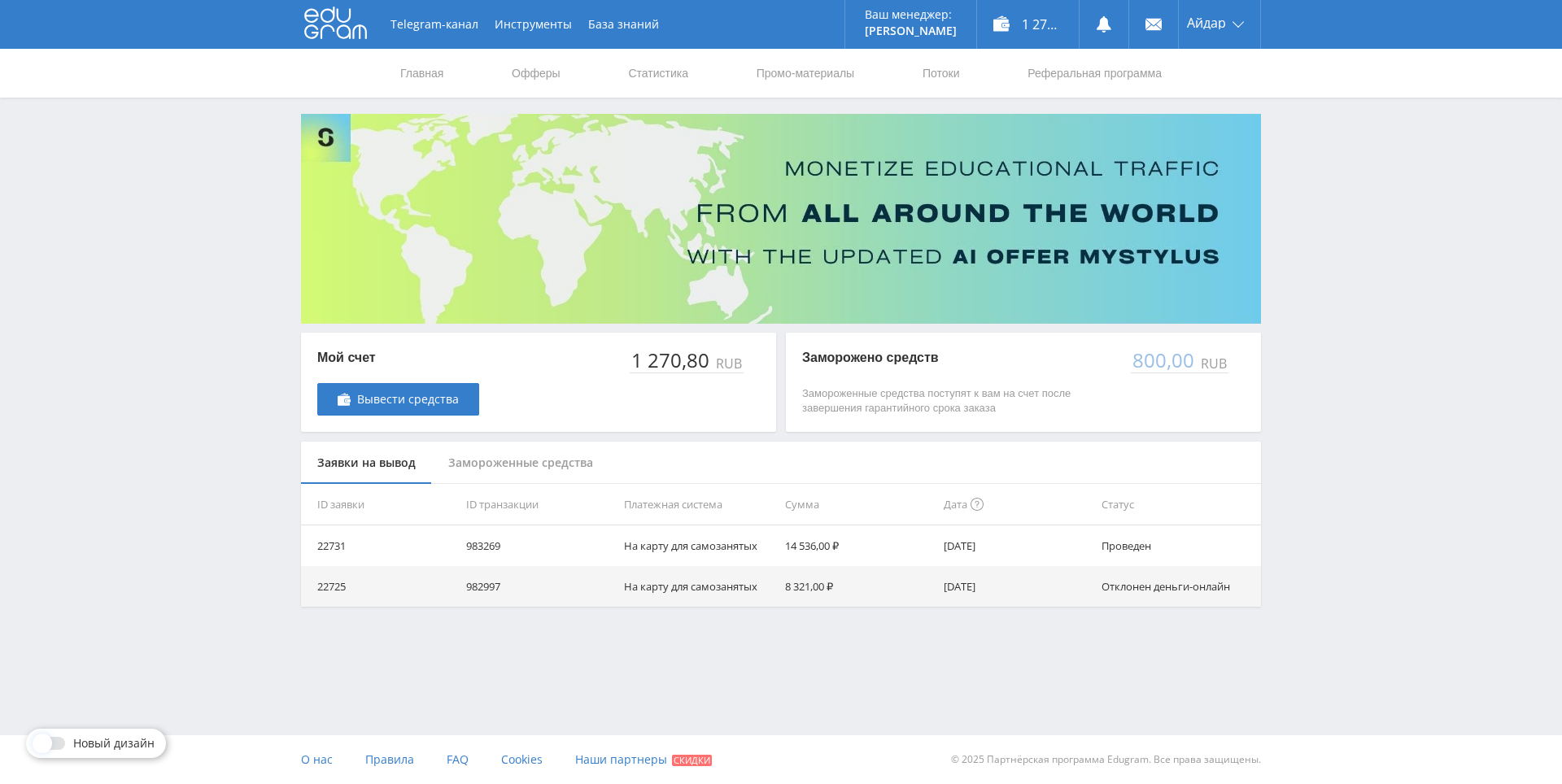
click at [1324, 377] on div "Telegram-канал Инструменты База знаний Ваш менеджер: [PERSON_NAME] Online @edug…" at bounding box center [781, 344] width 1562 height 688
click at [1324, 392] on div "Telegram-канал Инструменты База знаний Ваш менеджер: [PERSON_NAME] Online @edug…" at bounding box center [781, 344] width 1562 height 688
click at [1326, 399] on div "Telegram-канал Инструменты База знаний Ваш менеджер: [PERSON_NAME] Online @edug…" at bounding box center [781, 344] width 1562 height 688
click at [1326, 333] on div "Telegram-канал Инструменты База знаний Ваш менеджер: [PERSON_NAME] Online @edug…" at bounding box center [781, 344] width 1562 height 688
drag, startPoint x: 1326, startPoint y: 333, endPoint x: 1326, endPoint y: 304, distance: 29.0
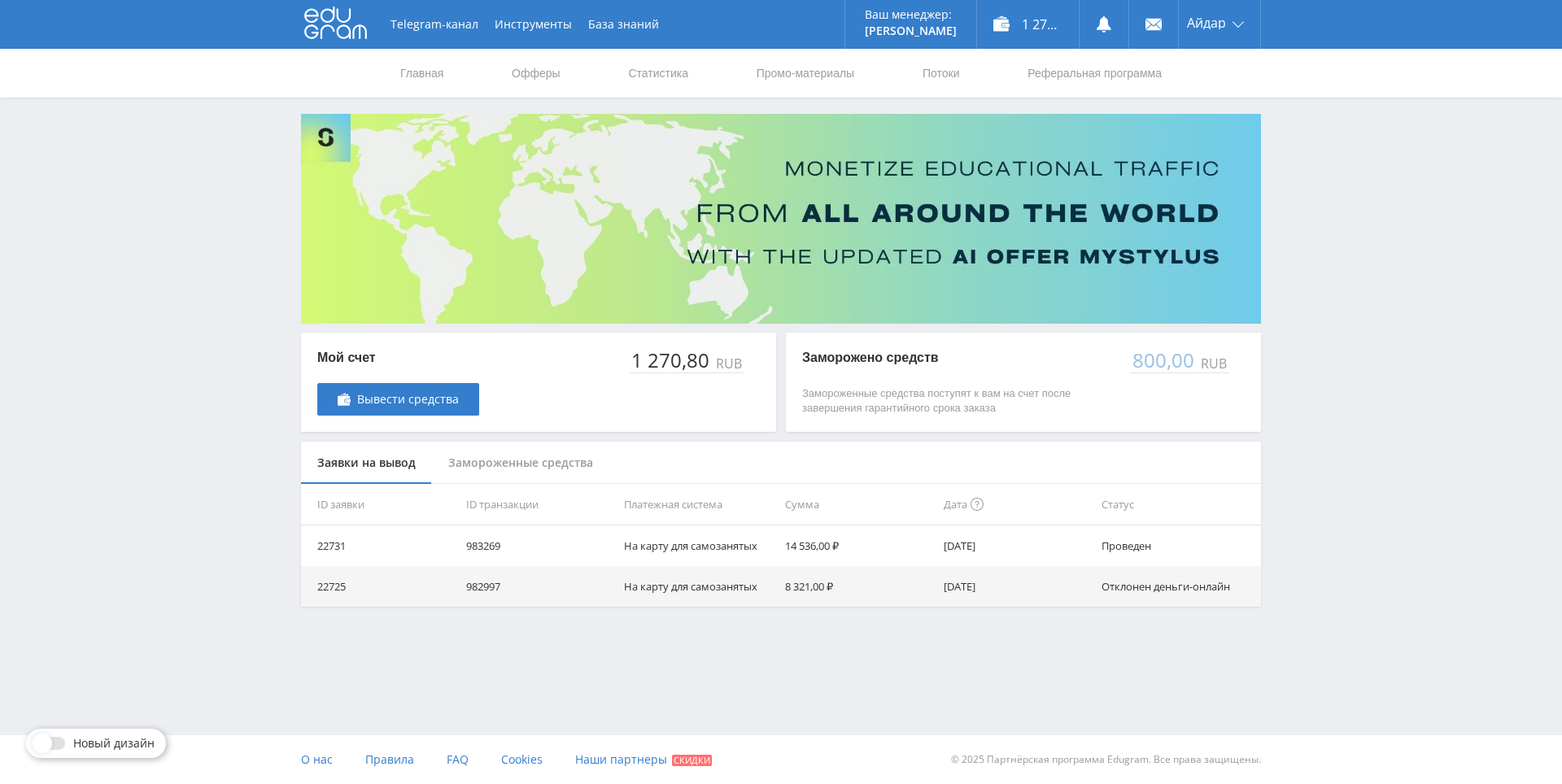
click at [1326, 332] on div "Telegram-канал Инструменты База знаний Ваш менеджер: [PERSON_NAME] Online @edug…" at bounding box center [781, 344] width 1562 height 688
click at [1326, 268] on div "Telegram-канал Инструменты База знаний Ваш менеджер: [PERSON_NAME] Online @edug…" at bounding box center [781, 344] width 1562 height 688
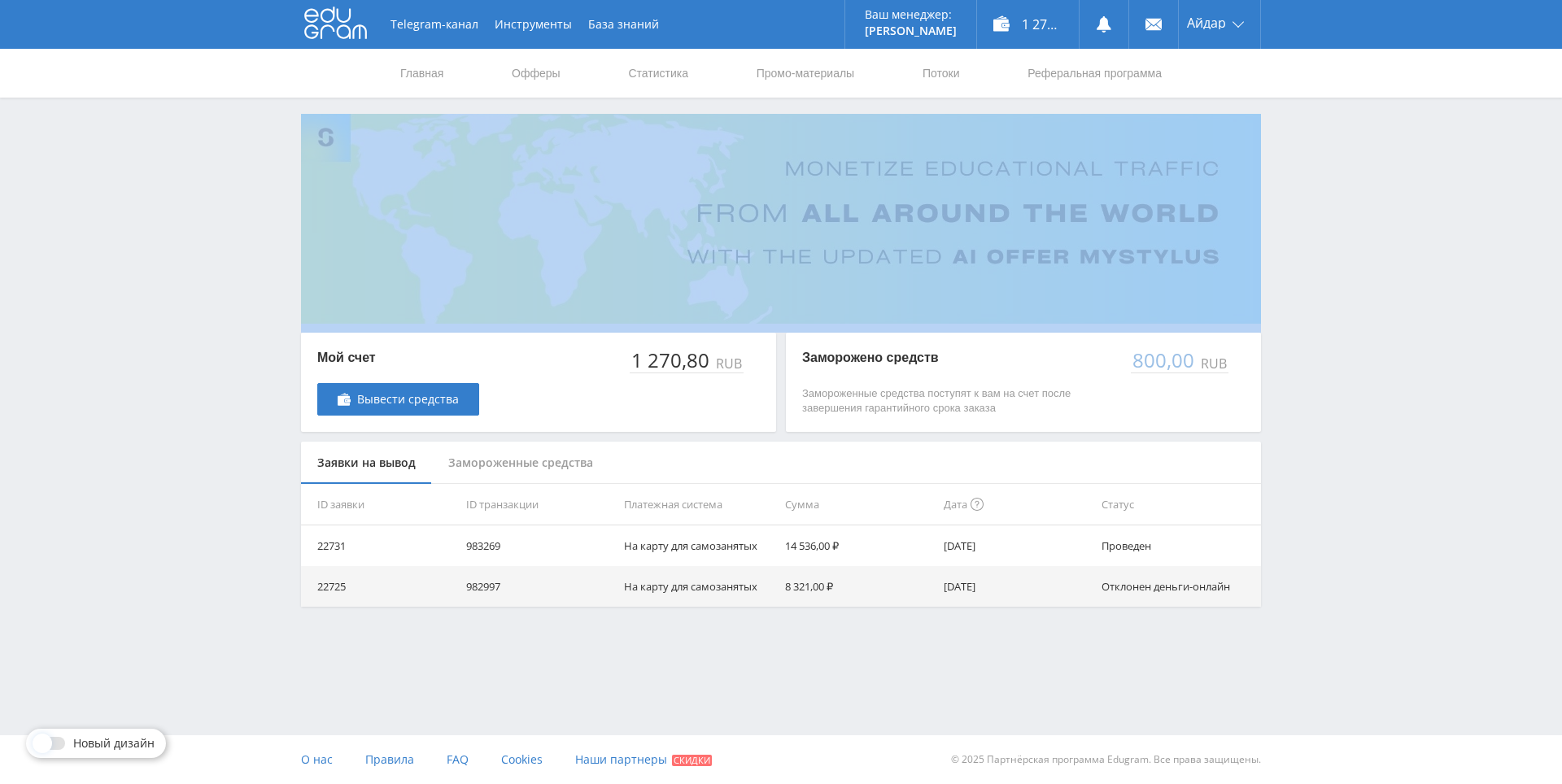
drag, startPoint x: 1326, startPoint y: 268, endPoint x: 1326, endPoint y: 317, distance: 49.0
click at [1326, 296] on div "Telegram-канал Инструменты База знаний Ваш менеджер: [PERSON_NAME] Online @edug…" at bounding box center [781, 344] width 1562 height 688
click at [1326, 317] on div "Telegram-канал Инструменты База знаний Ваш менеджер: [PERSON_NAME] Online @edug…" at bounding box center [781, 344] width 1562 height 688
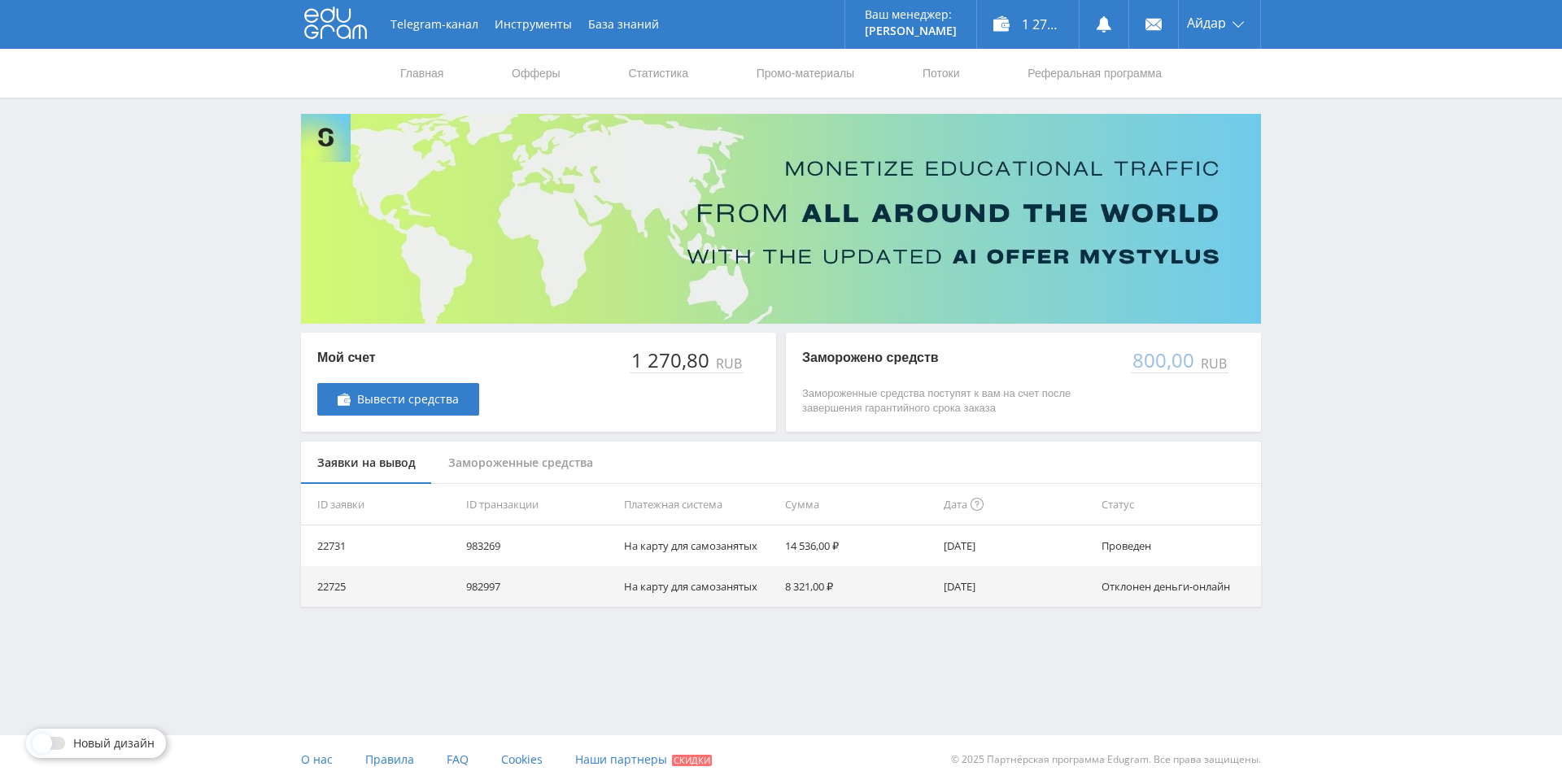
click at [1314, 254] on div "Telegram-канал Инструменты База знаний Ваш менеджер: [PERSON_NAME] Online @edug…" at bounding box center [781, 344] width 1562 height 688
drag, startPoint x: 1314, startPoint y: 254, endPoint x: 1314, endPoint y: 245, distance: 9.0
click at [1322, 188] on div "Telegram-канал Инструменты База знаний Ваш менеджер: [PERSON_NAME] Online @edug…" at bounding box center [781, 344] width 1562 height 688
drag, startPoint x: 1284, startPoint y: 374, endPoint x: 1295, endPoint y: 360, distance: 17.8
click at [1310, 321] on div "Telegram-канал Инструменты База знаний Ваш менеджер: [PERSON_NAME] Online @edug…" at bounding box center [781, 344] width 1562 height 688
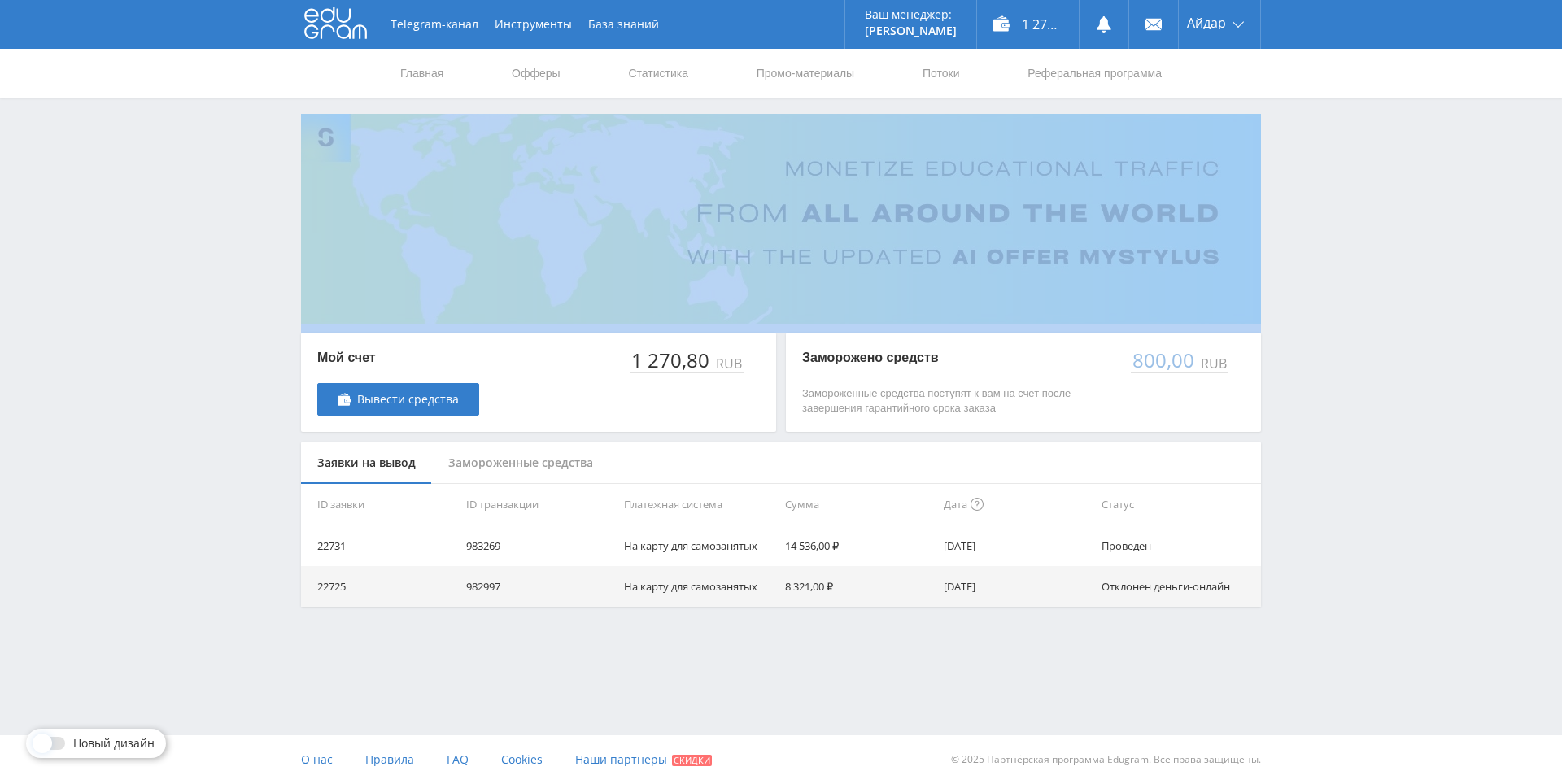
click at [1310, 321] on div "Telegram-канал Инструменты База знаний Ваш менеджер: [PERSON_NAME] Online @edug…" at bounding box center [781, 344] width 1562 height 688
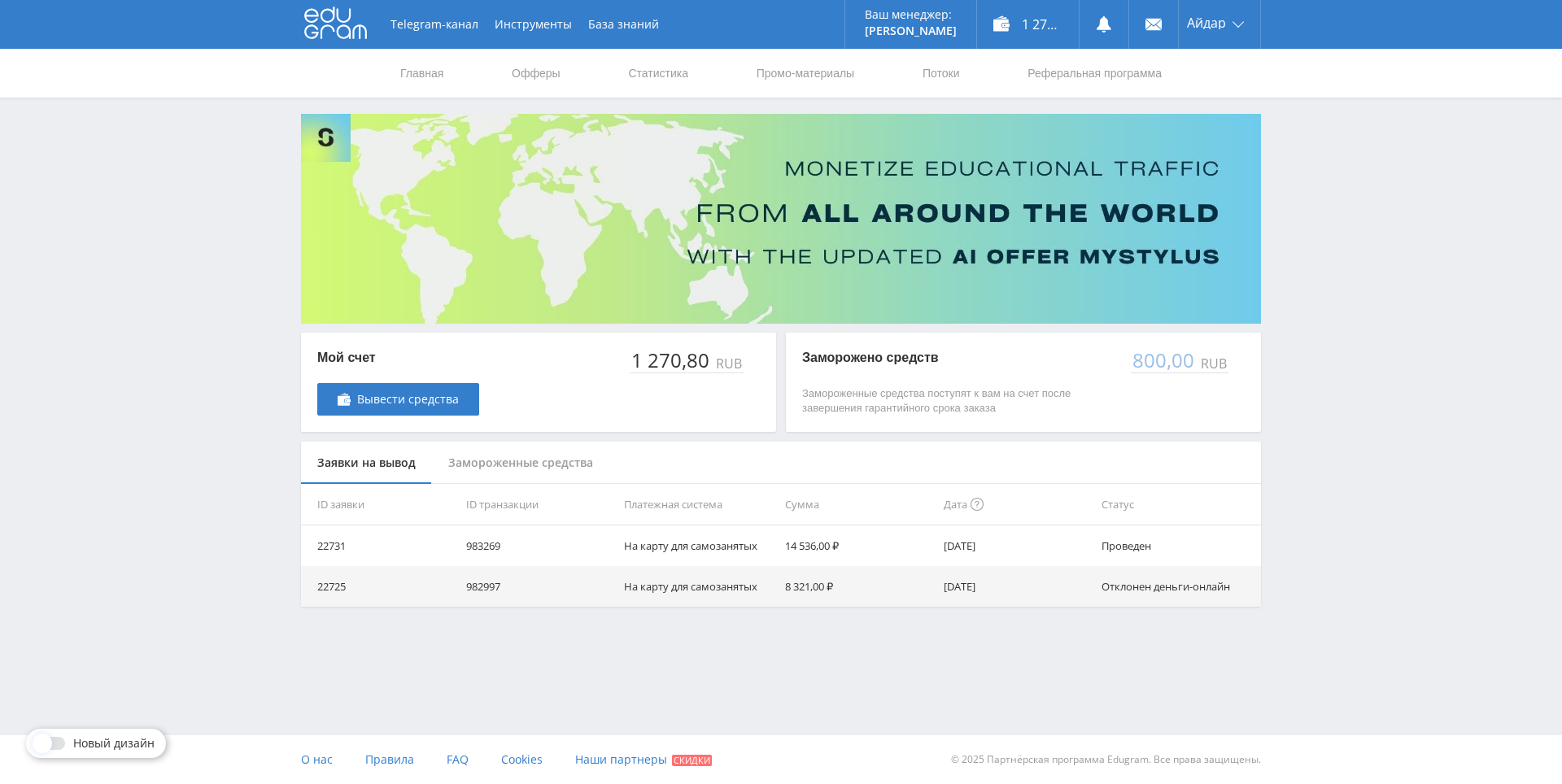
click at [1283, 187] on div "Telegram-канал Инструменты База знаний Ваш менеджер: [PERSON_NAME] Online @edug…" at bounding box center [781, 344] width 1562 height 688
drag, startPoint x: 135, startPoint y: 286, endPoint x: 114, endPoint y: 194, distance: 94.4
drag, startPoint x: 114, startPoint y: 189, endPoint x: 162, endPoint y: 197, distance: 48.7
click at [114, 188] on div "Telegram-канал Инструменты База знаний Ваш менеджер: [PERSON_NAME] Online @edug…" at bounding box center [781, 344] width 1562 height 688
drag, startPoint x: 162, startPoint y: 197, endPoint x: 190, endPoint y: 198, distance: 28.0
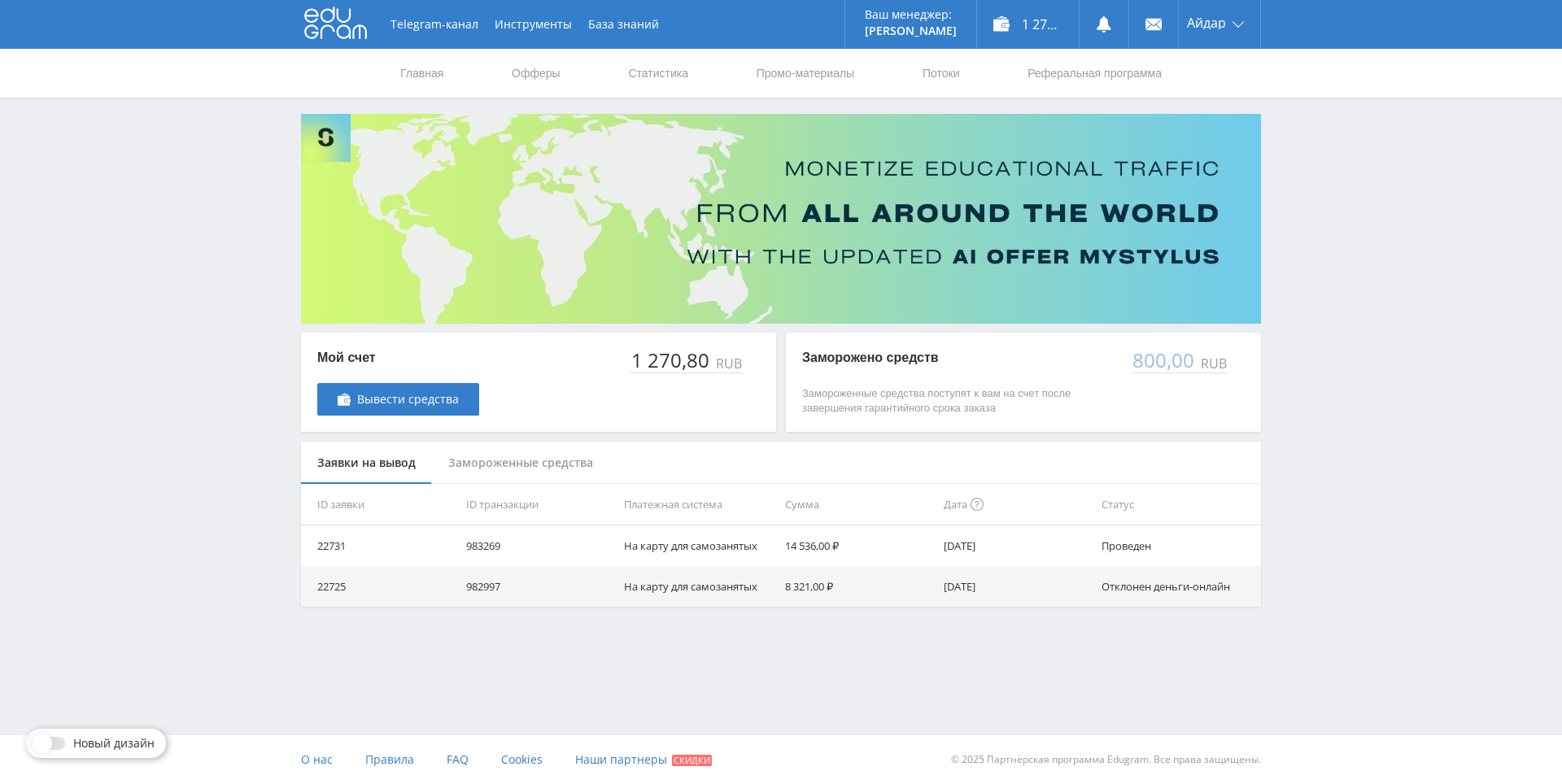
click at [174, 198] on div "Telegram-канал Инструменты База знаний Ваш менеджер: [PERSON_NAME] Online @edug…" at bounding box center [781, 344] width 1562 height 688
click at [190, 198] on div "Telegram-канал Инструменты База знаний Ваш менеджер: [PERSON_NAME] Online @edug…" at bounding box center [781, 344] width 1562 height 688
click at [133, 127] on div "Telegram-канал Инструменты База знаний Ваш менеджер: [PERSON_NAME] Online @edug…" at bounding box center [781, 344] width 1562 height 688
click at [190, 154] on div "Telegram-канал Инструменты База знаний Ваш менеджер: [PERSON_NAME] Online @edug…" at bounding box center [781, 344] width 1562 height 688
drag, startPoint x: 131, startPoint y: 132, endPoint x: 151, endPoint y: 142, distance: 22.4
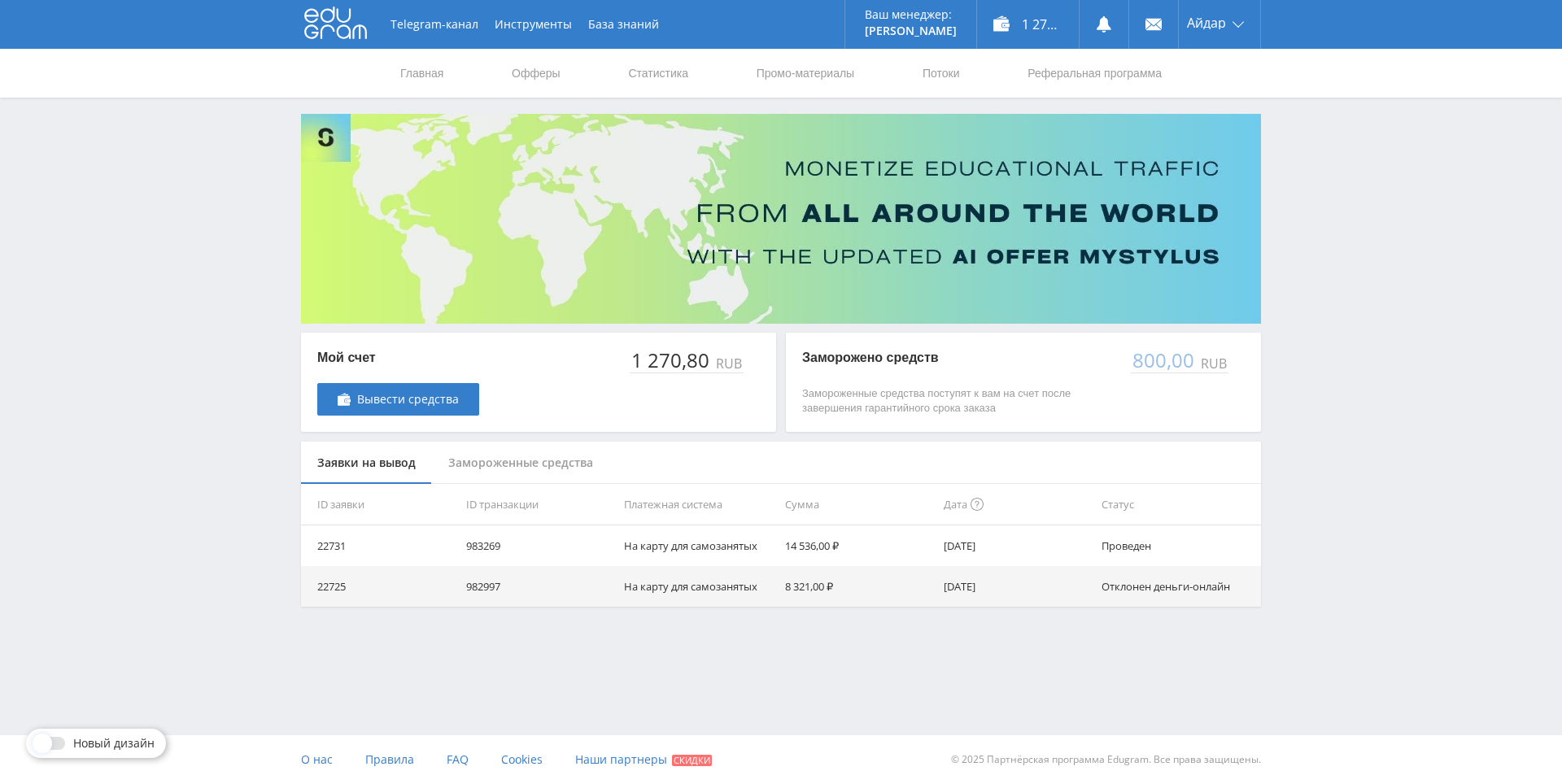
click at [133, 132] on div "Telegram-канал Инструменты База знаний Ваш менеджер: [PERSON_NAME] Online @edug…" at bounding box center [781, 344] width 1562 height 688
click at [164, 148] on div "Telegram-канал Инструменты База знаний Ваш менеджер: [PERSON_NAME] Online @edug…" at bounding box center [781, 344] width 1562 height 688
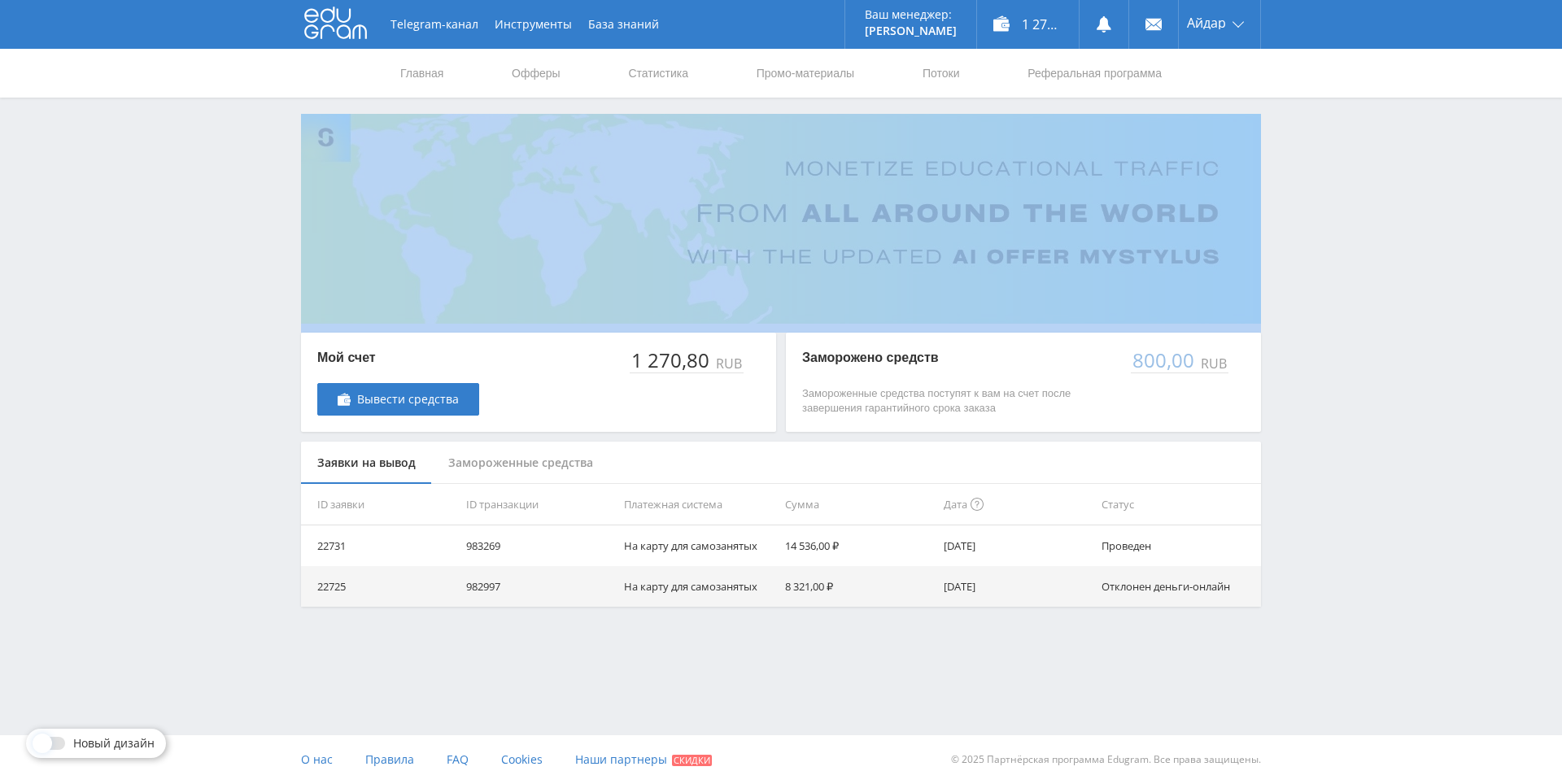
drag, startPoint x: 184, startPoint y: 147, endPoint x: 211, endPoint y: 164, distance: 31.9
click at [186, 148] on div "Telegram-канал Инструменты База знаний Ваш менеджер: [PERSON_NAME] Online @edug…" at bounding box center [781, 344] width 1562 height 688
click at [221, 168] on div "Telegram-канал Инструменты База знаний Ваш менеджер: [PERSON_NAME] Online @edug…" at bounding box center [781, 344] width 1562 height 688
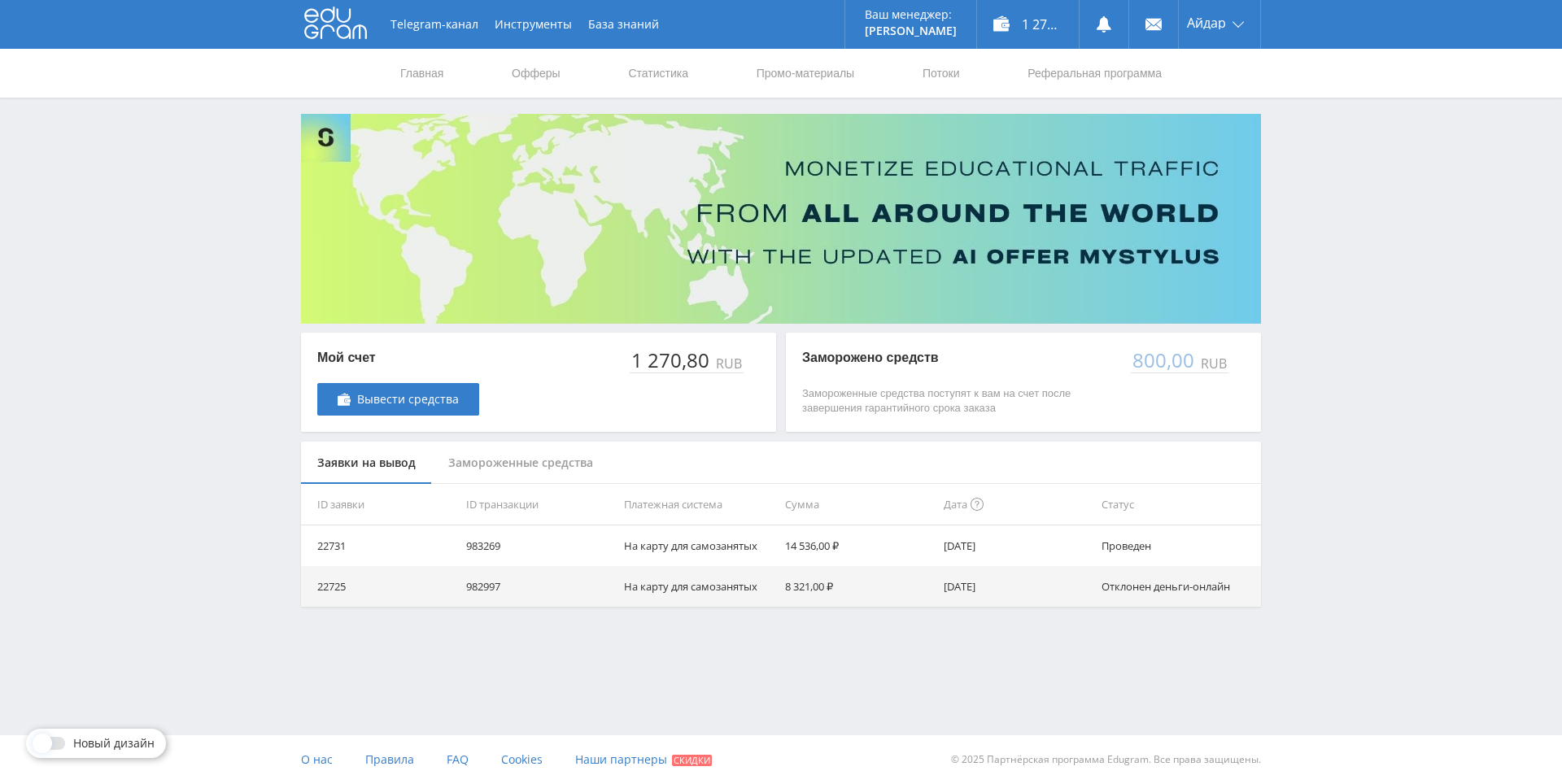
click at [227, 170] on div "Telegram-канал Инструменты База знаний Ваш менеджер: [PERSON_NAME] Online @edug…" at bounding box center [781, 344] width 1562 height 688
drag, startPoint x: 1505, startPoint y: 396, endPoint x: 1435, endPoint y: 285, distance: 131.2
drag, startPoint x: 1421, startPoint y: 268, endPoint x: 1362, endPoint y: 231, distance: 69.6
click at [1405, 258] on div "Telegram-канал Инструменты База знаний Ваш менеджер: [PERSON_NAME] Online @edug…" at bounding box center [781, 344] width 1562 height 688
click at [1362, 231] on div "Telegram-канал Инструменты База знаний Ваш менеджер: [PERSON_NAME] Online @edug…" at bounding box center [781, 344] width 1562 height 688
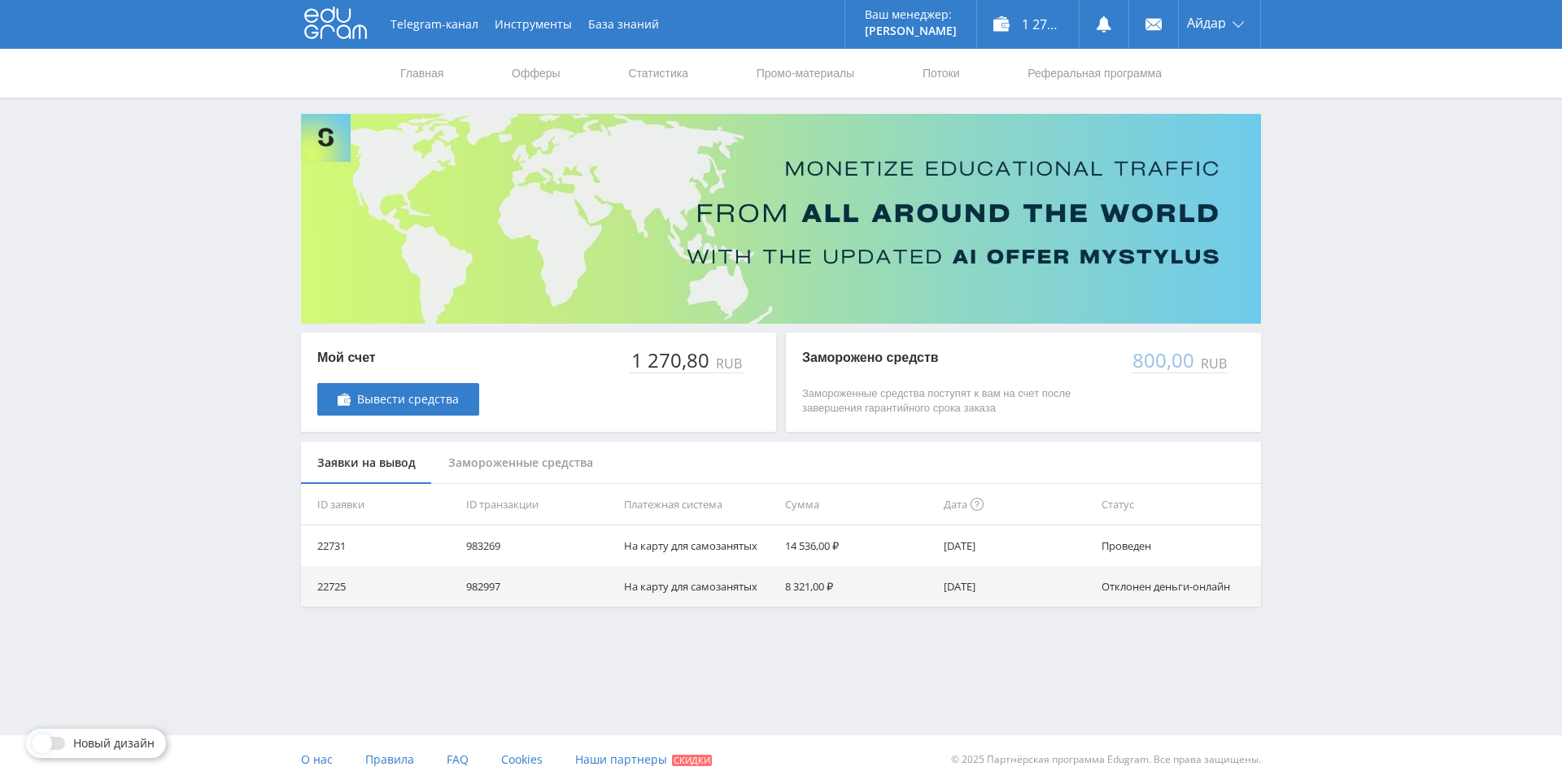
drag, startPoint x: 1338, startPoint y: 211, endPoint x: 1355, endPoint y: 238, distance: 31.9
click at [1338, 211] on div "Telegram-канал Инструменты База знаний Ваш менеджер: [PERSON_NAME] Online @edug…" at bounding box center [781, 344] width 1562 height 688
click at [1356, 238] on div "Telegram-канал Инструменты База знаний Ваш менеджер: [PERSON_NAME] Online @edug…" at bounding box center [781, 344] width 1562 height 688
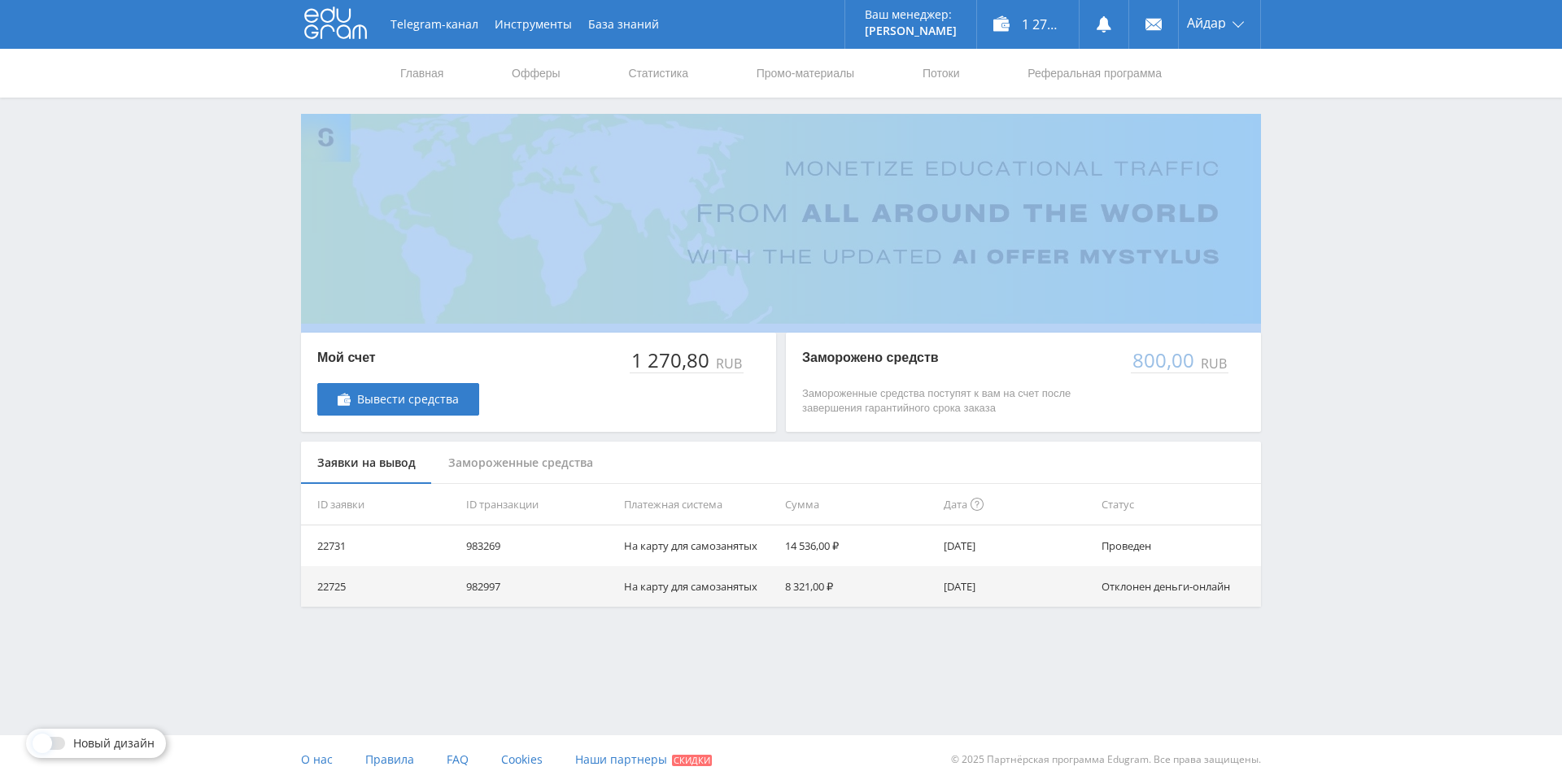
click at [1324, 202] on div "Telegram-канал Инструменты База знаний Ваш менеджер: [PERSON_NAME] Online @edug…" at bounding box center [781, 344] width 1562 height 688
drag, startPoint x: 1326, startPoint y: 204, endPoint x: 1309, endPoint y: 170, distance: 38.0
click at [1309, 170] on div "Telegram-канал Инструменты База знаний Ваш менеджер: [PERSON_NAME] Online @edug…" at bounding box center [781, 344] width 1562 height 688
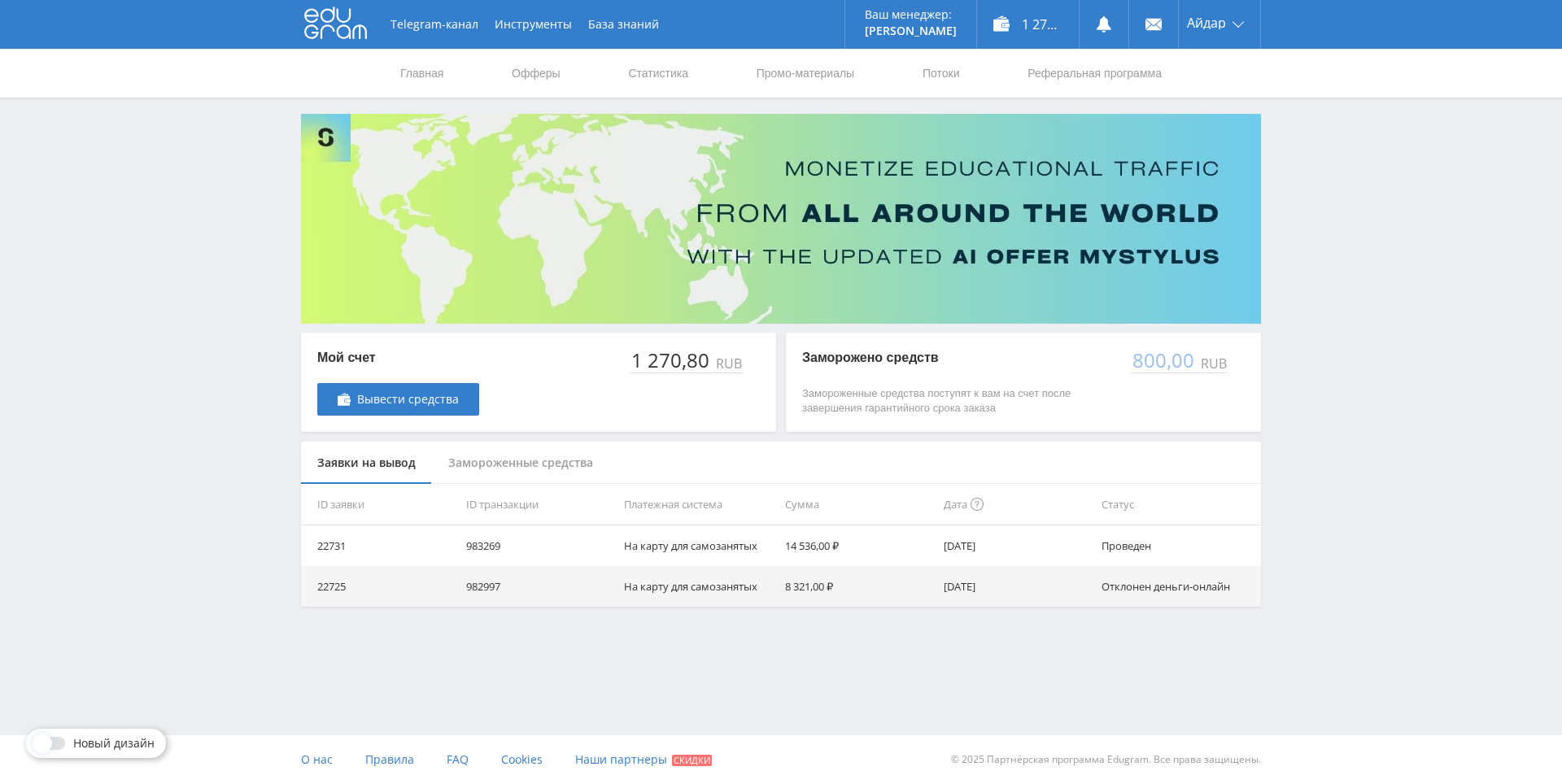
click at [1297, 153] on div "Telegram-канал Инструменты База знаний Ваш менеджер: [PERSON_NAME] Online @edug…" at bounding box center [781, 344] width 1562 height 688
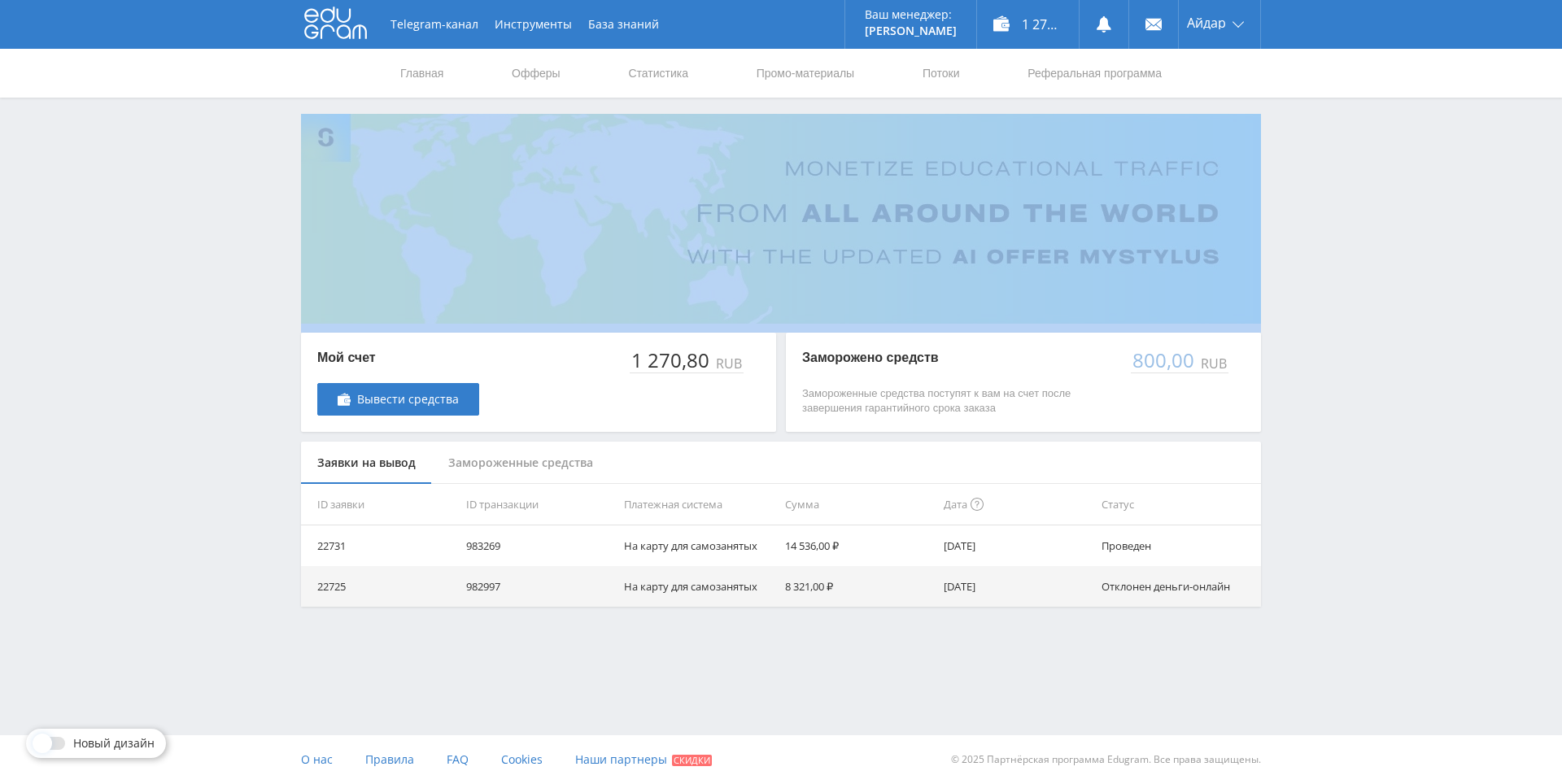
click at [1297, 153] on div "Telegram-канал Инструменты База знаний Ваш менеджер: [PERSON_NAME] Online @edug…" at bounding box center [781, 344] width 1562 height 688
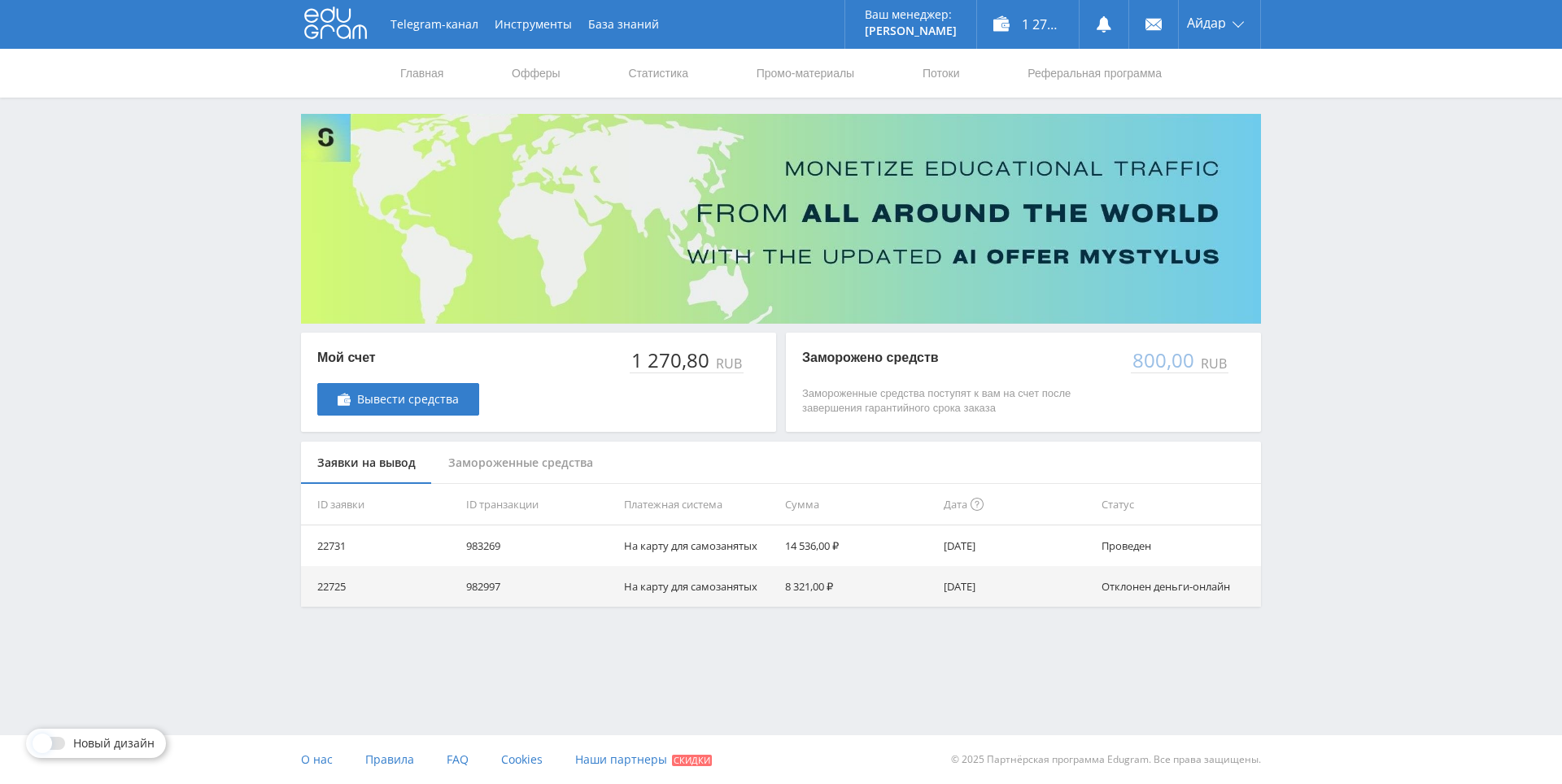
click at [1273, 140] on div "Telegram-канал Инструменты База знаний Ваш менеджер: [PERSON_NAME] Online @edug…" at bounding box center [781, 344] width 1562 height 688
click at [242, 201] on div "Telegram-канал Инструменты База знаний Ваш менеджер: [PERSON_NAME] Online @edug…" at bounding box center [781, 344] width 1562 height 688
